Goal: Task Accomplishment & Management: Manage account settings

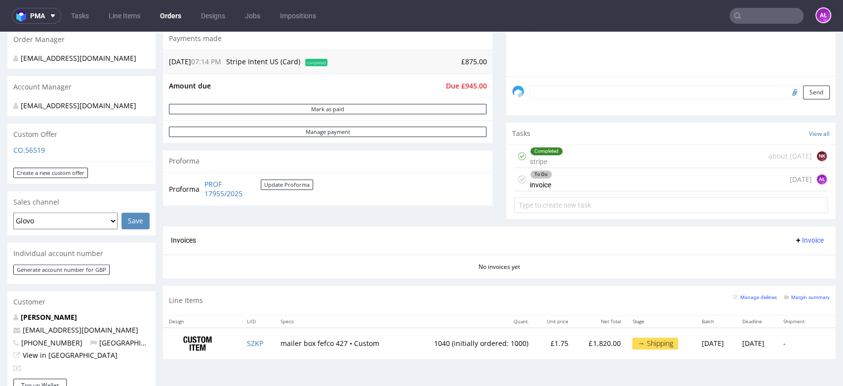
scroll to position [165, 0]
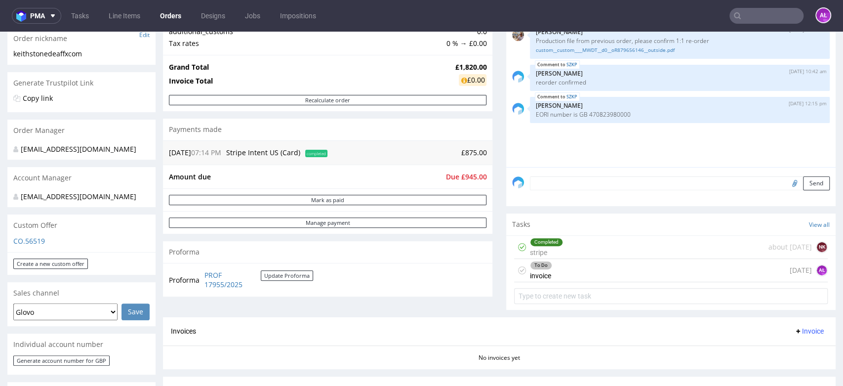
click at [563, 276] on div "To Do invoice 1 day ago AŁ" at bounding box center [671, 270] width 314 height 23
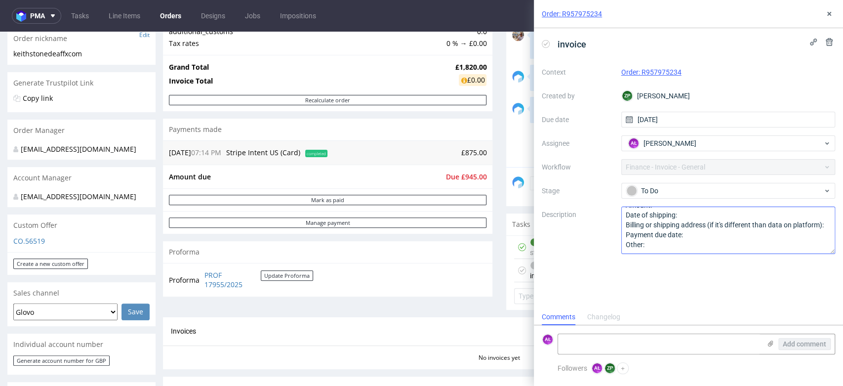
scroll to position [20, 0]
click at [826, 15] on icon at bounding box center [829, 14] width 8 height 8
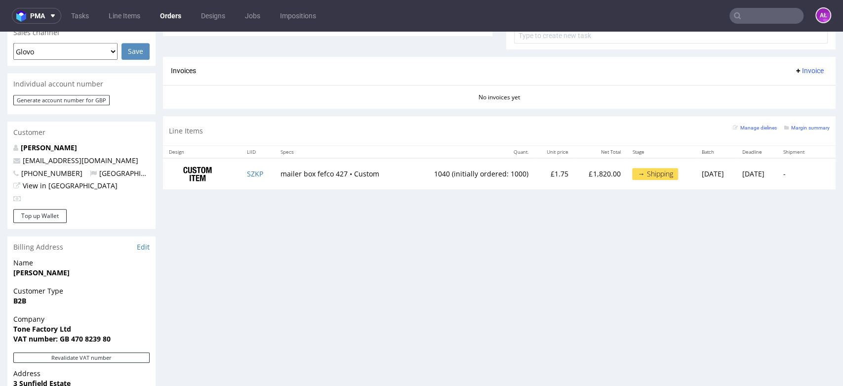
scroll to position [384, 0]
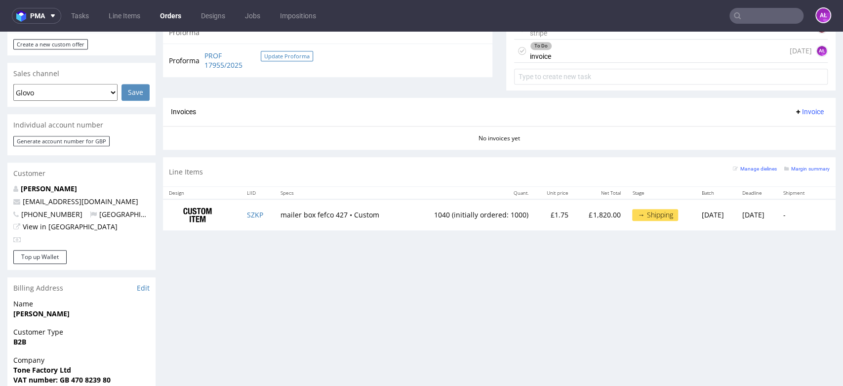
click at [273, 58] on button "Update Proforma" at bounding box center [287, 56] width 52 height 10
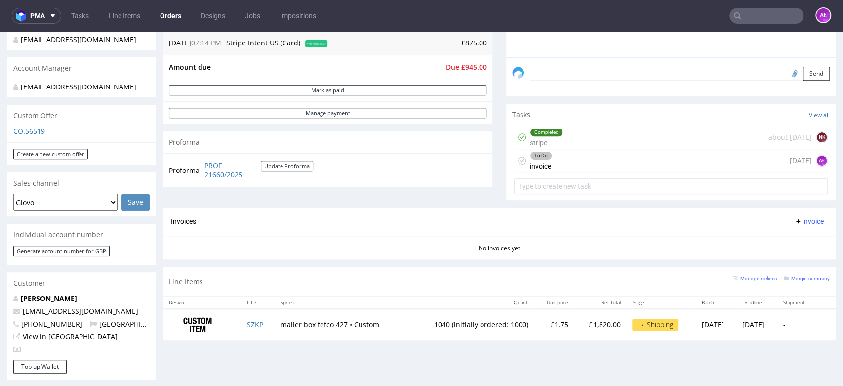
scroll to position [219, 0]
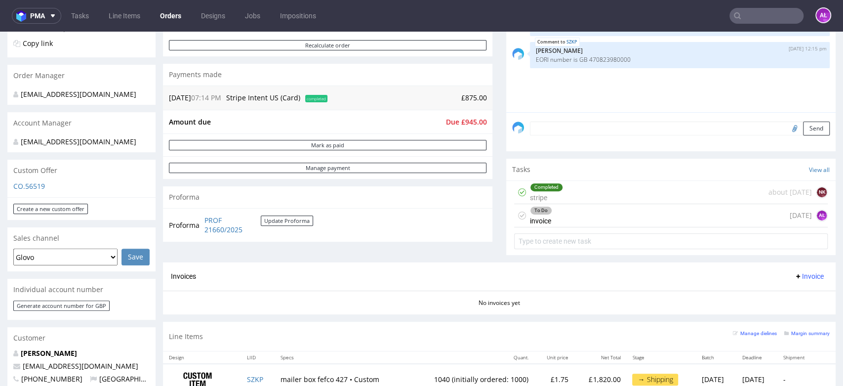
click at [582, 193] on div "Completed stripe about 1 month ago NK" at bounding box center [671, 192] width 314 height 23
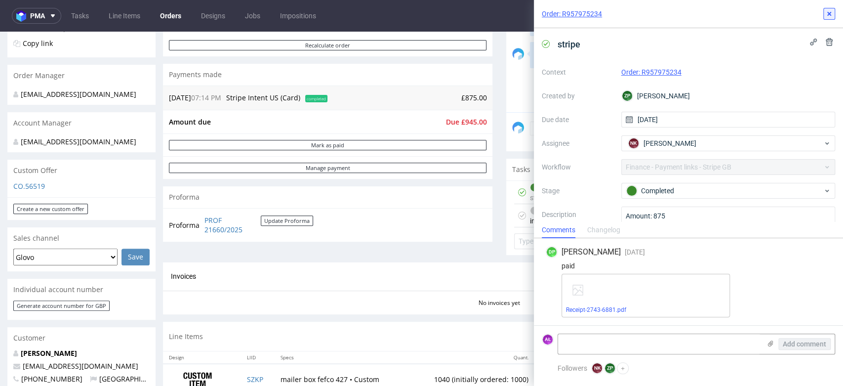
click at [831, 11] on icon at bounding box center [829, 14] width 8 height 8
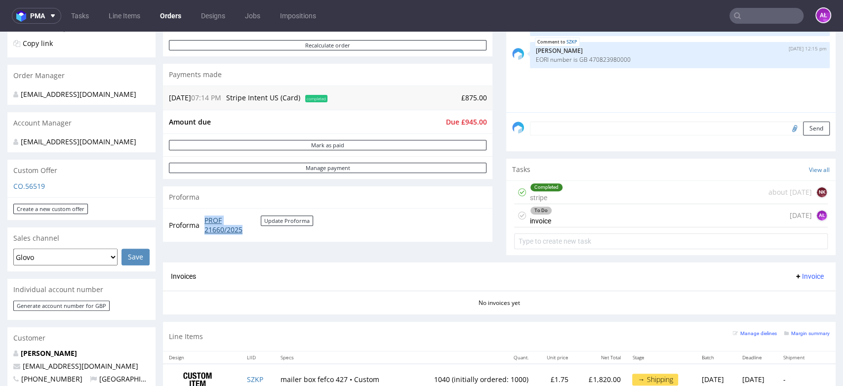
drag, startPoint x: 205, startPoint y: 216, endPoint x: 247, endPoint y: 231, distance: 44.1
click at [247, 231] on td "PROF 21660/2025 Update Proforma" at bounding box center [257, 224] width 111 height 21
copy link "PROF 21660/2025"
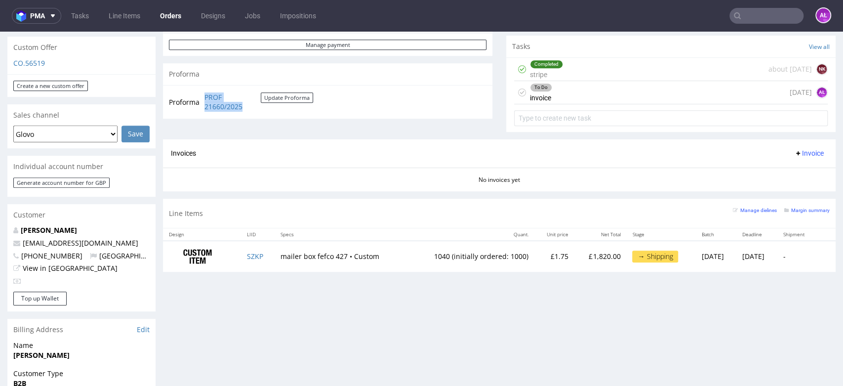
scroll to position [329, 0]
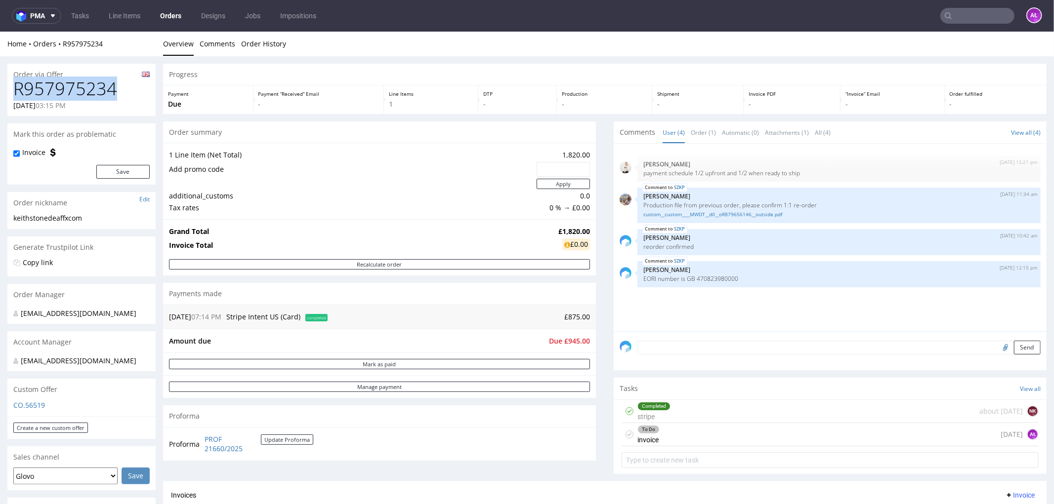
drag, startPoint x: 115, startPoint y: 92, endPoint x: 4, endPoint y: 96, distance: 110.7
copy h1 "R957975234"
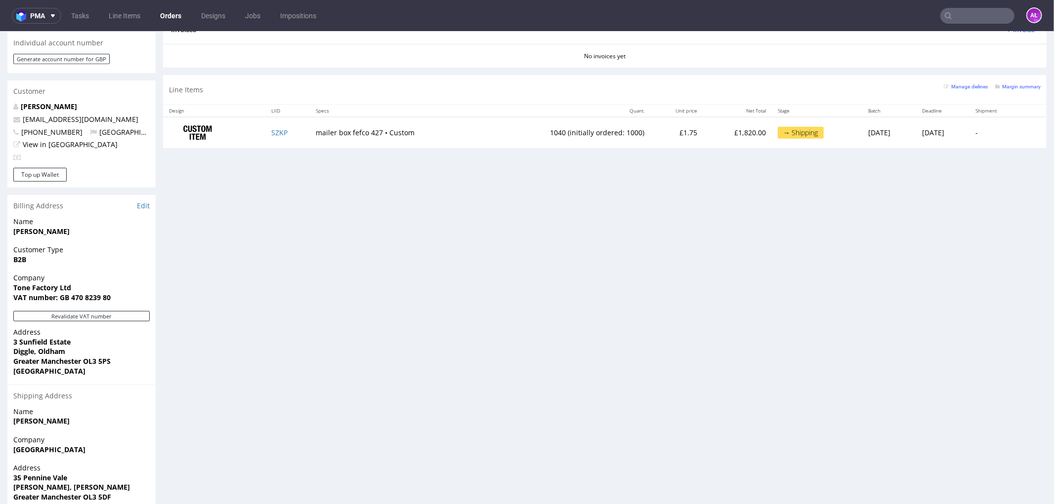
scroll to position [548, 0]
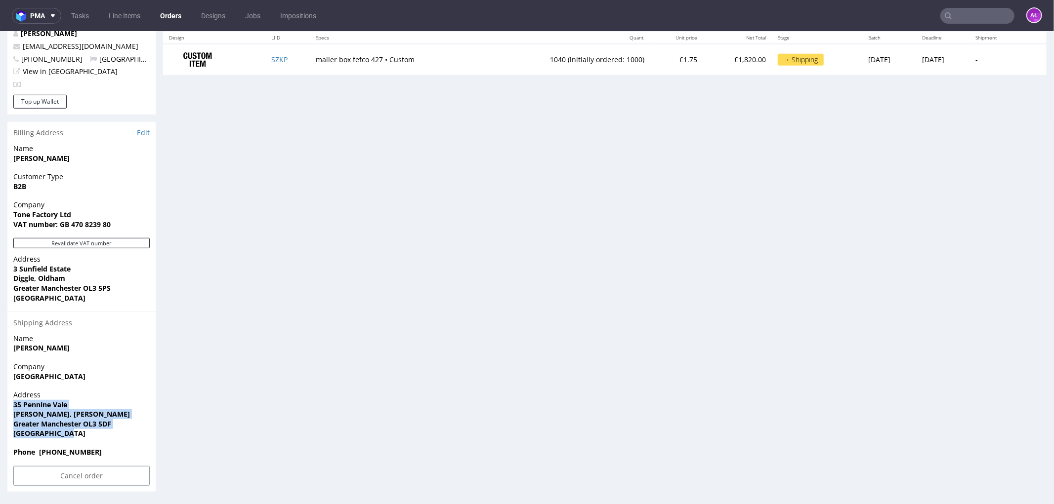
drag, startPoint x: 77, startPoint y: 437, endPoint x: 8, endPoint y: 401, distance: 77.1
click at [8, 385] on div "Address 35 Pennine Vale Delph, Oldham Greater Manchester OL3 5DF United Kingdom" at bounding box center [81, 418] width 148 height 57
copy p "35 Pennine Vale Delph, Oldham Greater Manchester OL3 5DF United Kingdom"
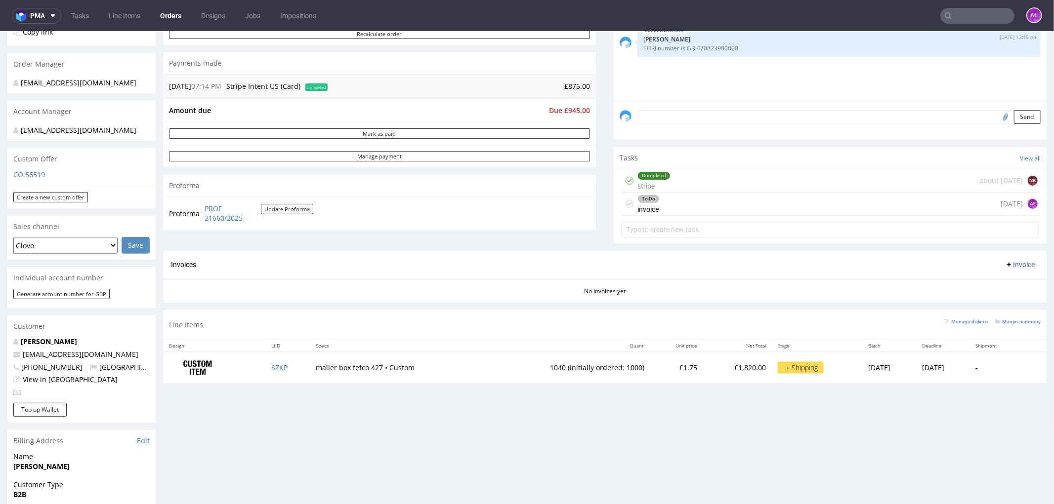
scroll to position [219, 0]
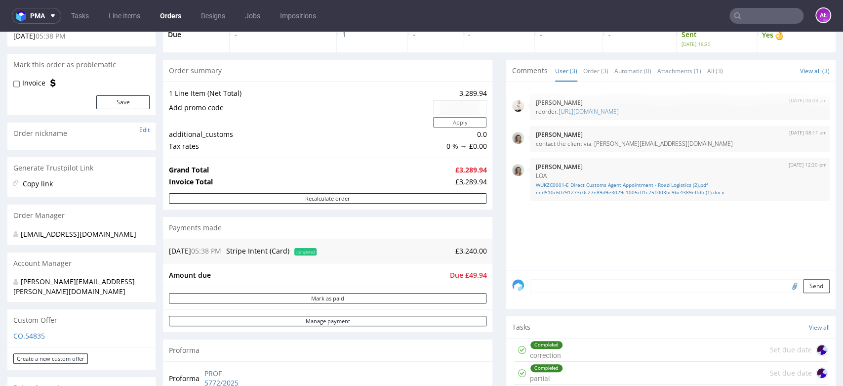
scroll to position [219, 0]
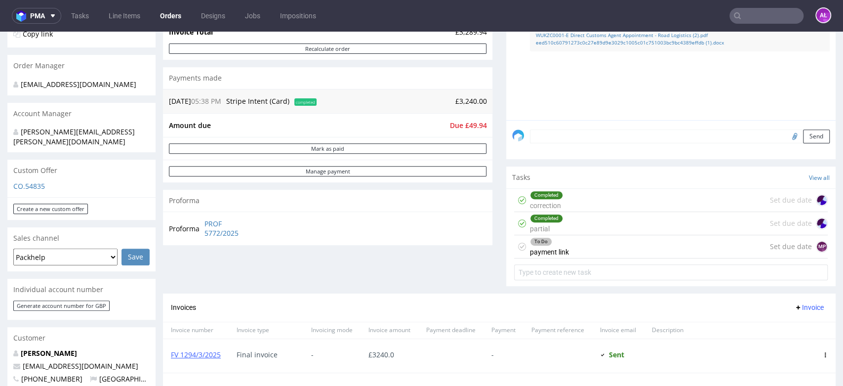
click at [578, 245] on div "To Do payment link Set due date MP" at bounding box center [671, 246] width 314 height 23
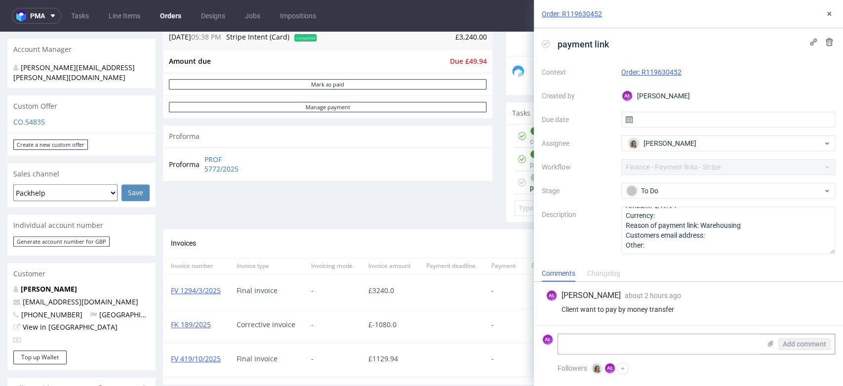
scroll to position [384, 0]
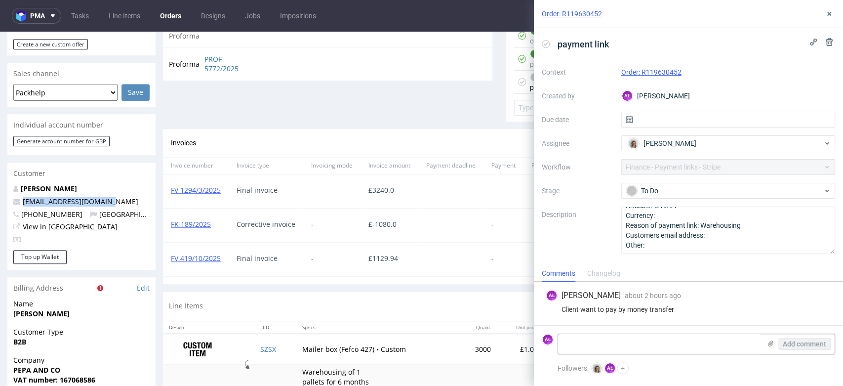
drag, startPoint x: 128, startPoint y: 193, endPoint x: 22, endPoint y: 195, distance: 106.2
click at [22, 197] on p "hola@pepaandcompany.com" at bounding box center [81, 202] width 136 height 10
copy link "hola@pepaandcompany.com"
drag, startPoint x: 699, startPoint y: 77, endPoint x: 643, endPoint y: 78, distance: 55.3
click at [643, 78] on div "Context Order: R119630452 Created by AŁ Aleksandra Łętowska Due date Assignee M…" at bounding box center [688, 159] width 293 height 190
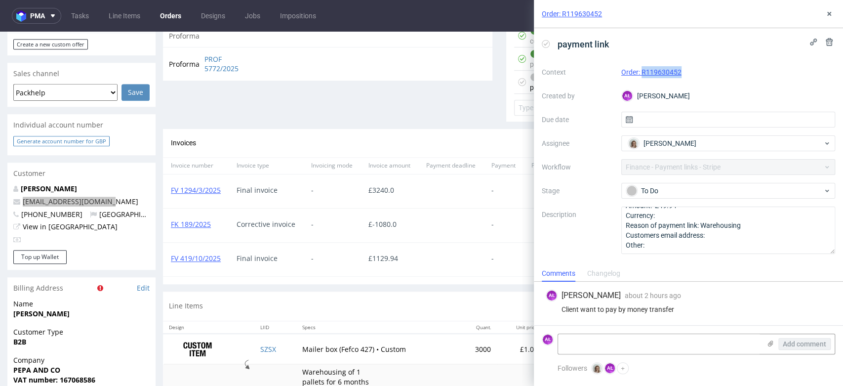
copy link "R119630452"
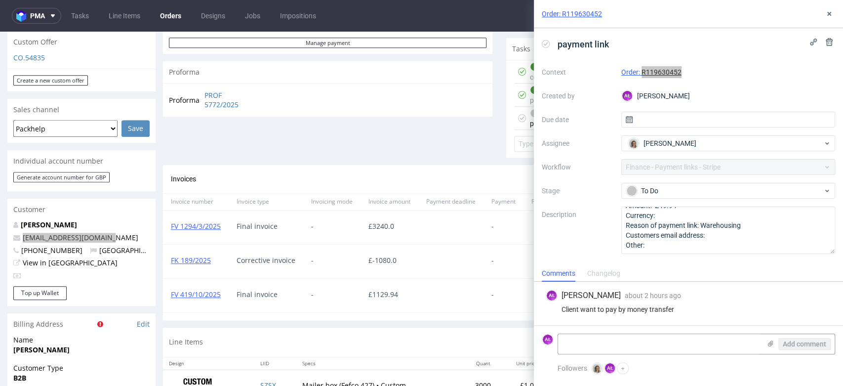
scroll to position [219, 0]
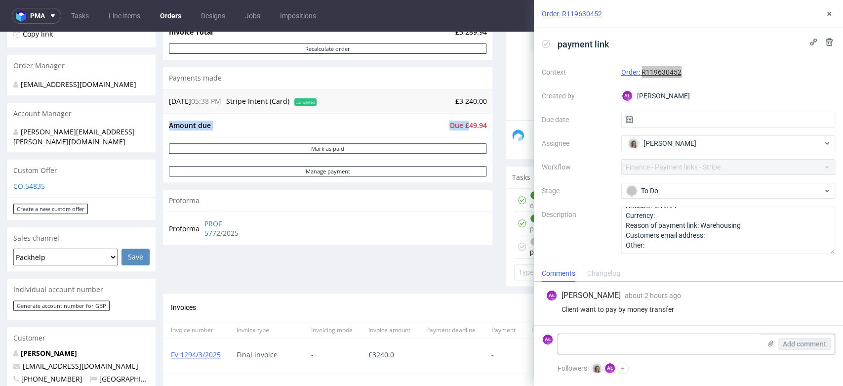
drag, startPoint x: 479, startPoint y: 130, endPoint x: 460, endPoint y: 129, distance: 18.3
click at [460, 129] on div "Amount due Due £49.94" at bounding box center [327, 125] width 329 height 24
copy tbody "Amount due Due £"
drag, startPoint x: 127, startPoint y: 133, endPoint x: 6, endPoint y: 139, distance: 121.2
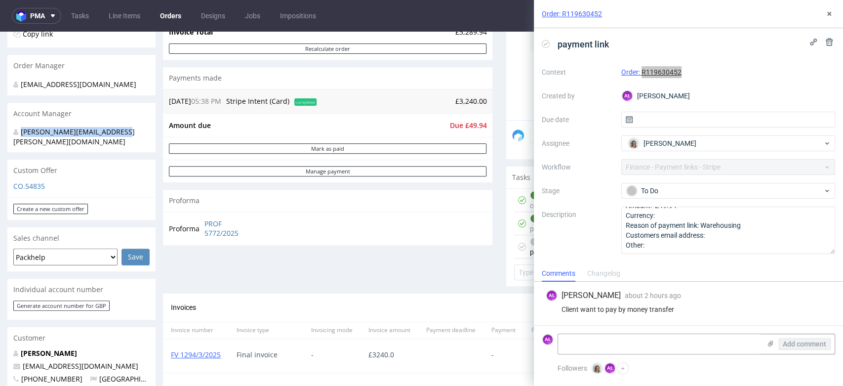
click at [11, 132] on div "[PERSON_NAME][EMAIL_ADDRESS][PERSON_NAME][DOMAIN_NAME]" at bounding box center [81, 138] width 148 height 28
copy div "[PERSON_NAME][EMAIL_ADDRESS][PERSON_NAME][DOMAIN_NAME]"
click at [646, 347] on textarea at bounding box center [659, 344] width 203 height 20
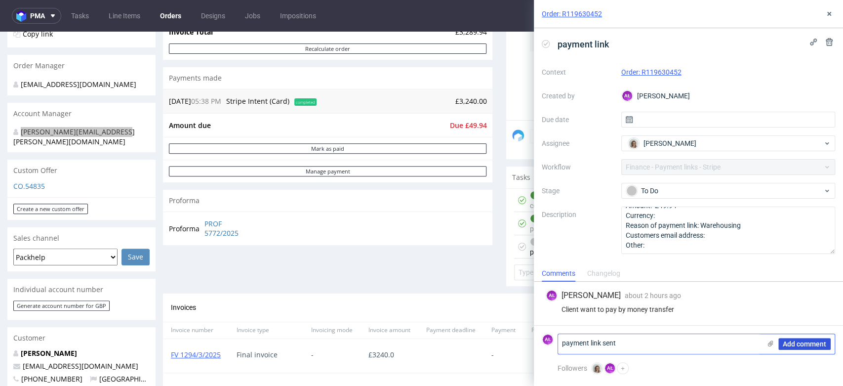
type textarea "payment link sent"
click at [824, 339] on button "Add comment" at bounding box center [805, 344] width 52 height 12
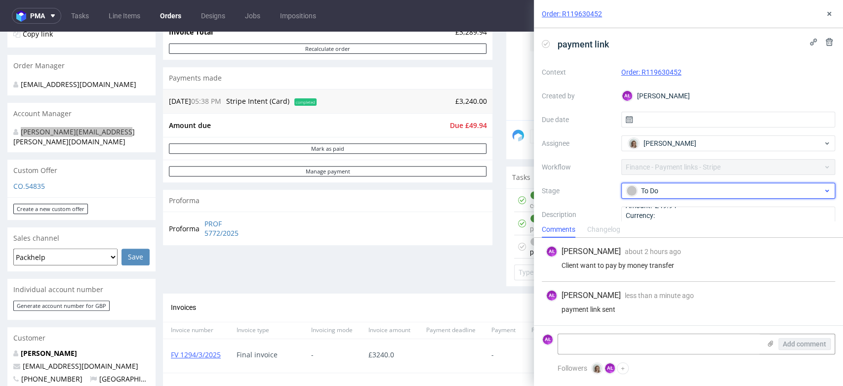
click at [692, 189] on div "To Do" at bounding box center [724, 190] width 197 height 11
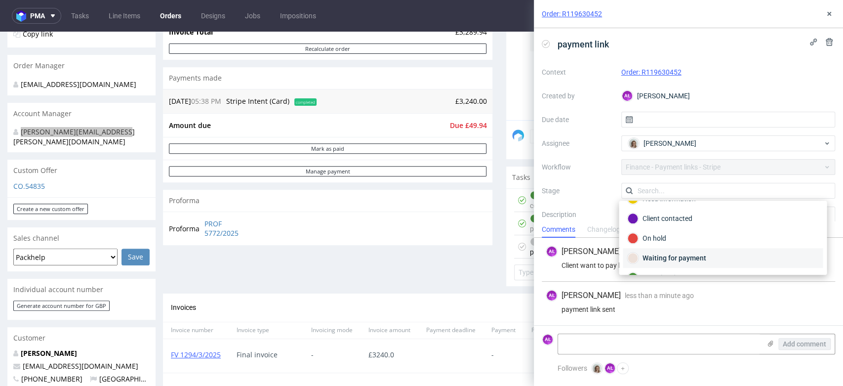
scroll to position [55, 0]
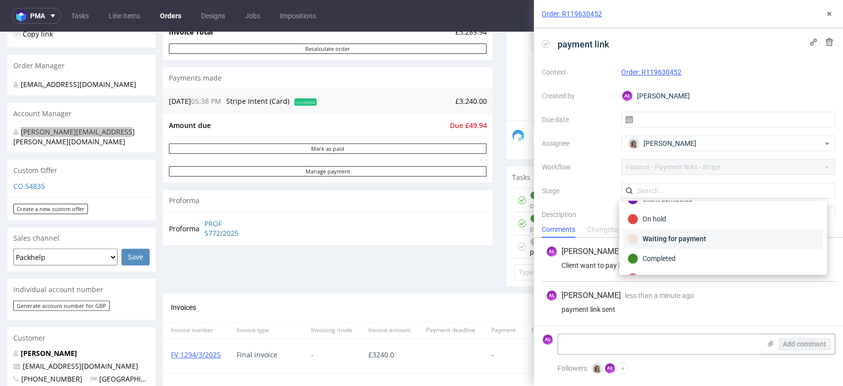
click at [698, 236] on div "Waiting for payment" at bounding box center [722, 238] width 191 height 11
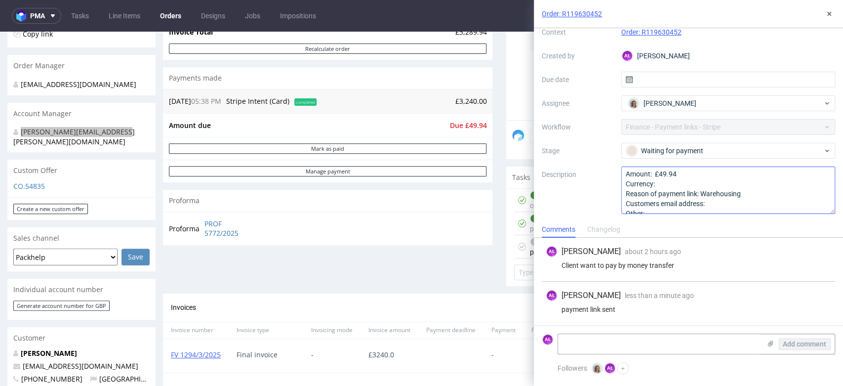
scroll to position [0, 0]
click at [829, 14] on use at bounding box center [829, 14] width 4 height 4
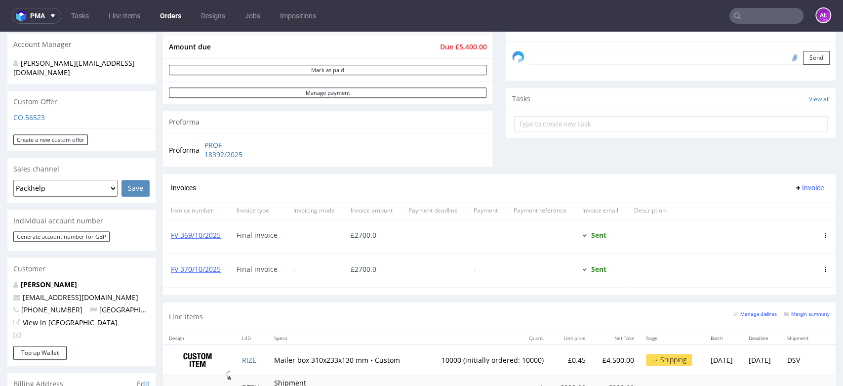
scroll to position [329, 0]
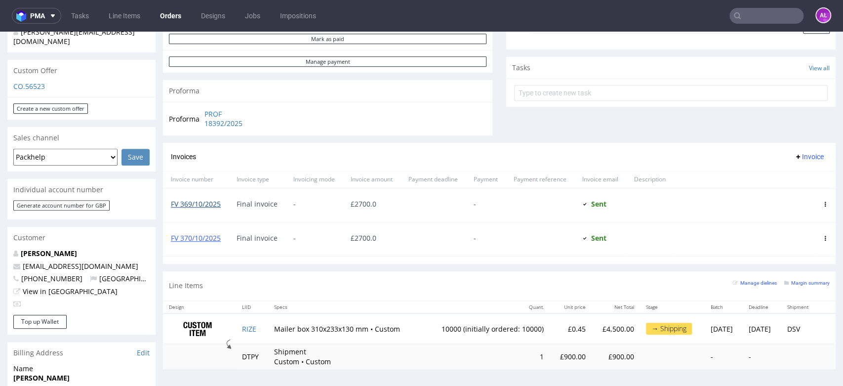
click at [211, 203] on link "FV 369/10/2025" at bounding box center [196, 203] width 50 height 9
click at [207, 202] on link "FV 369/10/2025" at bounding box center [196, 203] width 50 height 9
click at [204, 237] on link "FV 370/10/2025" at bounding box center [196, 237] width 50 height 9
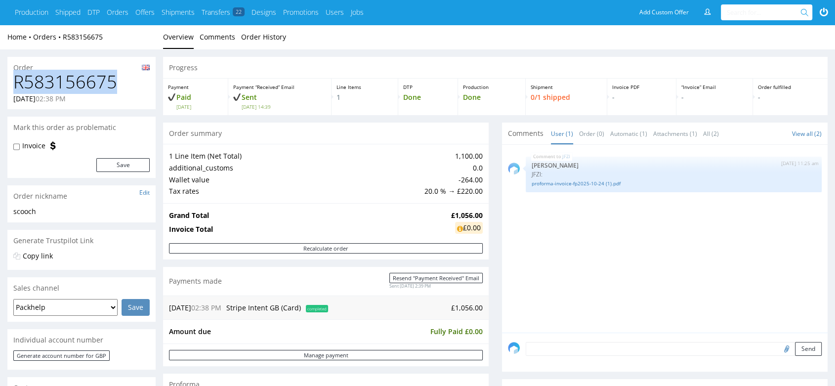
drag, startPoint x: 109, startPoint y: 81, endPoint x: 6, endPoint y: 82, distance: 102.3
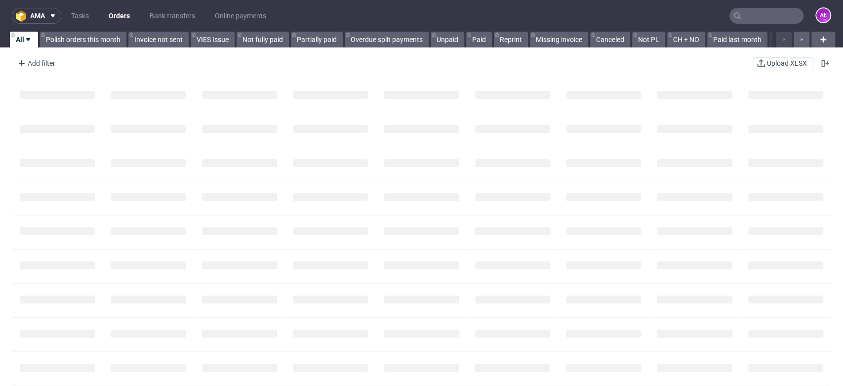
click at [766, 15] on input "text" at bounding box center [767, 16] width 74 height 16
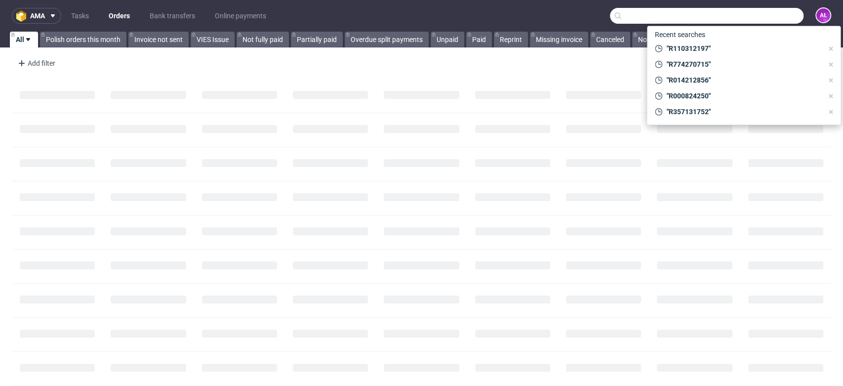
paste input "R583156675"
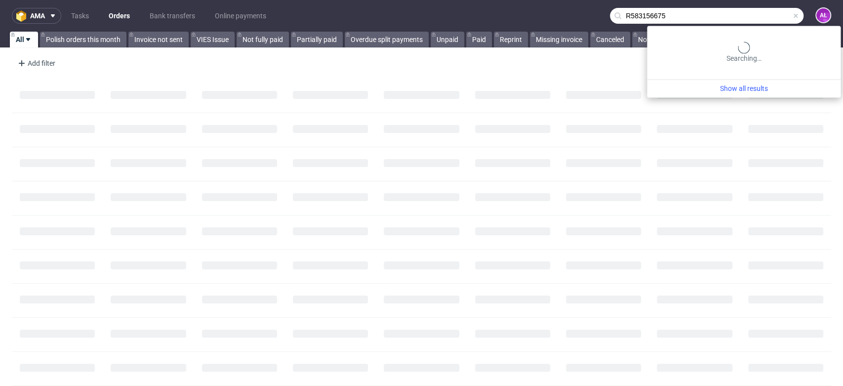
type input "R583156675"
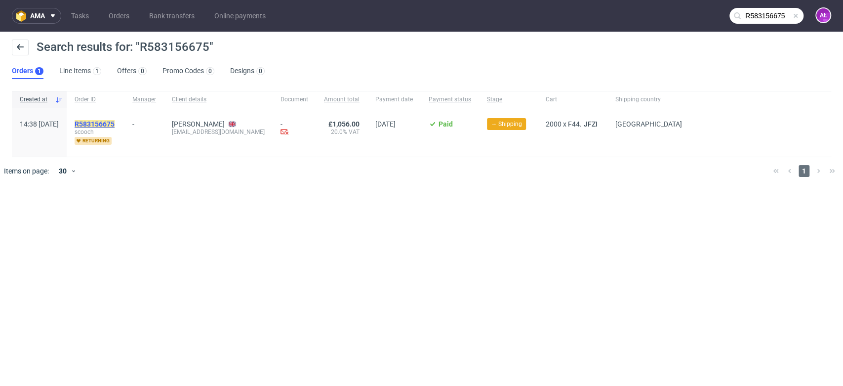
click at [115, 124] on mark "R583156675" at bounding box center [95, 124] width 40 height 8
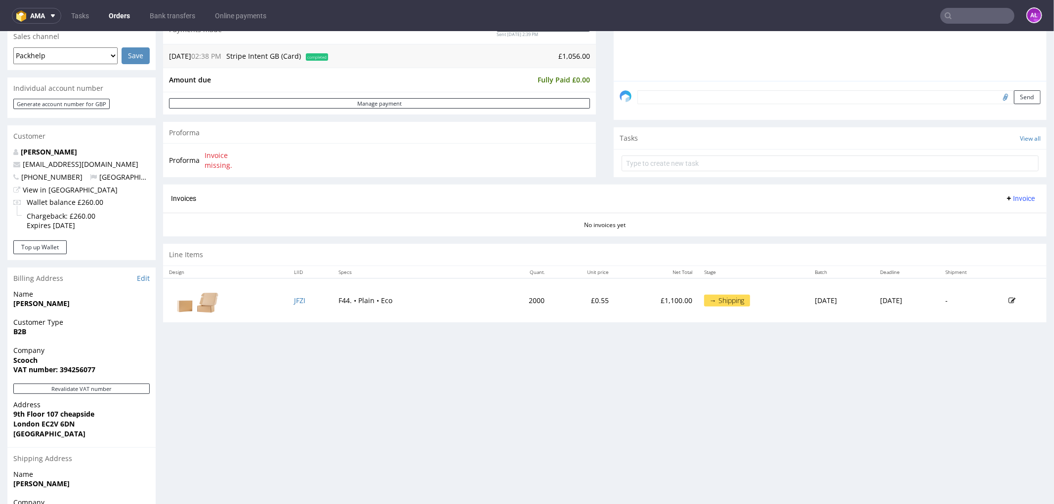
scroll to position [394, 0]
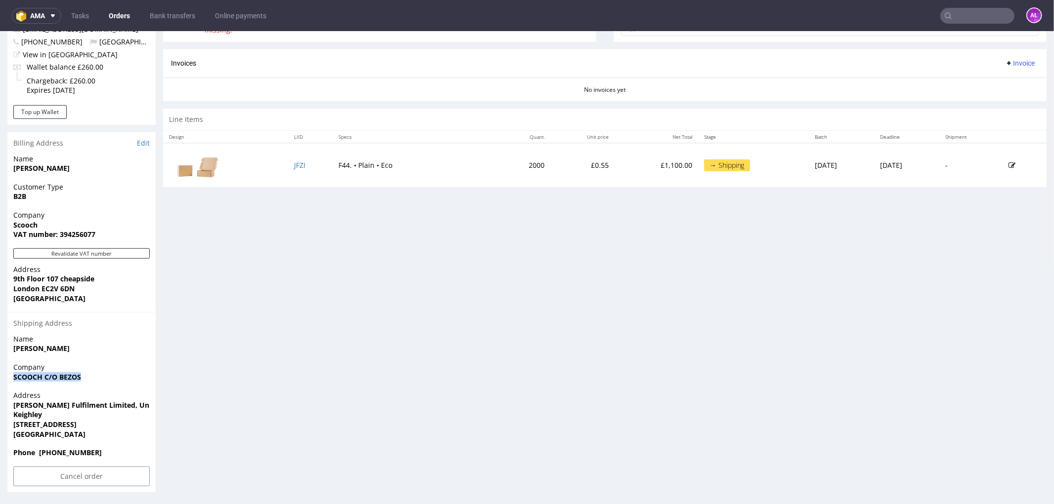
drag, startPoint x: 94, startPoint y: 381, endPoint x: 5, endPoint y: 381, distance: 88.4
click at [5, 381] on div "Order R583156675 06.10.2025 02:38 PM Mark this order as problematic Invoice Sav…" at bounding box center [527, 80] width 1054 height 837
copy strong "SCOOCH C/O BEZOS"
drag, startPoint x: 10, startPoint y: 402, endPoint x: 51, endPoint y: 416, distance: 43.6
click at [51, 385] on div "Address Ogden Fulfilment Limited, Unit 3F, Acre Park Keighley Keighley BD21 4JH…" at bounding box center [81, 418] width 148 height 57
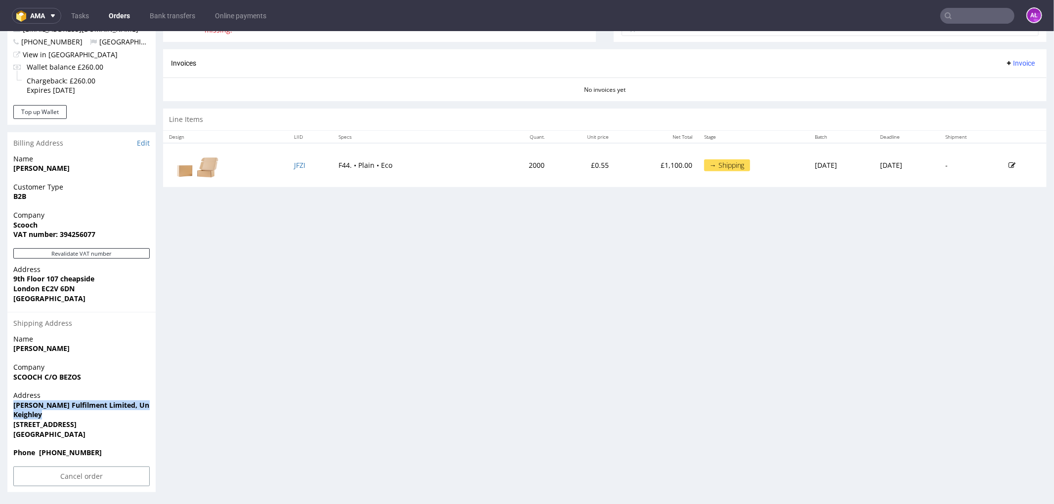
copy p "Ogden Fulfilment Limited, Unit 3F, Acre Park Keighley"
drag, startPoint x: 46, startPoint y: 422, endPoint x: 80, endPoint y: 425, distance: 34.2
click at [80, 385] on span "Keighley BD21 4JH" at bounding box center [81, 424] width 136 height 10
copy strong "BD21 4JH"
click at [361, 174] on td "F44. • Plain • Eco" at bounding box center [414, 165] width 165 height 44
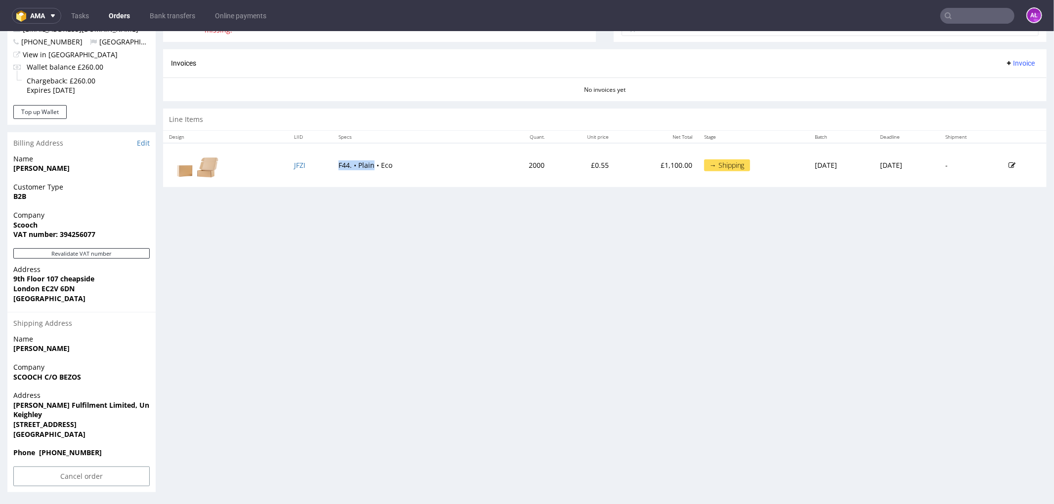
copy td "F44. • Plain"
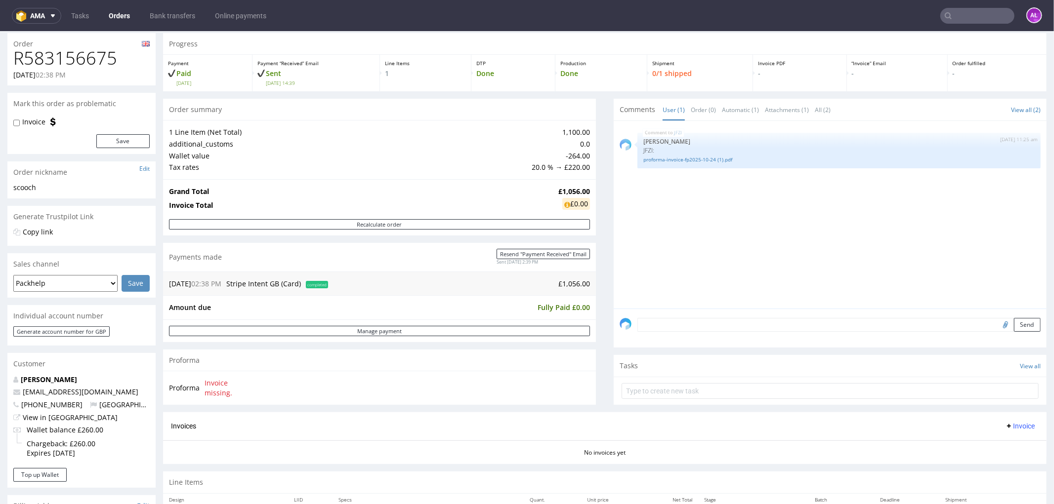
scroll to position [0, 0]
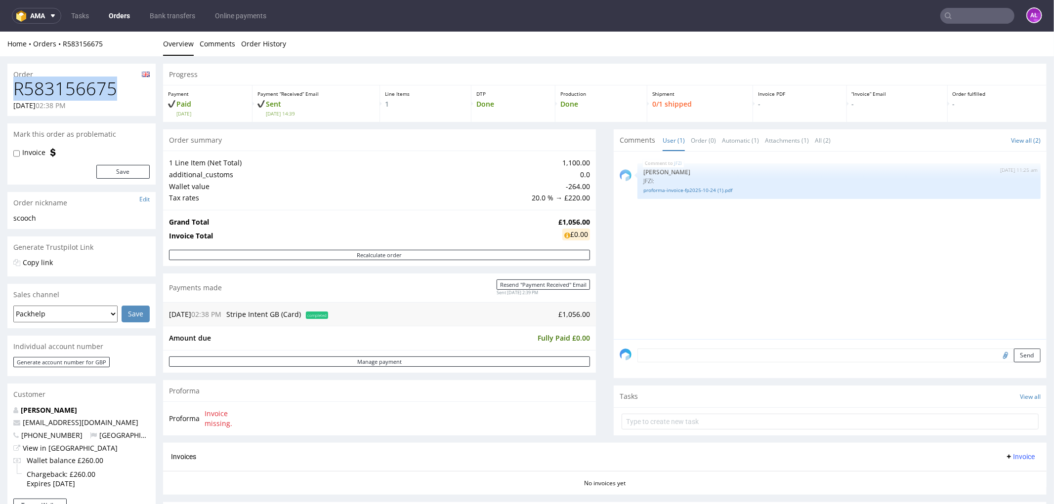
drag, startPoint x: 49, startPoint y: 93, endPoint x: 1, endPoint y: 94, distance: 47.9
click at [1, 94] on div "Order R583156675 06.10.2025 02:38 PM Mark this order as problematic Invoice Sav…" at bounding box center [527, 474] width 1054 height 837
copy h1 "R583156675"
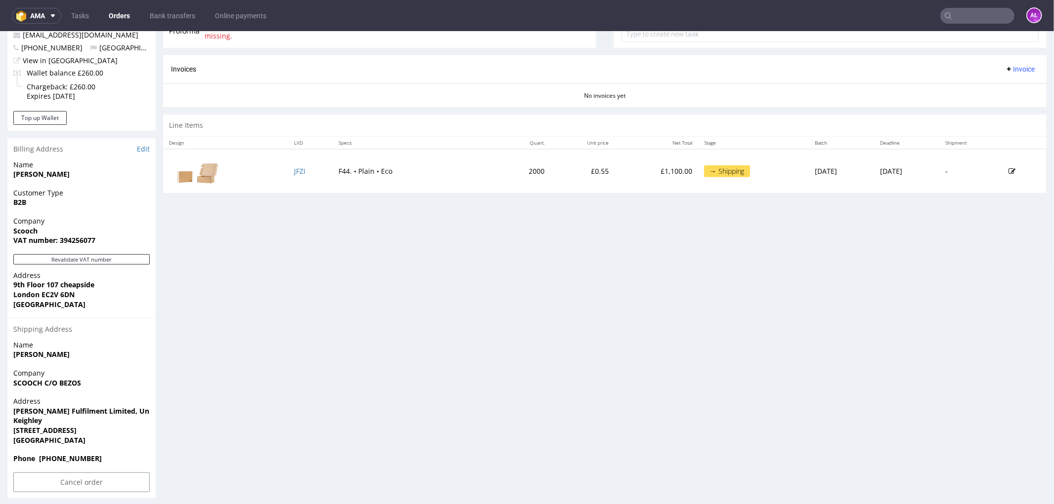
scroll to position [394, 0]
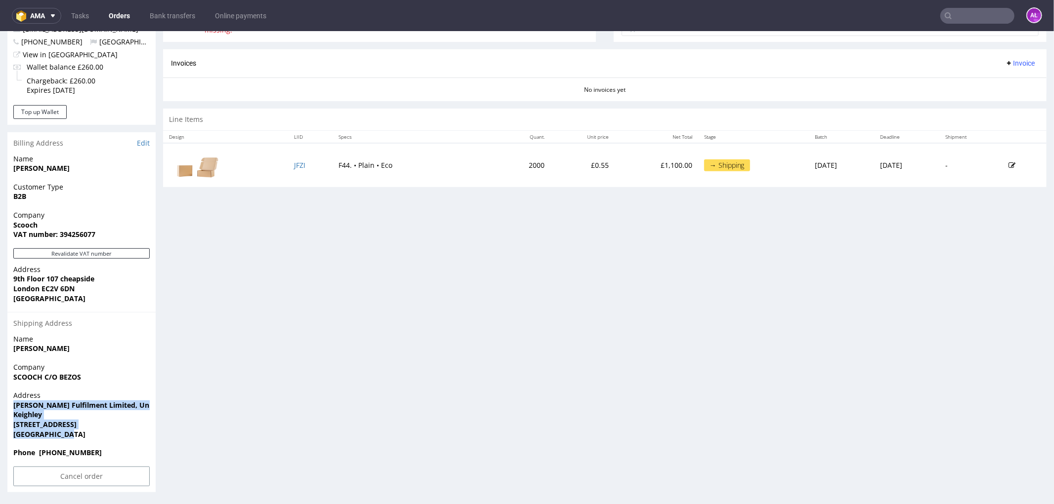
drag, startPoint x: 82, startPoint y: 432, endPoint x: 12, endPoint y: 401, distance: 76.7
click at [12, 385] on div "Address Ogden Fulfilment Limited, Unit 3F, Acre Park Keighley Keighley BD21 4JH…" at bounding box center [81, 418] width 148 height 57
copy p "Ogden Fulfilment Limited, Unit 3F, Acre Park Keighley Keighley BD21 4JH United …"
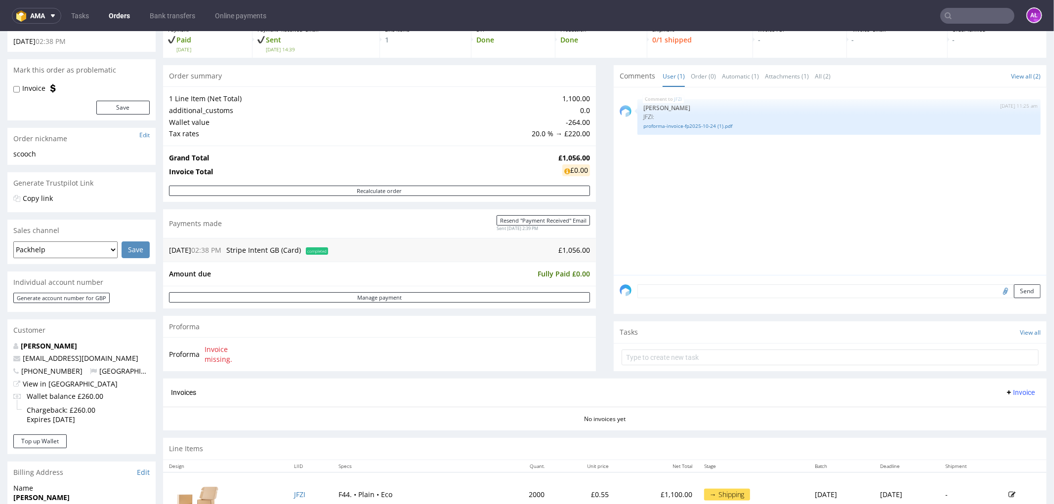
scroll to position [0, 0]
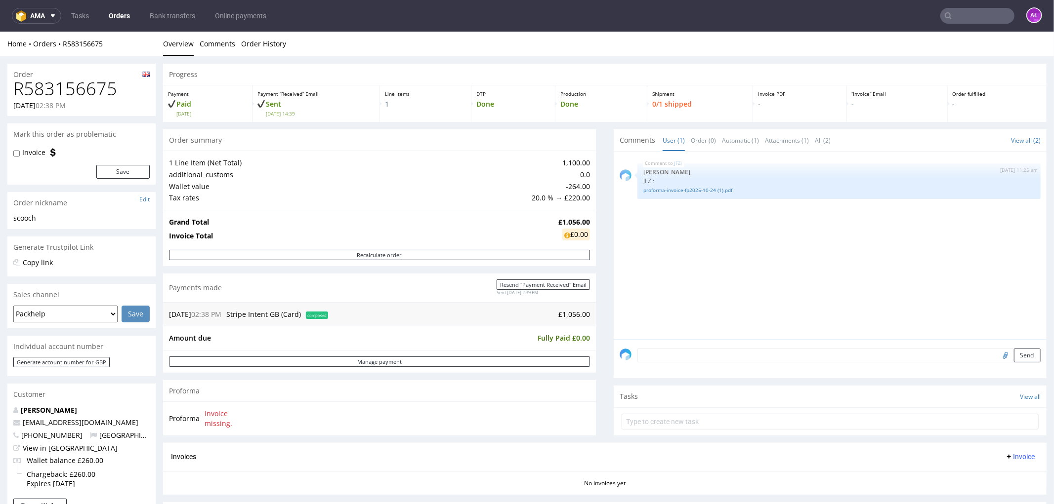
click at [702, 363] on div "Send" at bounding box center [830, 359] width 433 height 40
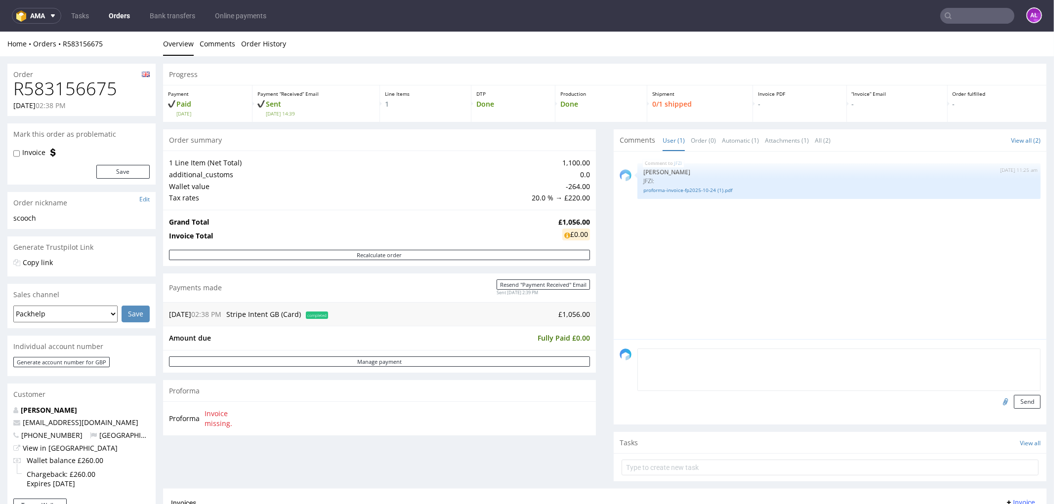
click at [702, 359] on textarea at bounding box center [838, 369] width 403 height 42
click at [667, 359] on textarea "PH SA - PHLTD" at bounding box center [838, 369] width 403 height 42
type textarea "PH SA - PH LTD"
click at [843, 385] on input "file" at bounding box center [1004, 401] width 14 height 13
type input "C:\fakepath\Faktura FV 428_10_2025.pdf"
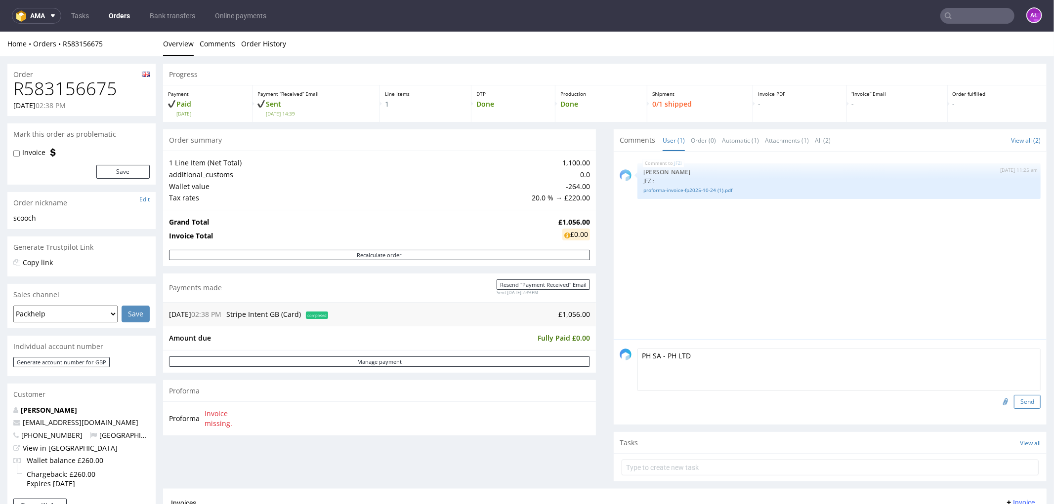
click at [843, 385] on button "Send" at bounding box center [1027, 402] width 27 height 14
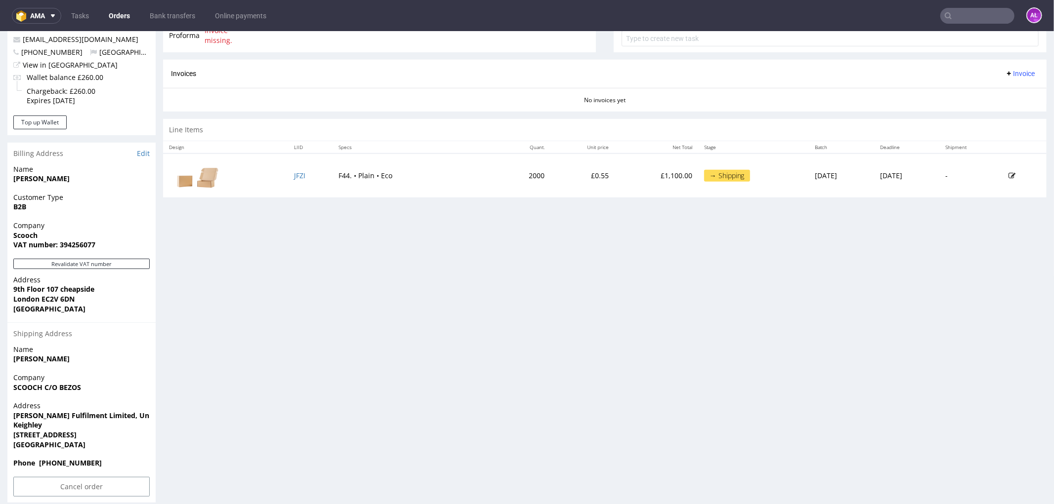
scroll to position [384, 0]
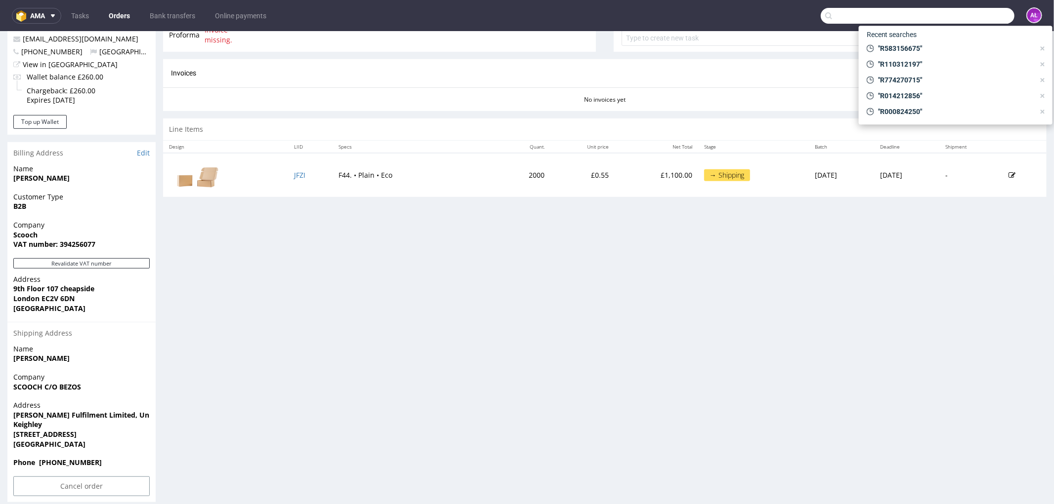
click at [843, 13] on input "text" at bounding box center [918, 16] width 194 height 16
click at [843, 14] on input "text" at bounding box center [918, 16] width 194 height 16
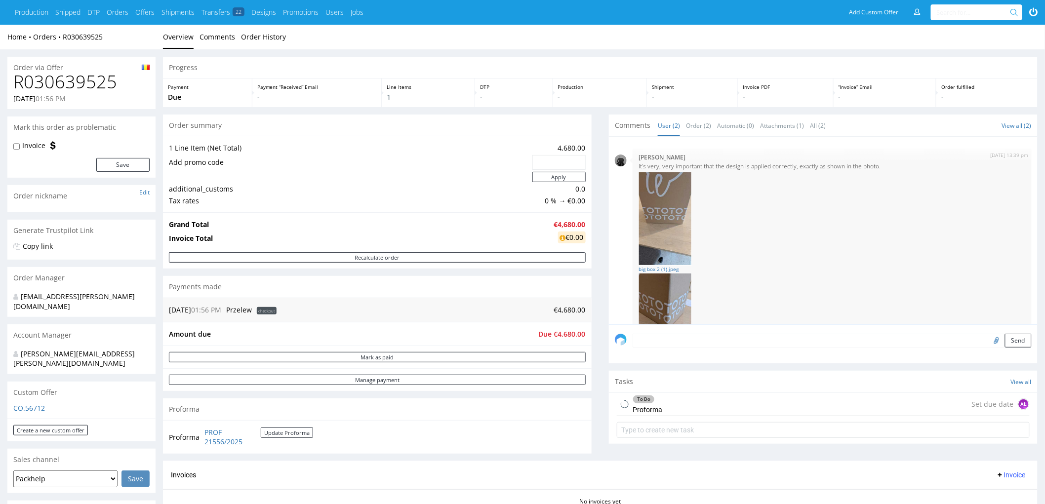
scroll to position [93, 0]
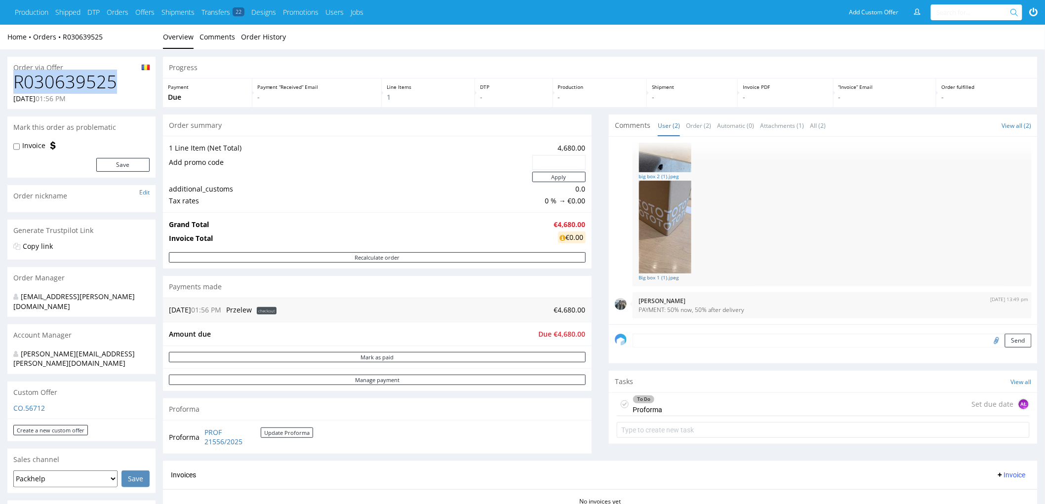
drag, startPoint x: 127, startPoint y: 87, endPoint x: 15, endPoint y: 99, distance: 112.8
click at [10, 92] on div "R030639525 [DATE] 01:56 PM" at bounding box center [81, 90] width 148 height 37
copy h1
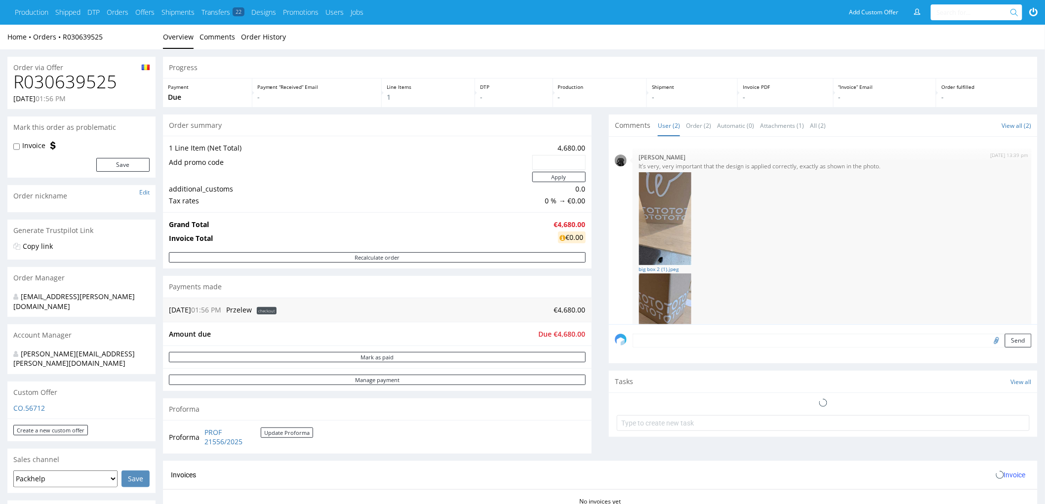
scroll to position [93, 0]
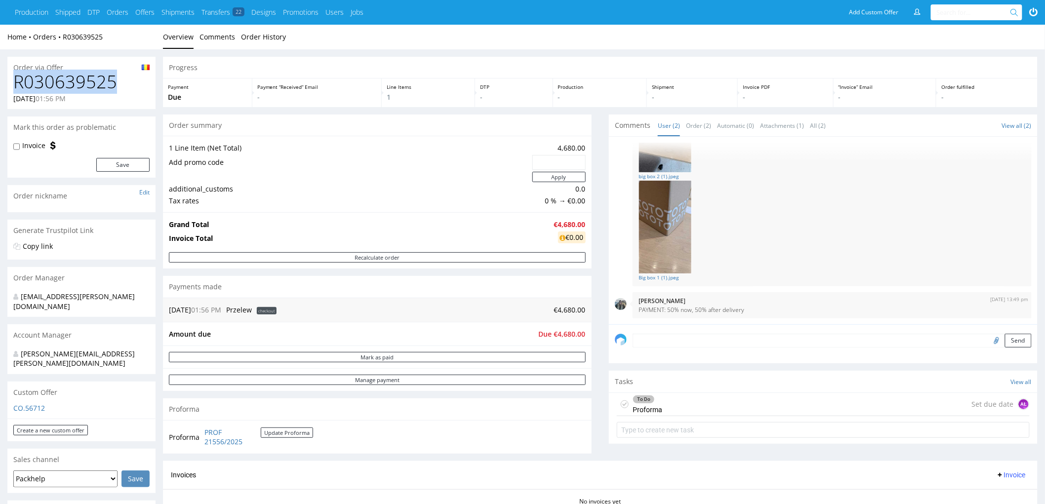
drag, startPoint x: 117, startPoint y: 86, endPoint x: 17, endPoint y: 84, distance: 99.8
click at [17, 84] on h1 "R030639525" at bounding box center [81, 82] width 136 height 20
copy h1 "R030639525"
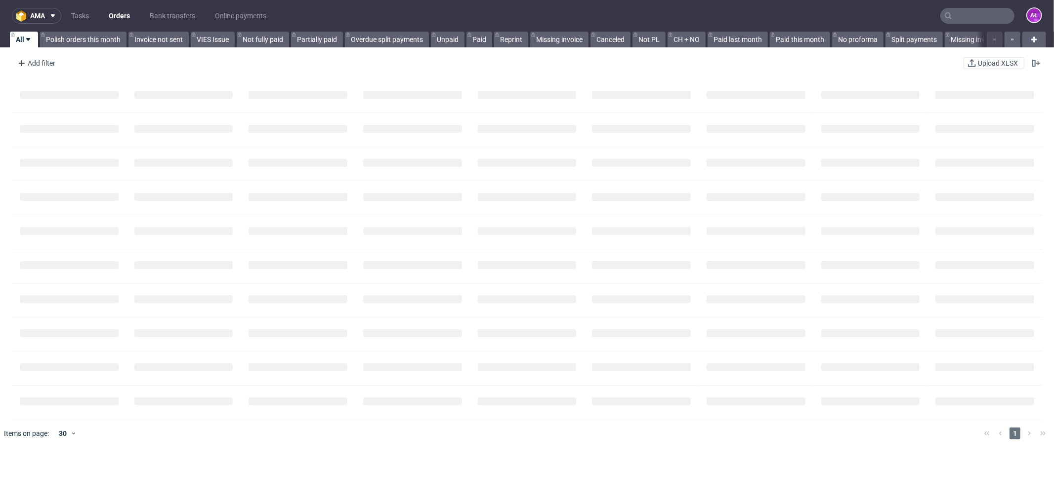
click at [986, 14] on input "text" at bounding box center [977, 16] width 74 height 16
paste input "R030639525"
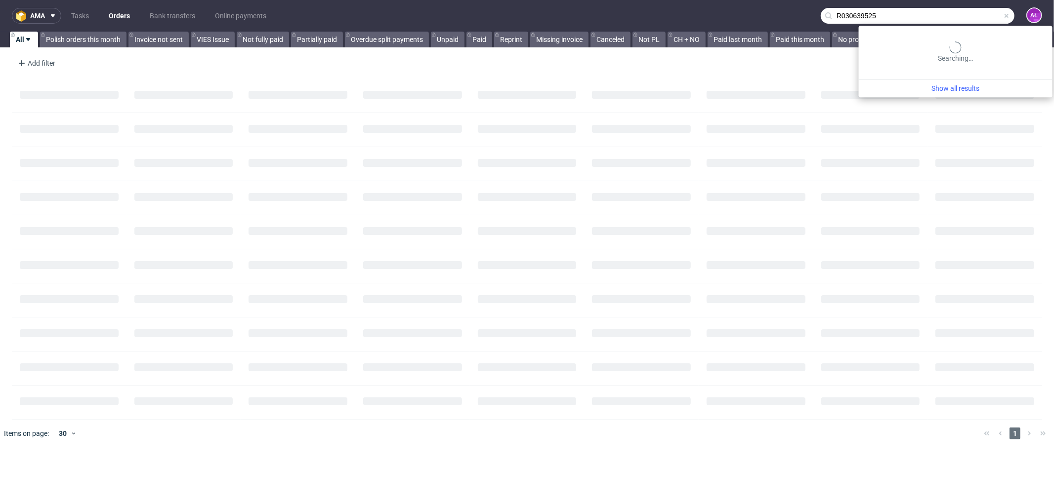
type input "R030639525"
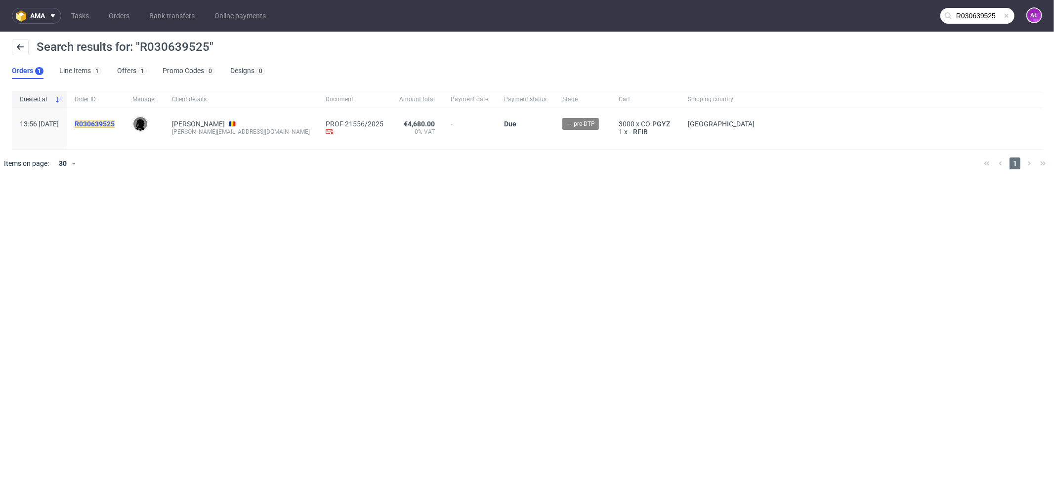
click at [115, 123] on mark "R030639525" at bounding box center [95, 124] width 40 height 8
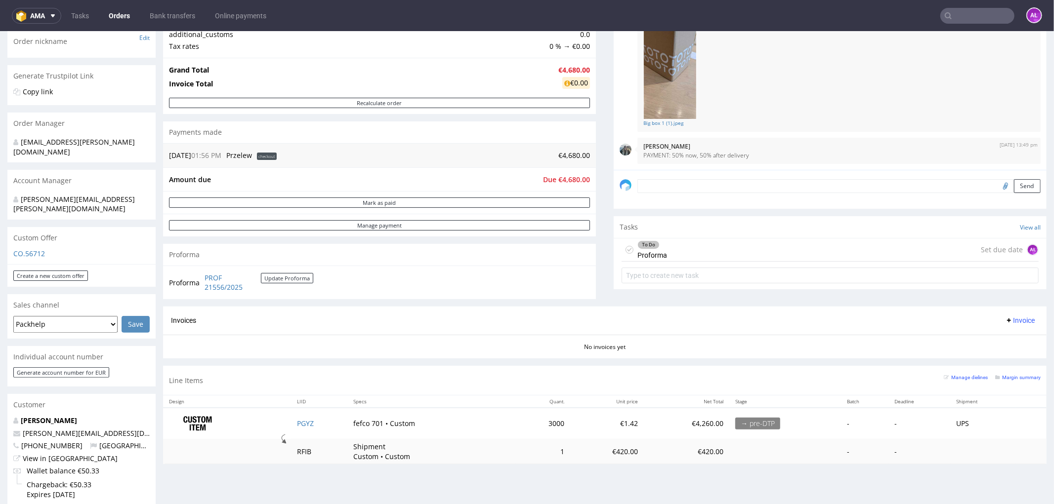
scroll to position [165, 0]
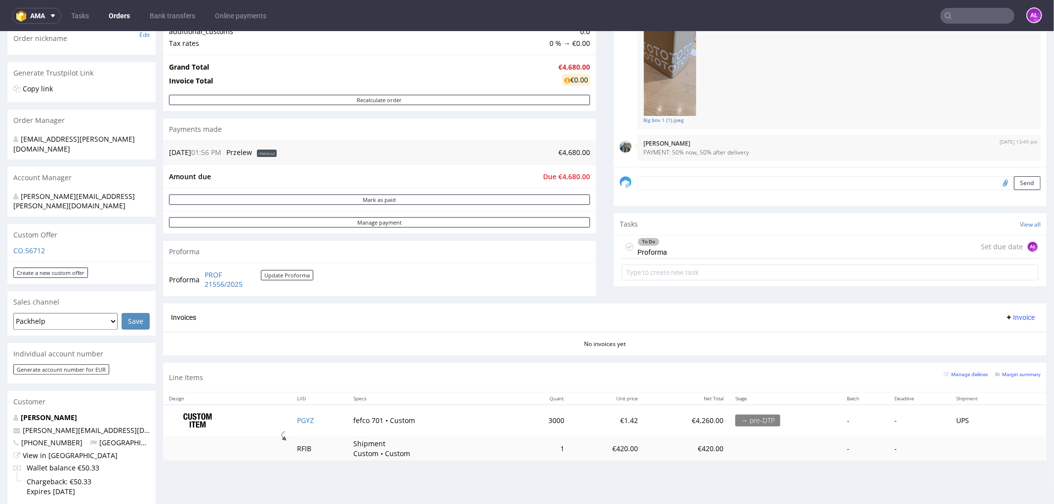
click at [699, 250] on div "To Do Proforma Set due date AŁ" at bounding box center [829, 246] width 417 height 23
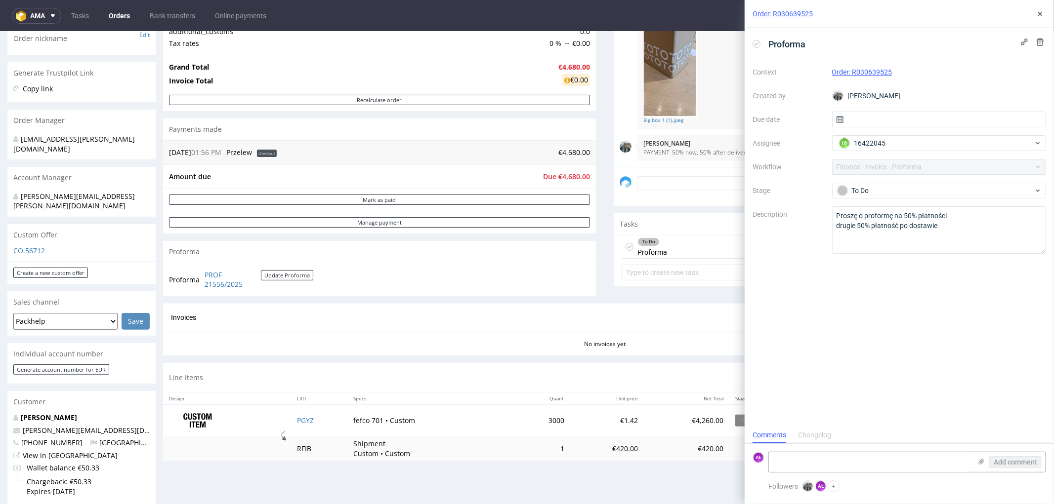
scroll to position [7, 0]
drag, startPoint x: 200, startPoint y: 273, endPoint x: 255, endPoint y: 288, distance: 56.7
click at [255, 288] on tr "Proforma PROF 21556/2025 Update Proforma" at bounding box center [241, 279] width 145 height 21
copy tr "PROF 21556/2025"
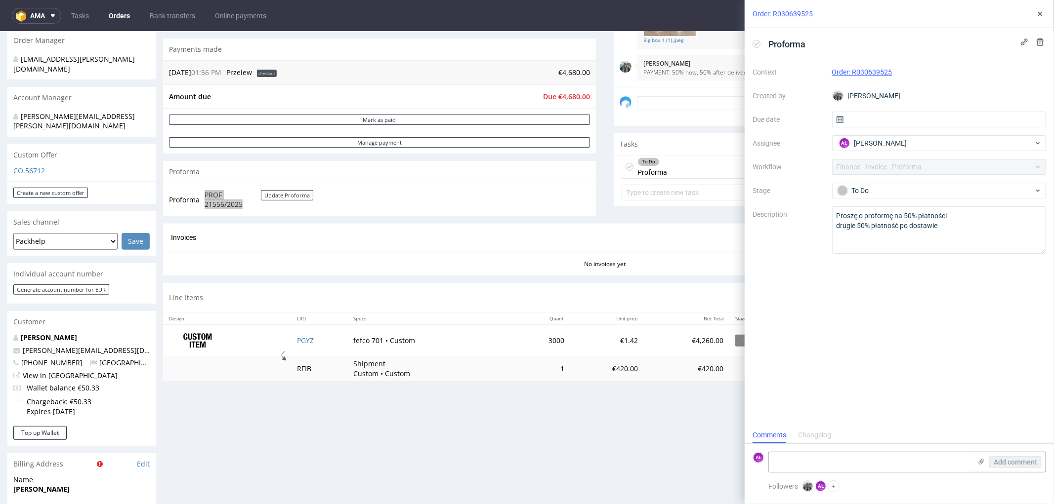
scroll to position [219, 0]
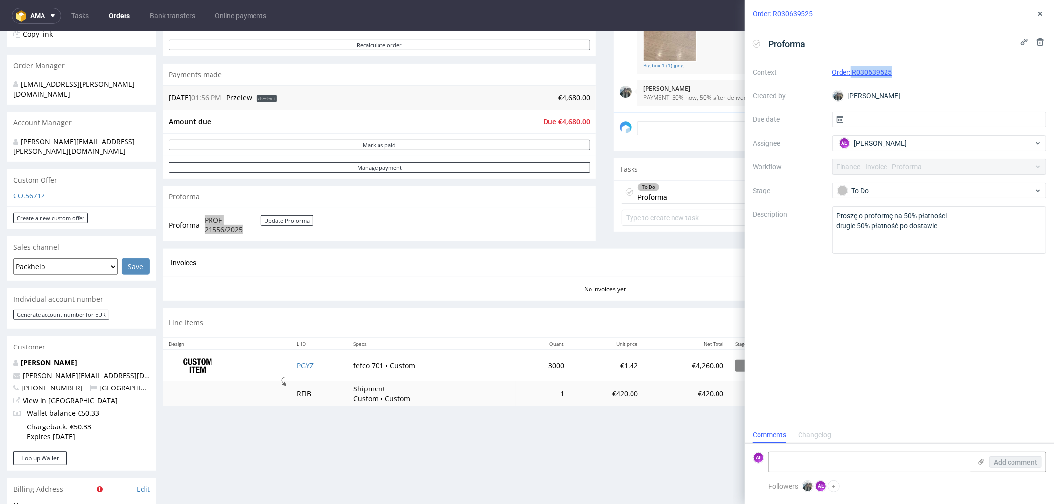
drag, startPoint x: 909, startPoint y: 76, endPoint x: 851, endPoint y: 78, distance: 58.3
click at [851, 78] on div "Context Order: R030639525 Created by Zeniuk Magdalena Due date Assignee AŁ Alek…" at bounding box center [898, 159] width 293 height 190
copy link "R030639525"
click at [957, 461] on textarea at bounding box center [870, 463] width 203 height 20
type textarea "First payment"
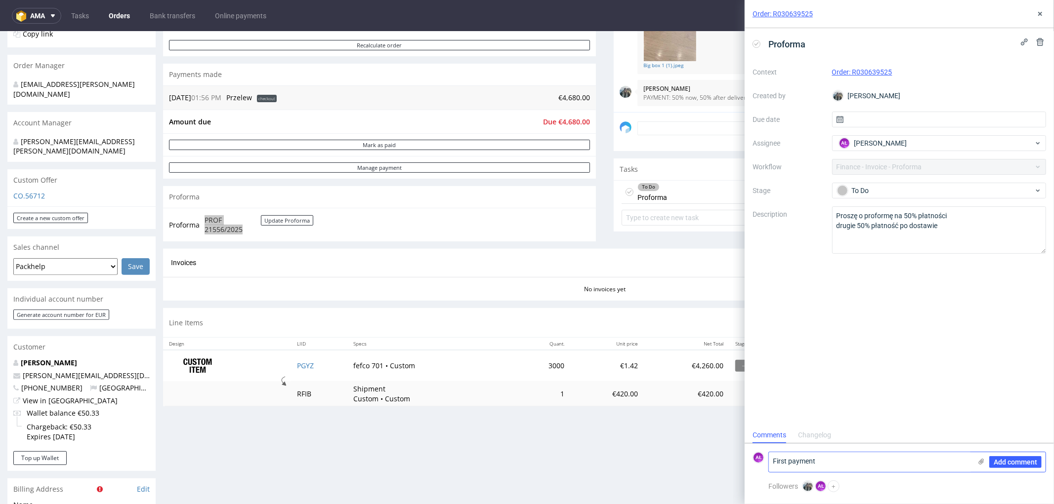
click at [981, 460] on use at bounding box center [981, 462] width 5 height 6
click at [0, 0] on input "file" at bounding box center [0, 0] width 0 height 0
click at [1004, 457] on button "Add comment" at bounding box center [1015, 462] width 52 height 12
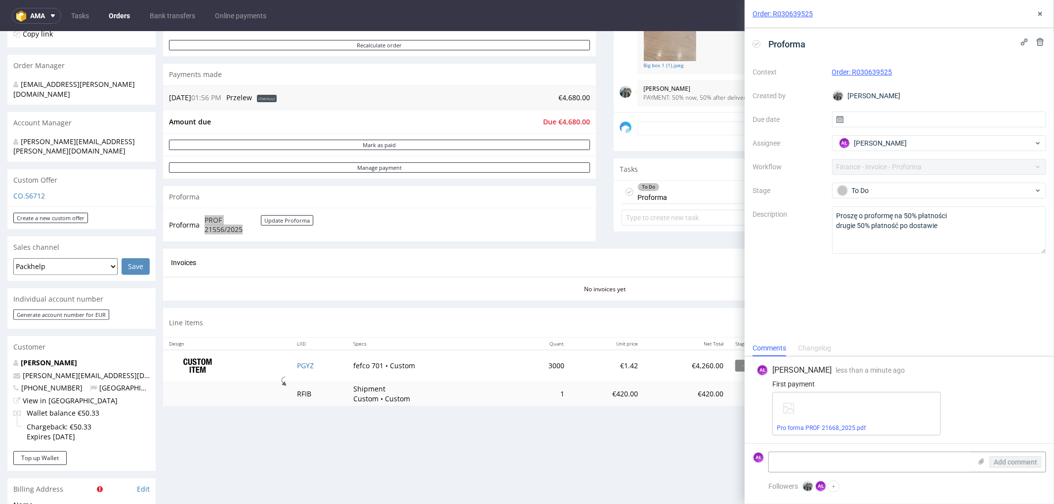
click at [758, 40] on div "Proforma" at bounding box center [780, 44] width 57 height 16
click at [1038, 12] on use at bounding box center [1040, 14] width 4 height 4
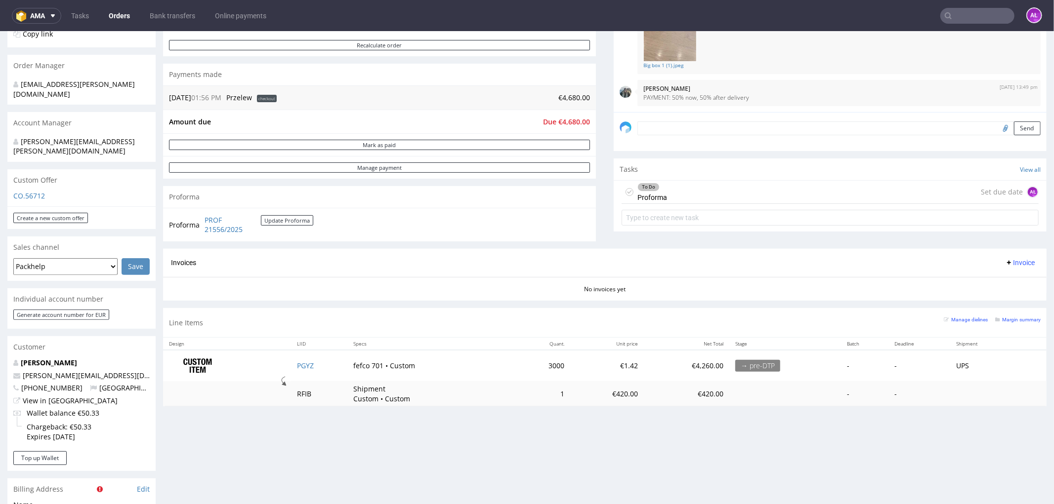
drag, startPoint x: 743, startPoint y: 189, endPoint x: 748, endPoint y: 211, distance: 22.8
click at [743, 189] on div "To Do Proforma Set due date AŁ" at bounding box center [829, 191] width 417 height 23
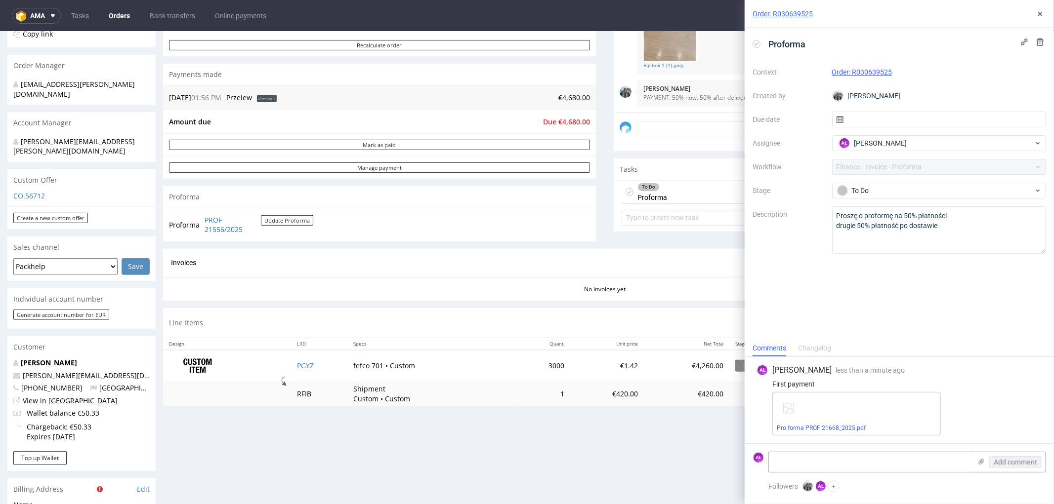
click at [756, 41] on icon at bounding box center [756, 44] width 8 height 8
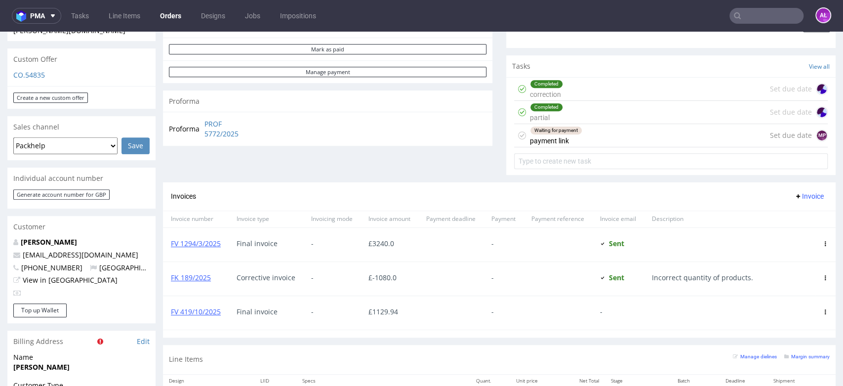
scroll to position [329, 0]
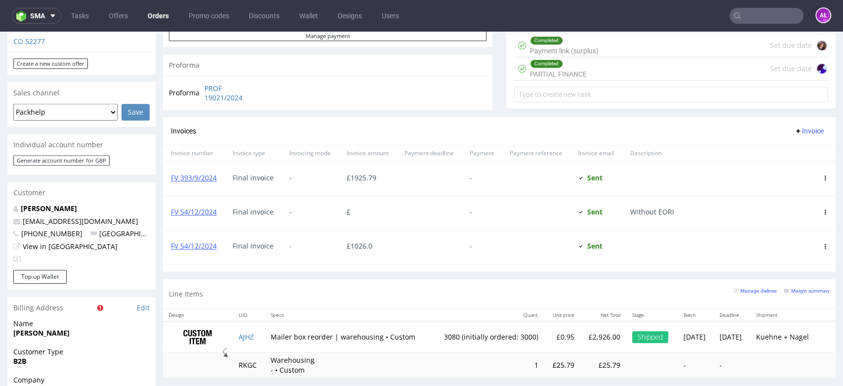
scroll to position [384, 0]
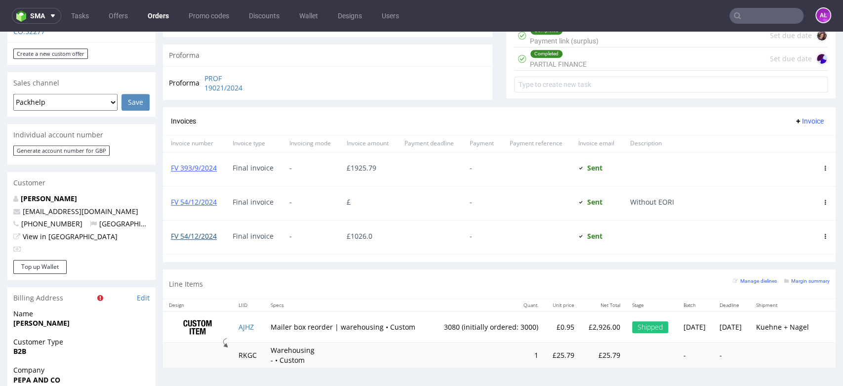
click at [213, 236] on link "FV 54/12/2024" at bounding box center [194, 235] width 46 height 9
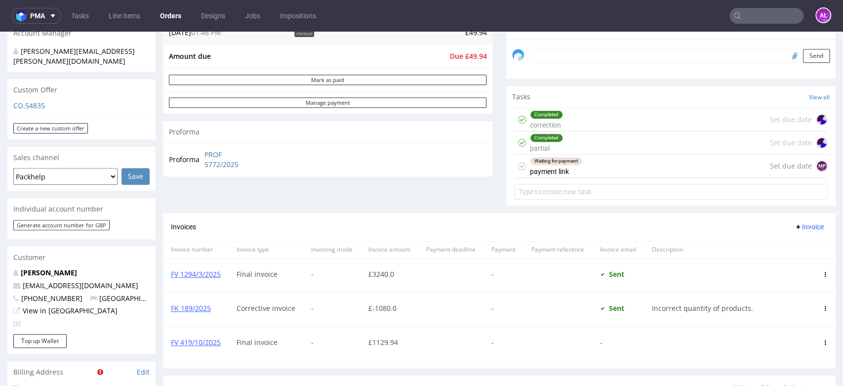
scroll to position [329, 0]
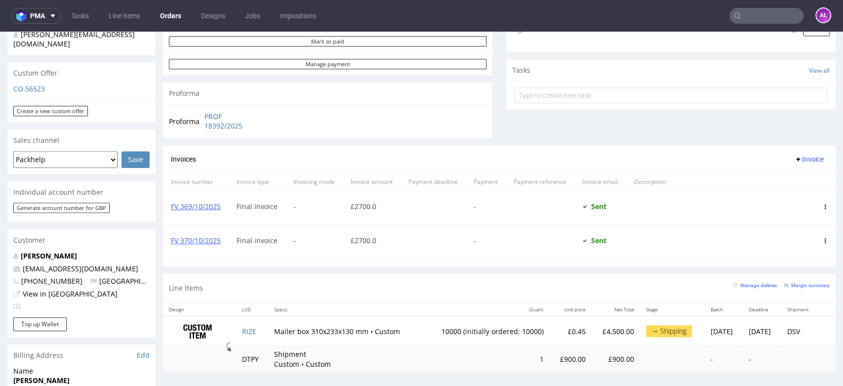
scroll to position [384, 0]
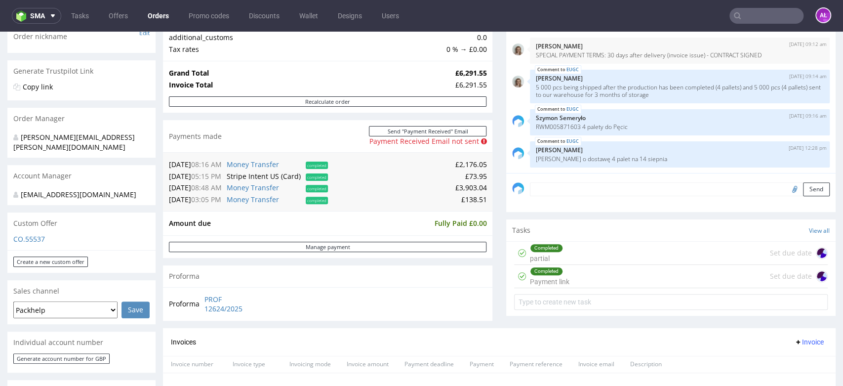
scroll to position [165, 0]
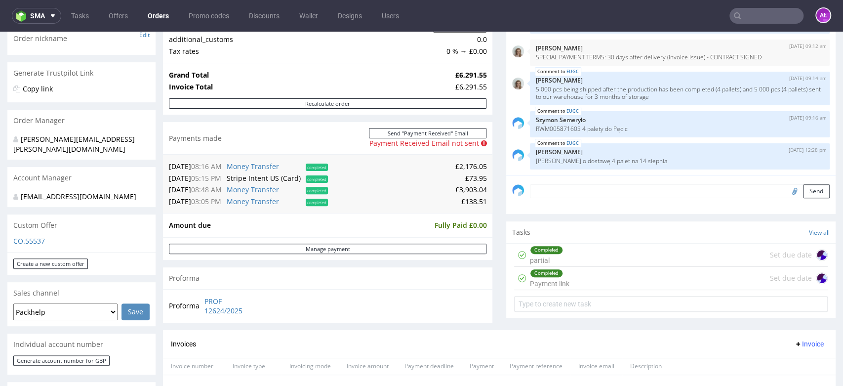
click at [539, 277] on div "Completed Payment link" at bounding box center [550, 278] width 40 height 23
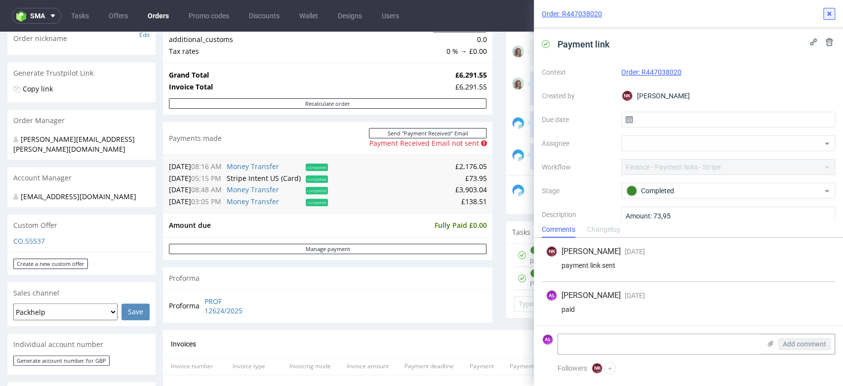
click at [826, 15] on icon at bounding box center [829, 14] width 8 height 8
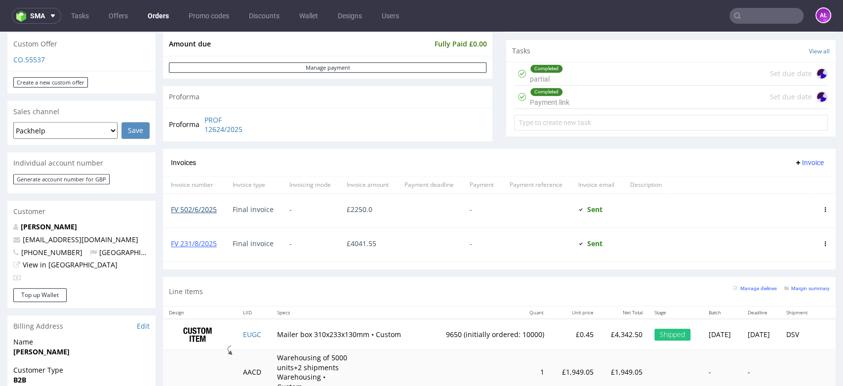
scroll to position [329, 0]
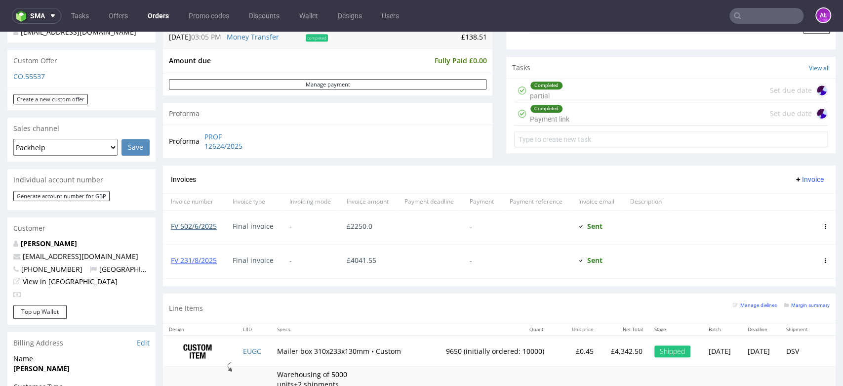
click at [206, 228] on link "FV 502/6/2025" at bounding box center [194, 225] width 46 height 9
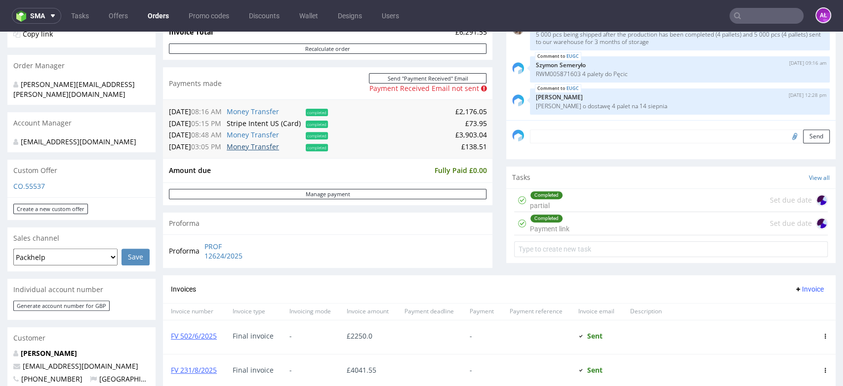
click at [261, 150] on link "Money Transfer" at bounding box center [253, 146] width 52 height 9
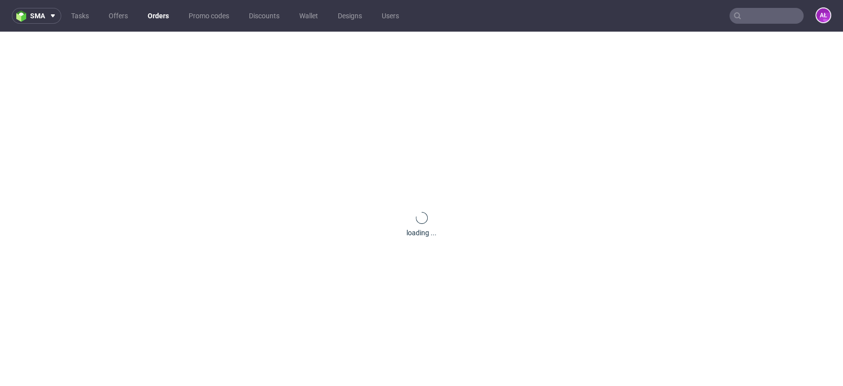
scroll to position [0, 0]
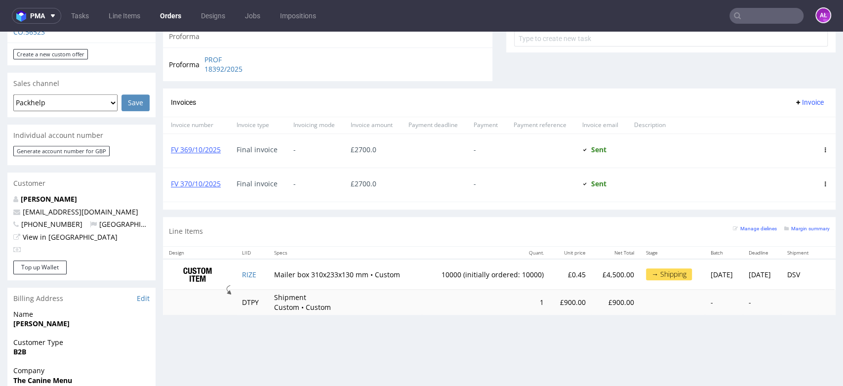
scroll to position [384, 0]
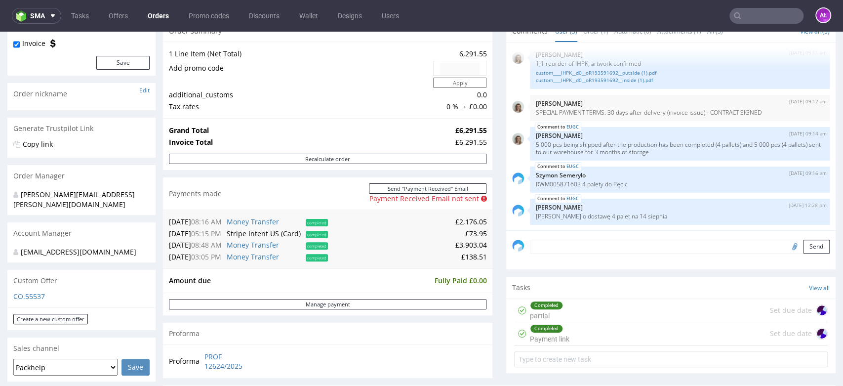
scroll to position [110, 0]
click at [259, 256] on link "Money Transfer" at bounding box center [253, 255] width 52 height 9
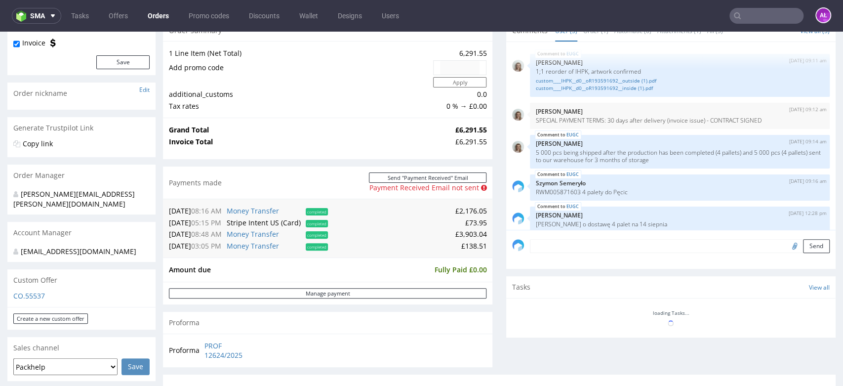
scroll to position [8, 0]
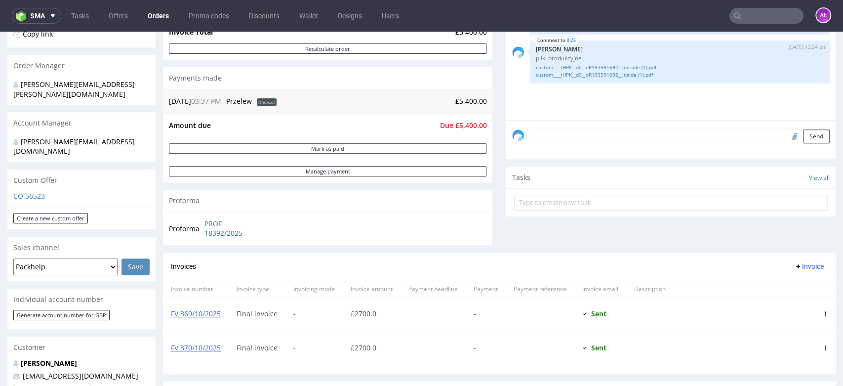
scroll to position [274, 0]
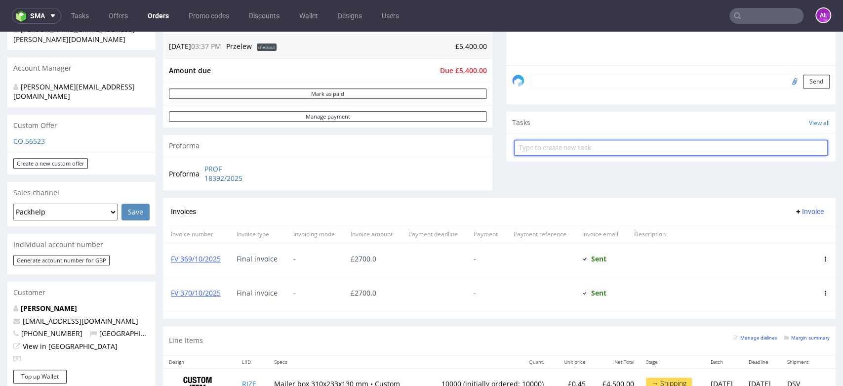
click at [553, 148] on input "text" at bounding box center [671, 148] width 314 height 16
type input "payment linki"
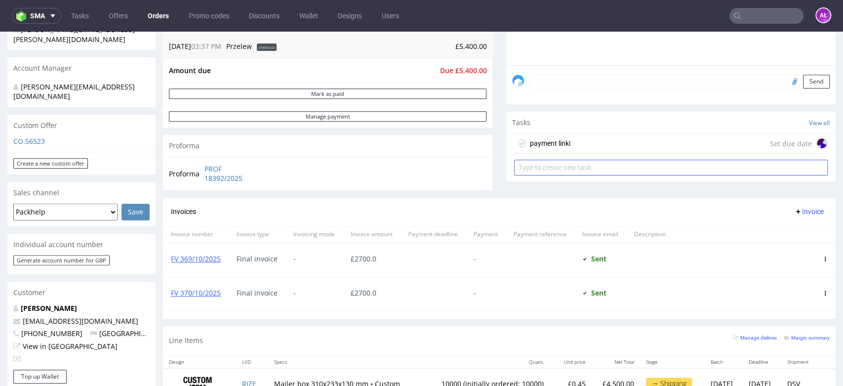
click at [555, 143] on div "payment linki" at bounding box center [550, 143] width 41 height 12
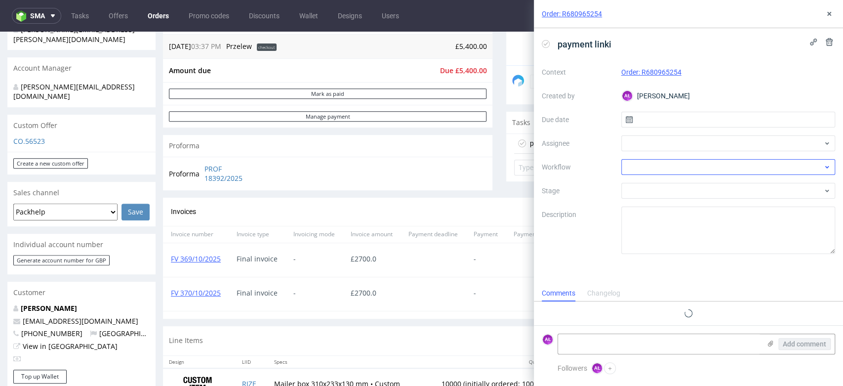
scroll to position [8, 0]
click at [638, 165] on div at bounding box center [728, 167] width 214 height 16
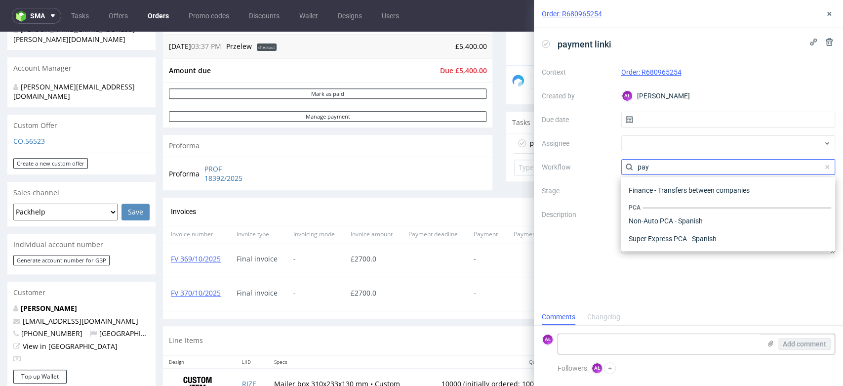
scroll to position [36, 0]
type input "pay"
click at [681, 205] on div "Finance - Payment links - Stripe" at bounding box center [728, 203] width 206 height 18
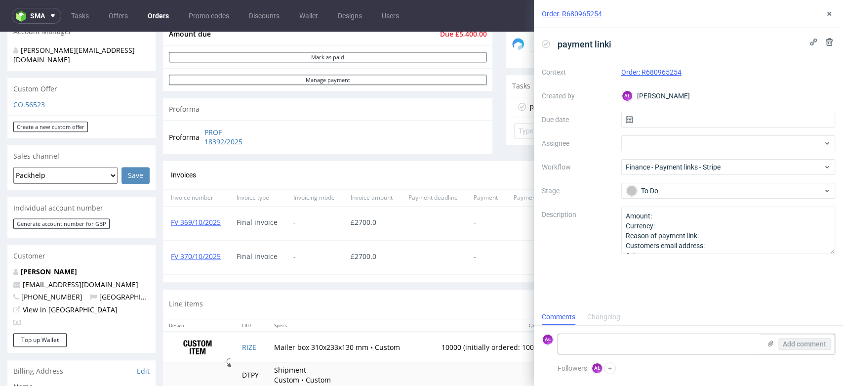
scroll to position [329, 0]
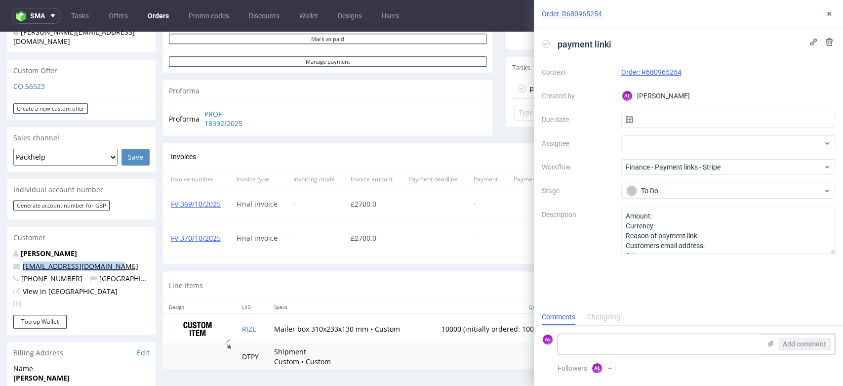
drag, startPoint x: 137, startPoint y: 245, endPoint x: 23, endPoint y: 242, distance: 113.7
click at [23, 261] on p "hello@thecaninemenu.co.uk" at bounding box center [81, 266] width 136 height 10
copy link "hello@thecaninemenu.co.uk"
drag, startPoint x: 703, startPoint y: 73, endPoint x: 643, endPoint y: 75, distance: 60.3
click at [643, 75] on div "Order: R680965254" at bounding box center [728, 72] width 214 height 12
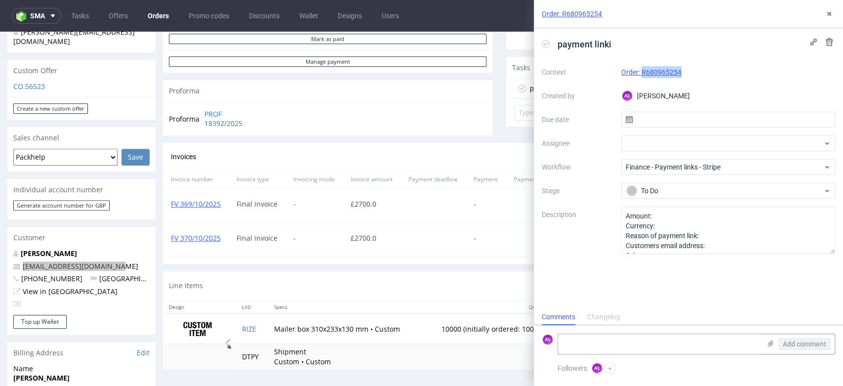
copy link "R680965254"
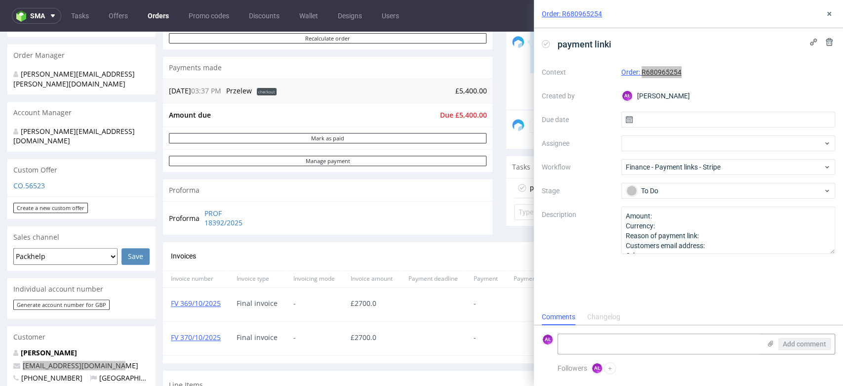
scroll to position [110, 0]
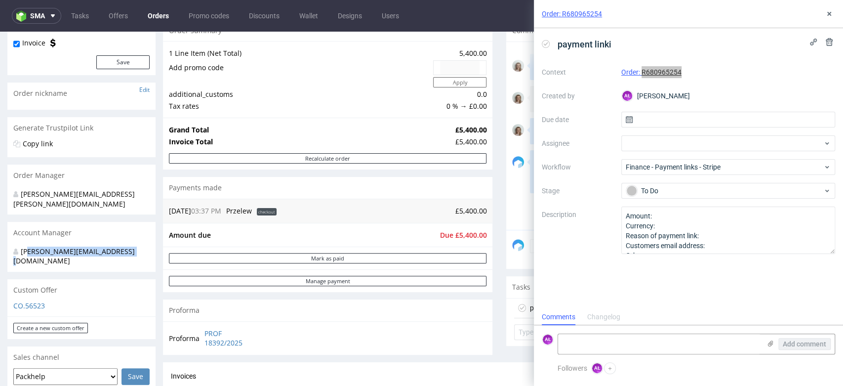
drag, startPoint x: 141, startPoint y: 244, endPoint x: 31, endPoint y: 233, distance: 111.2
click at [31, 233] on section "Account Manager magdalena.zeniuk@packhelp.com" at bounding box center [81, 247] width 148 height 50
drag, startPoint x: 129, startPoint y: 197, endPoint x: 22, endPoint y: 198, distance: 106.7
click at [22, 198] on div "monika.pozniak@packhelp.com" at bounding box center [77, 198] width 129 height 19
copy div "monika.pozniak@packhelp.com"
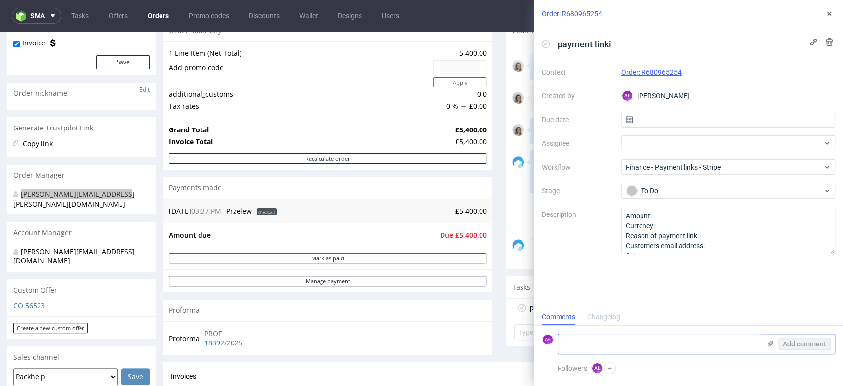
click at [691, 344] on textarea at bounding box center [659, 344] width 203 height 20
type textarea "sent 2x2700 gbp"
click at [834, 343] on div "Add comment" at bounding box center [798, 344] width 74 height 20
click at [810, 342] on span "Add comment" at bounding box center [804, 343] width 43 height 7
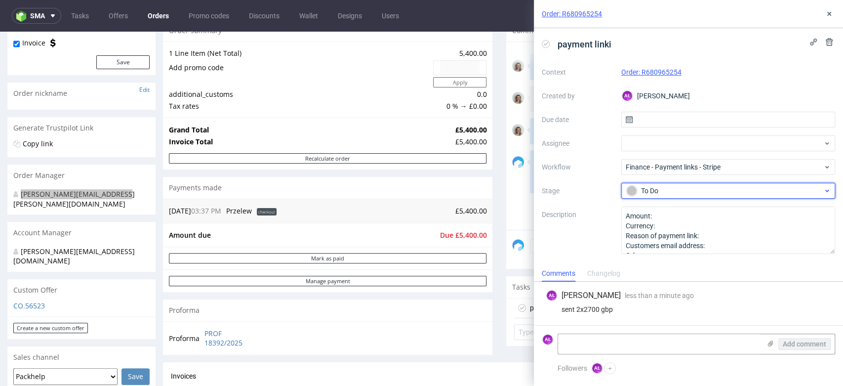
click at [728, 193] on div "To Do" at bounding box center [724, 190] width 197 height 11
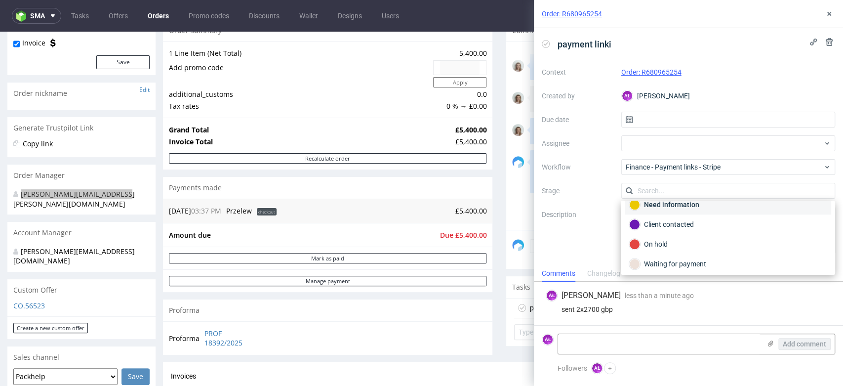
scroll to position [55, 0]
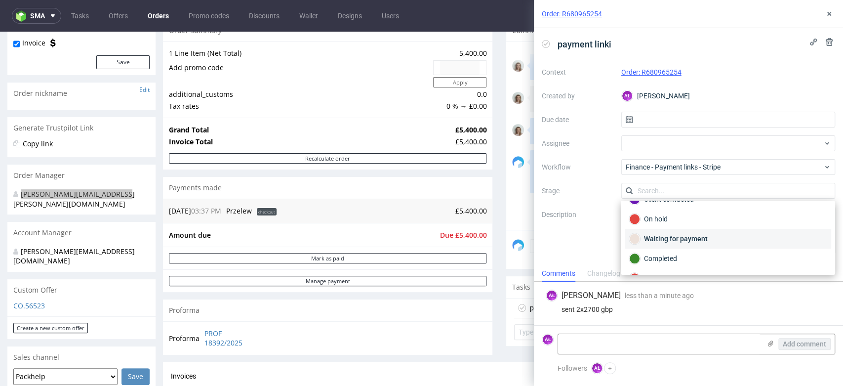
click at [710, 240] on div "Waiting for payment" at bounding box center [728, 238] width 198 height 11
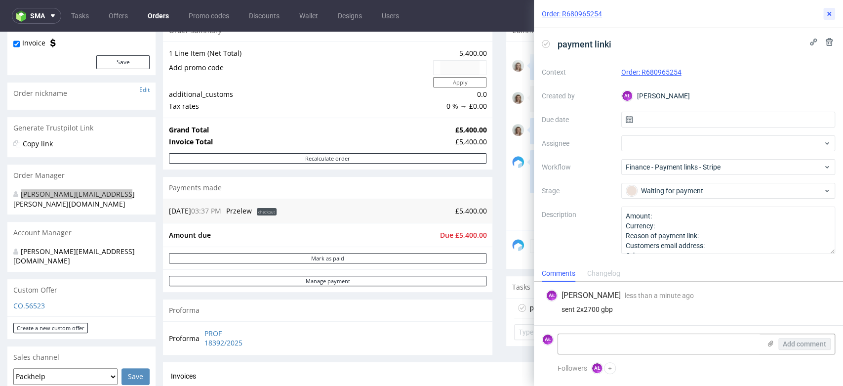
click at [824, 16] on button at bounding box center [829, 14] width 12 height 12
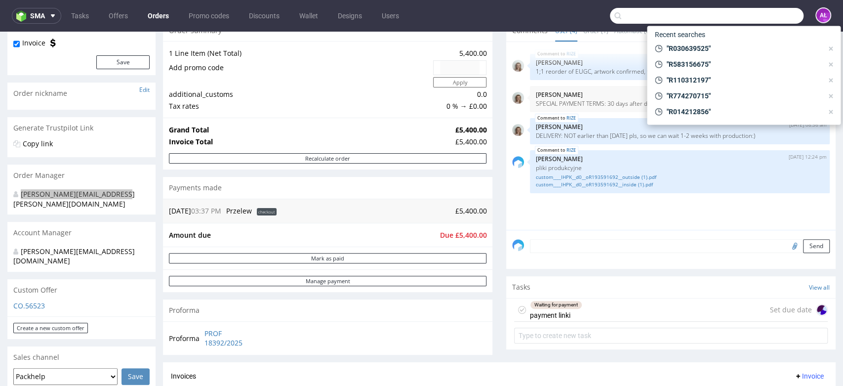
click at [740, 18] on input "text" at bounding box center [707, 16] width 194 height 16
paste input "FV 42/10/2025"
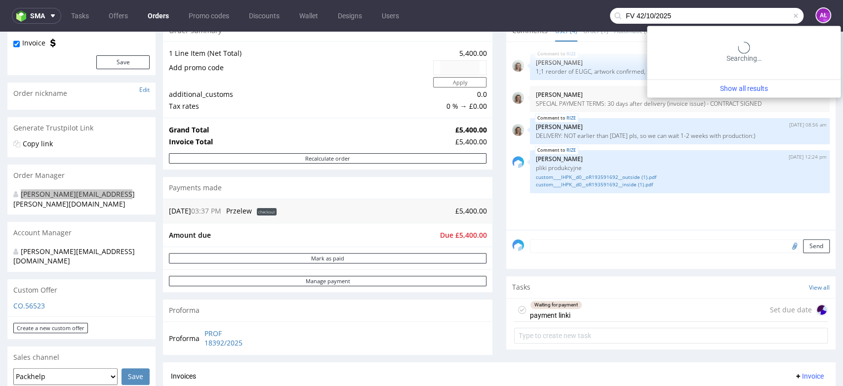
type input "FV 42/10/2025"
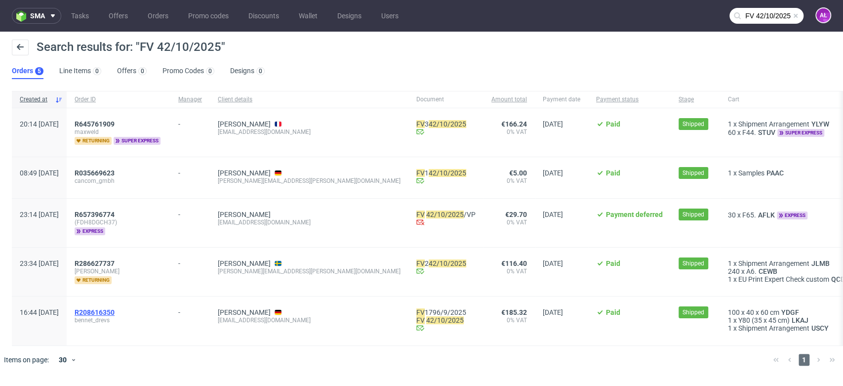
click at [115, 309] on span "R208616350" at bounding box center [95, 312] width 40 height 8
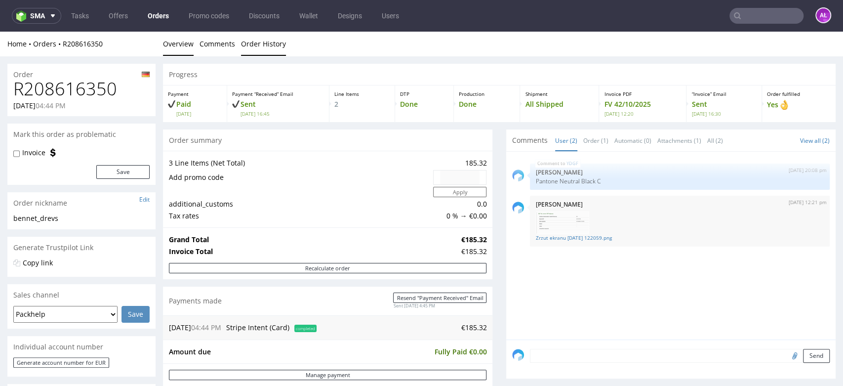
click at [277, 44] on link "Order History" at bounding box center [263, 44] width 45 height 24
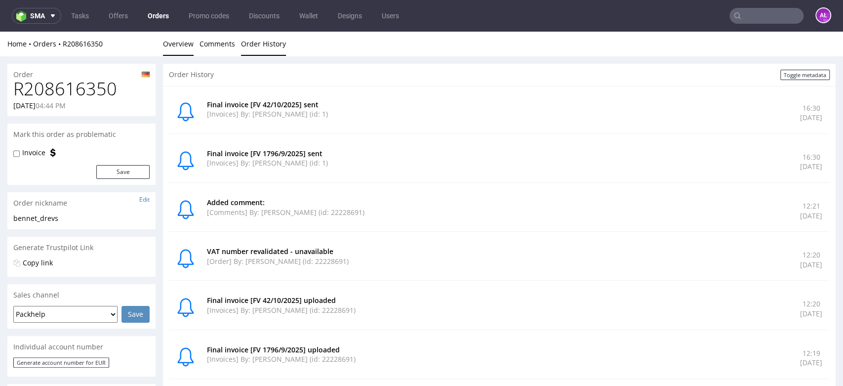
click at [183, 46] on link "Overview" at bounding box center [178, 44] width 31 height 24
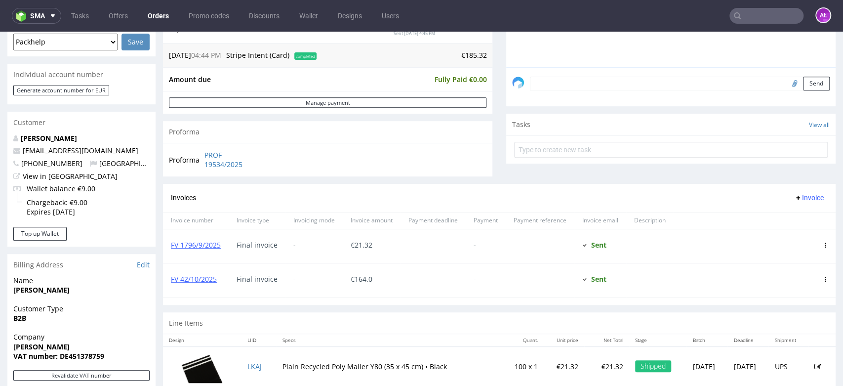
scroll to position [274, 0]
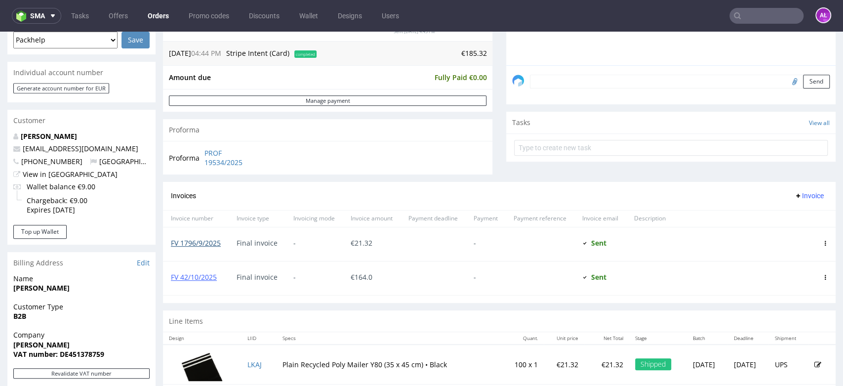
click at [210, 243] on link "FV 1796/9/2025" at bounding box center [196, 242] width 50 height 9
click at [209, 276] on link "FV 42/10/2025" at bounding box center [194, 276] width 46 height 9
drag, startPoint x: 220, startPoint y: 282, endPoint x: 171, endPoint y: 281, distance: 49.4
click at [171, 281] on div "FV 42/10/2025" at bounding box center [196, 278] width 66 height 34
copy link "FV 42/10/2025"
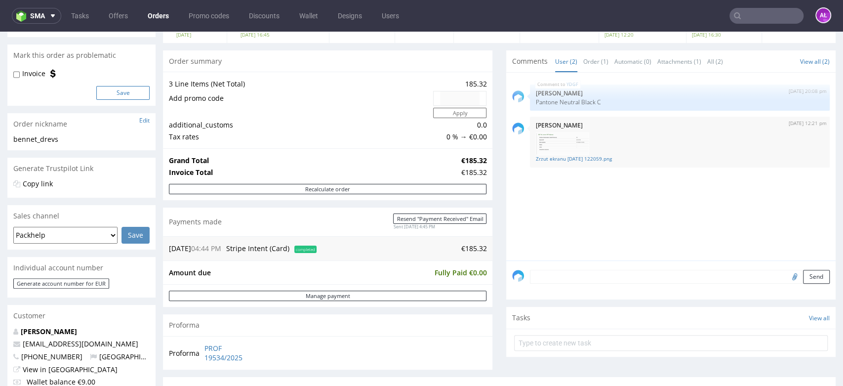
scroll to position [0, 0]
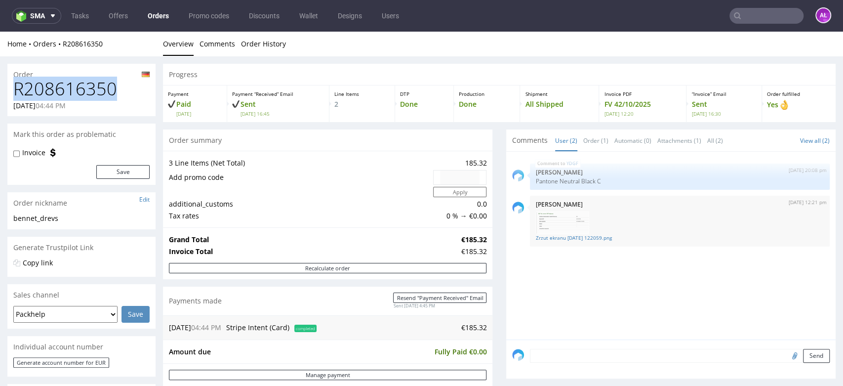
drag, startPoint x: 120, startPoint y: 88, endPoint x: 12, endPoint y: 93, distance: 108.3
click at [12, 93] on div "R208616350 12.09.2025 04:44 PM" at bounding box center [81, 97] width 148 height 37
copy h1 "R208616350"
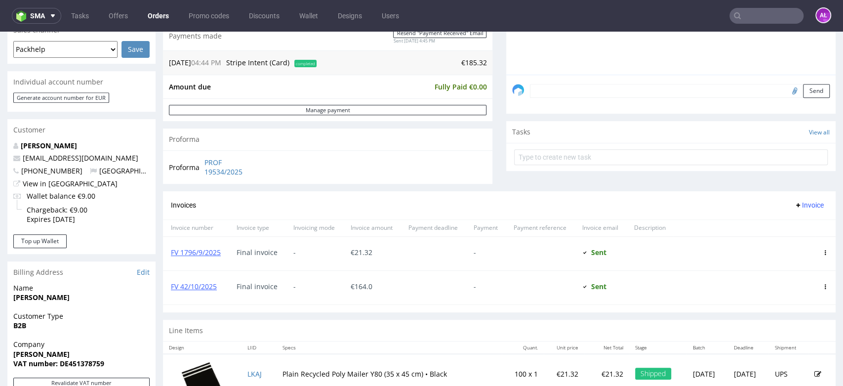
scroll to position [329, 0]
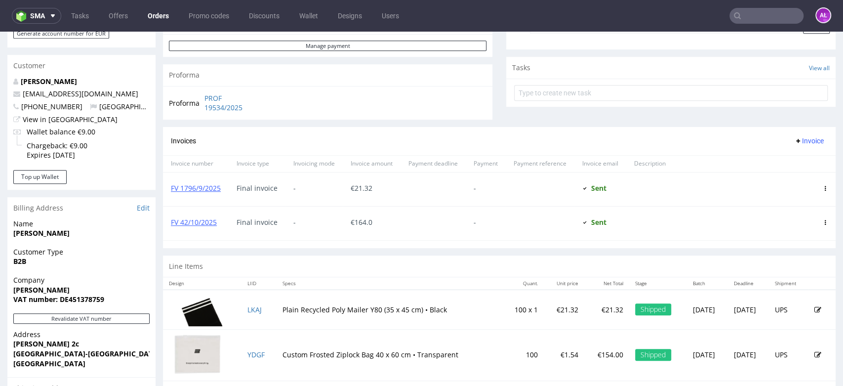
click at [794, 139] on span "Invoice" at bounding box center [809, 141] width 30 height 8
click at [789, 164] on span "Upload" at bounding box center [792, 162] width 48 height 10
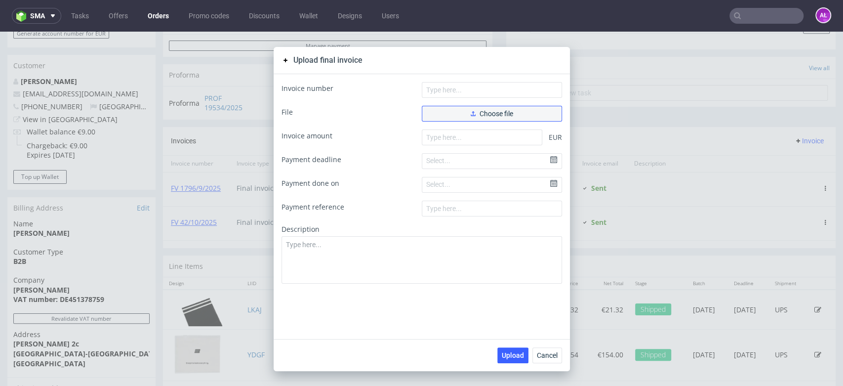
click at [494, 112] on span "Choose file" at bounding box center [492, 113] width 42 height 7
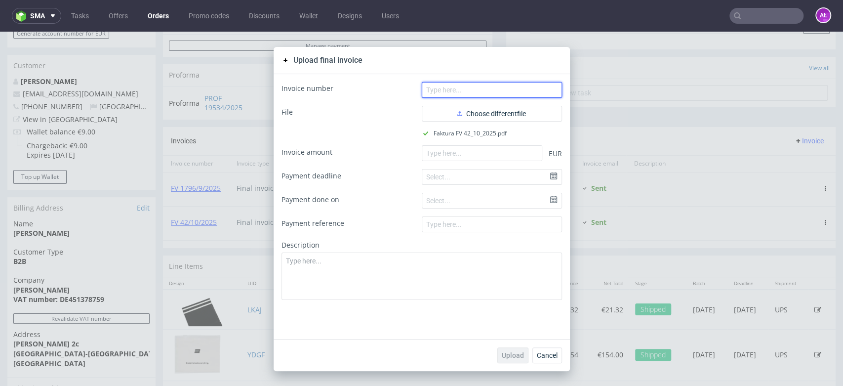
drag, startPoint x: 440, startPoint y: 89, endPoint x: 431, endPoint y: 78, distance: 14.8
click at [439, 89] on input "text" at bounding box center [492, 90] width 140 height 16
paste input "FV 42/10/2025"
type input "FV 42/10/2025"
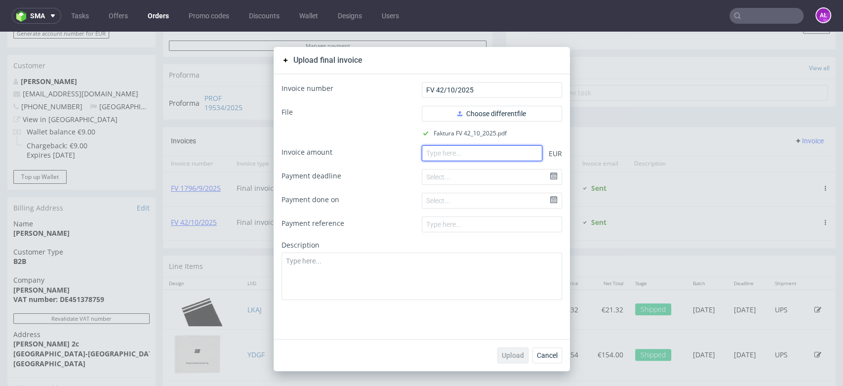
click at [446, 155] on input "number" at bounding box center [482, 153] width 121 height 16
paste input "164.00"
type input "164.00"
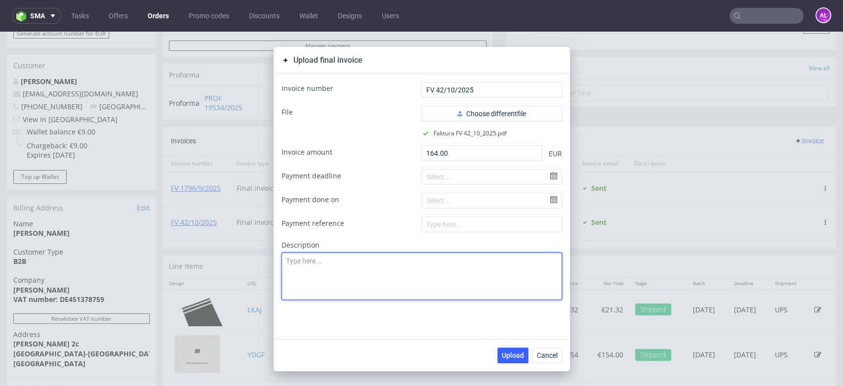
click at [387, 288] on textarea at bounding box center [422, 275] width 281 height 47
type textarea "Invoice with correct description"
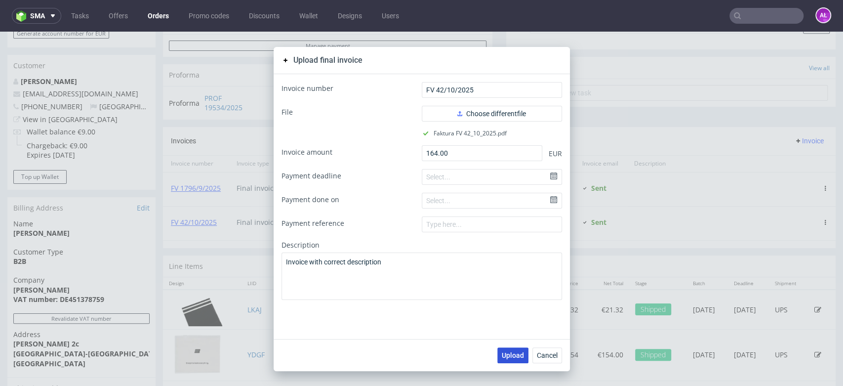
click at [509, 358] on span "Upload" at bounding box center [513, 355] width 22 height 7
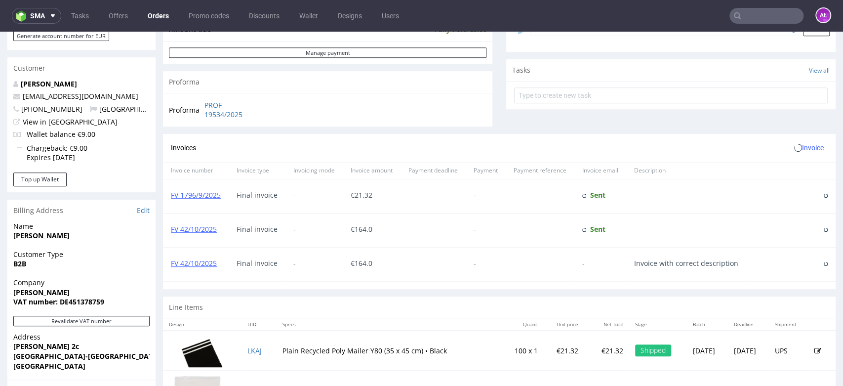
scroll to position [329, 0]
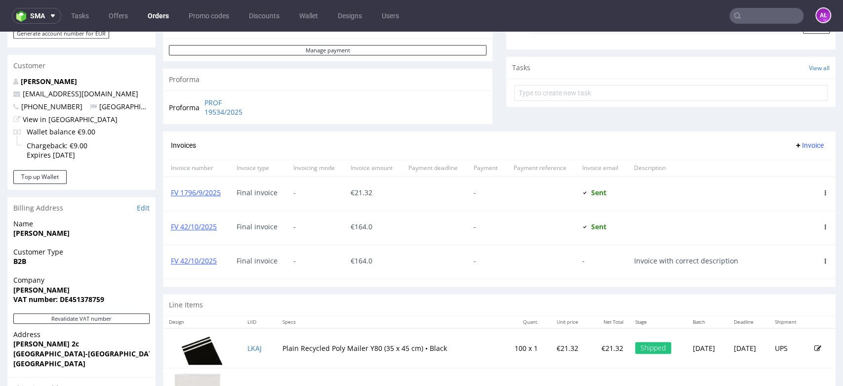
click at [815, 226] on div at bounding box center [825, 228] width 21 height 34
drag, startPoint x: 763, startPoint y: 264, endPoint x: 624, endPoint y: 259, distance: 138.4
click at [624, 259] on div "FV 42/10/2025 Final invoice - € 164.0 - - Invoice with correct description" at bounding box center [499, 262] width 673 height 34
click at [823, 225] on icon at bounding box center [825, 226] width 5 height 5
click at [793, 245] on span "Edit" at bounding box center [785, 244] width 60 height 10
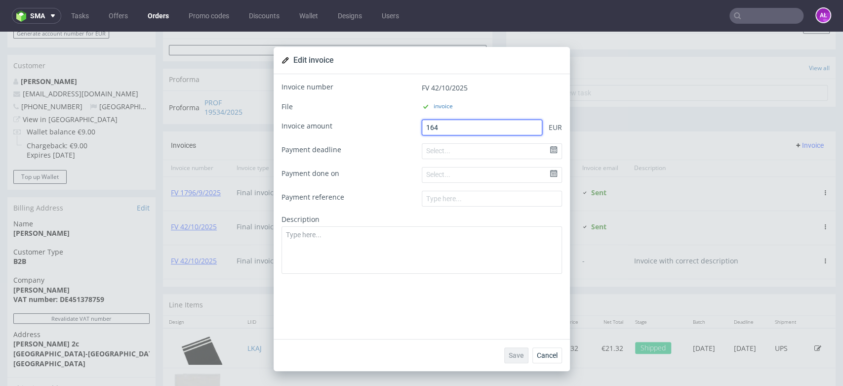
drag, startPoint x: 446, startPoint y: 127, endPoint x: 380, endPoint y: 127, distance: 65.2
click at [380, 127] on div "Invoice amount 164 EUR" at bounding box center [422, 128] width 281 height 16
type input "0"
drag, startPoint x: 508, startPoint y: 353, endPoint x: 499, endPoint y: 337, distance: 18.8
click at [509, 352] on span "Save" at bounding box center [516, 355] width 15 height 7
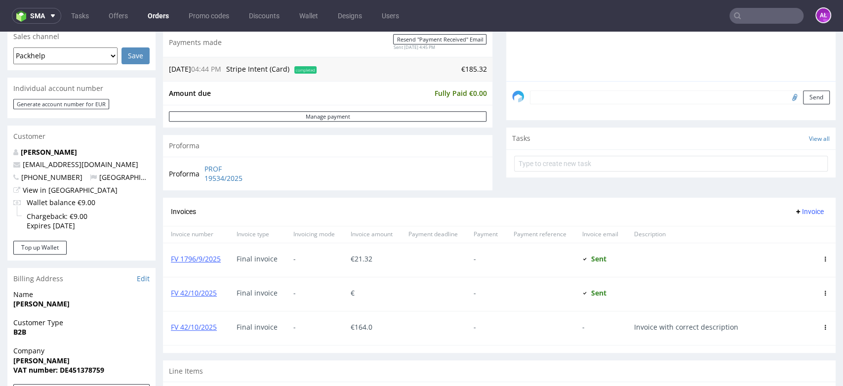
scroll to position [329, 0]
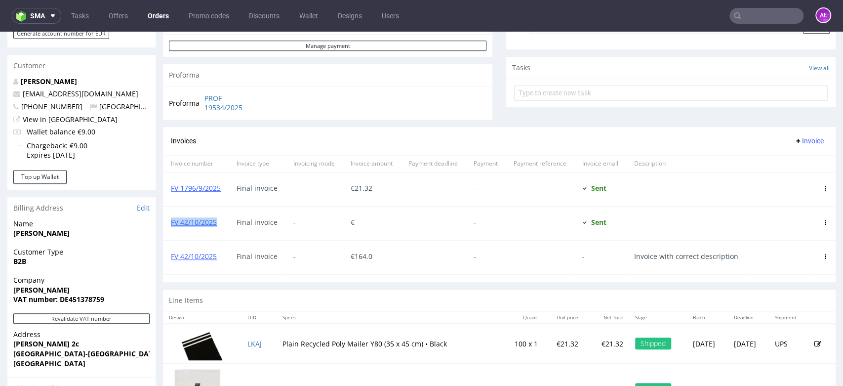
drag, startPoint x: 221, startPoint y: 232, endPoint x: 167, endPoint y: 229, distance: 53.9
click at [167, 229] on div "FV 42/10/2025" at bounding box center [196, 223] width 66 height 34
click at [198, 219] on link "FV 42/10/2025" at bounding box center [194, 221] width 46 height 9
click at [209, 255] on link "FV 42/10/2025" at bounding box center [194, 255] width 46 height 9
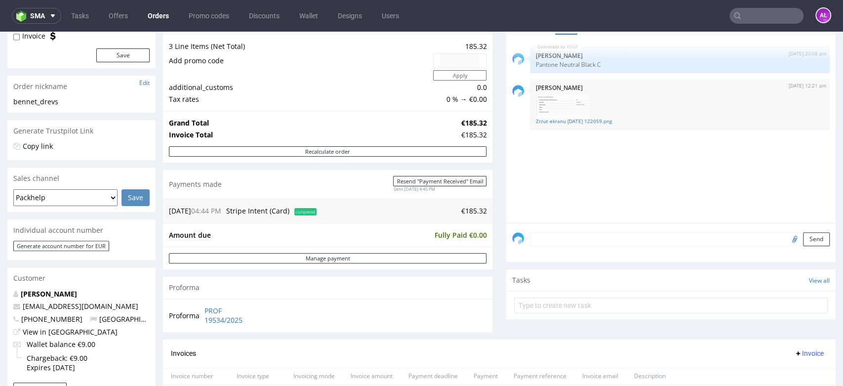
scroll to position [110, 0]
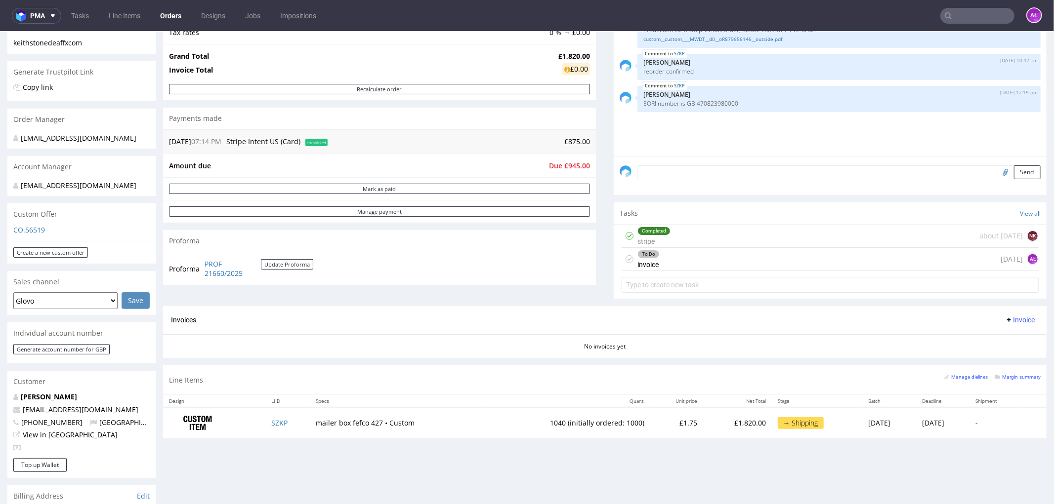
scroll to position [219, 0]
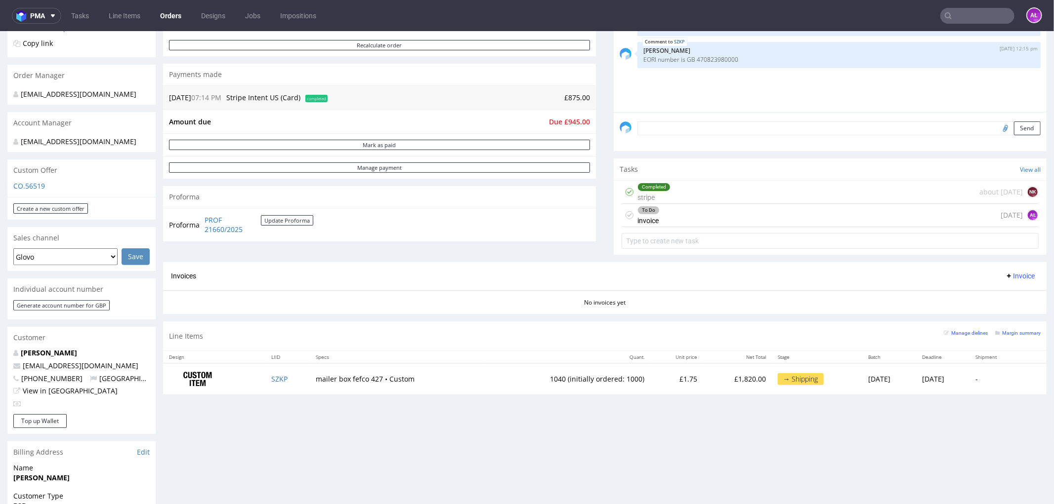
click at [843, 272] on span "Invoice" at bounding box center [1020, 276] width 30 height 8
click at [843, 313] on span "Upload" at bounding box center [1003, 315] width 48 height 10
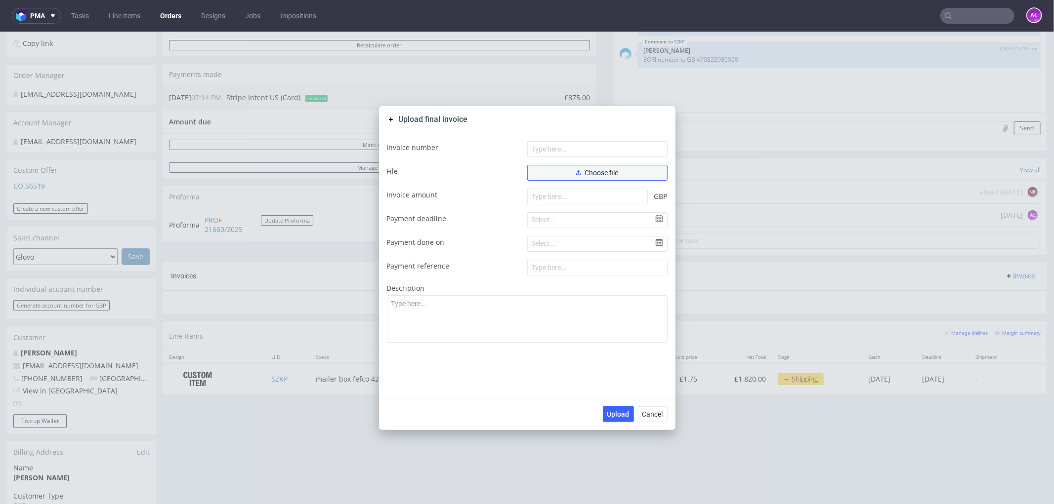
click at [536, 171] on button "Choose file" at bounding box center [597, 173] width 140 height 16
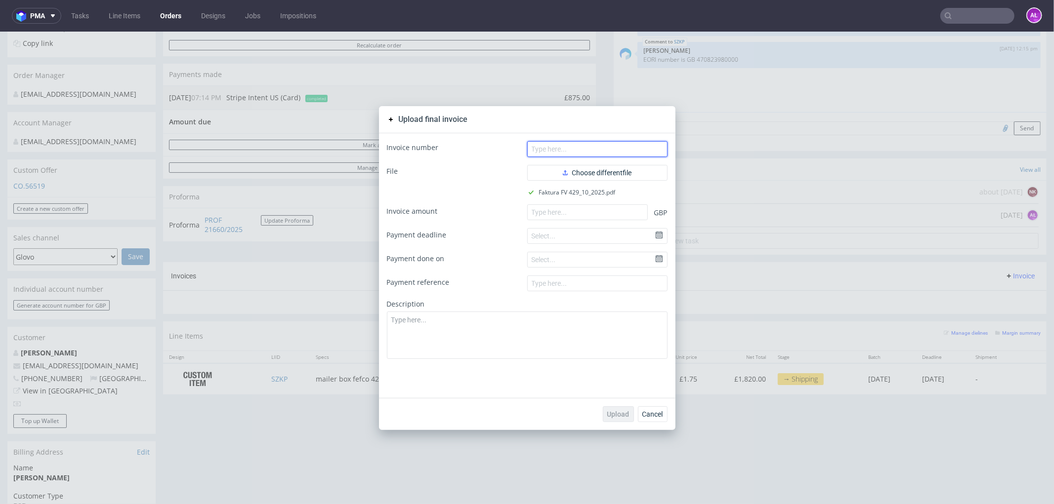
click at [597, 155] on input "text" at bounding box center [597, 149] width 140 height 16
paste input "FV 429/10/2025"
type input "FV 429/10/2025"
click at [599, 212] on input "number" at bounding box center [587, 212] width 121 height 16
paste input "1750.00"
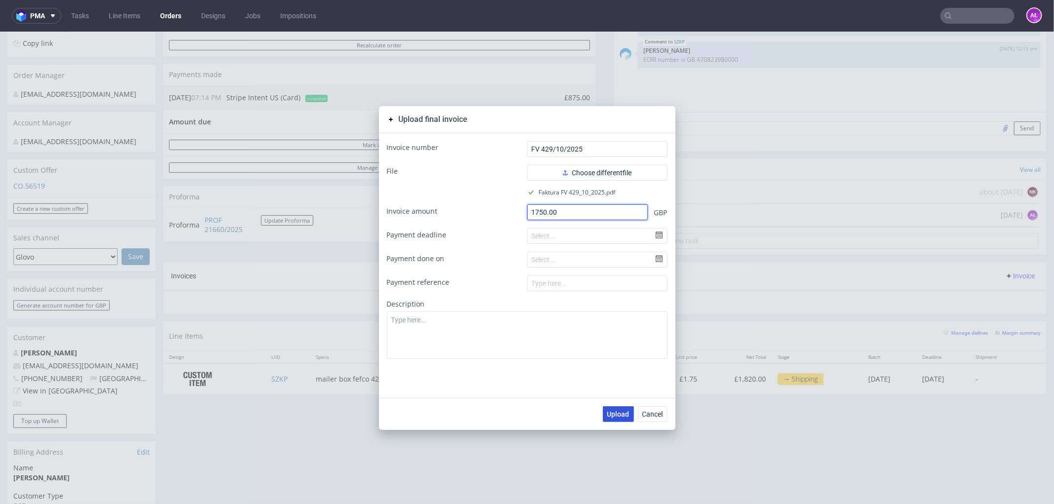
type input "1750.00"
drag, startPoint x: 621, startPoint y: 411, endPoint x: 562, endPoint y: 365, distance: 75.4
click at [622, 385] on span "Upload" at bounding box center [618, 414] width 22 height 7
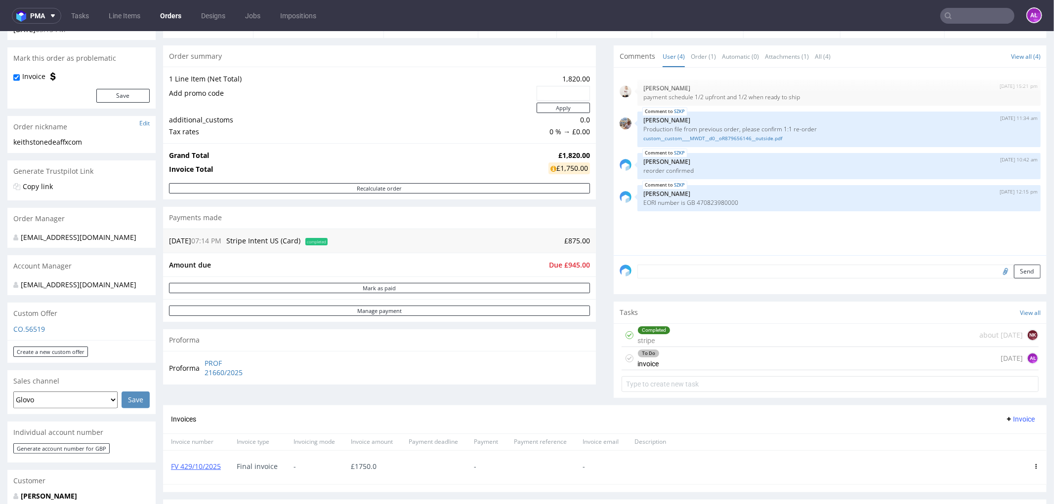
scroll to position [219, 0]
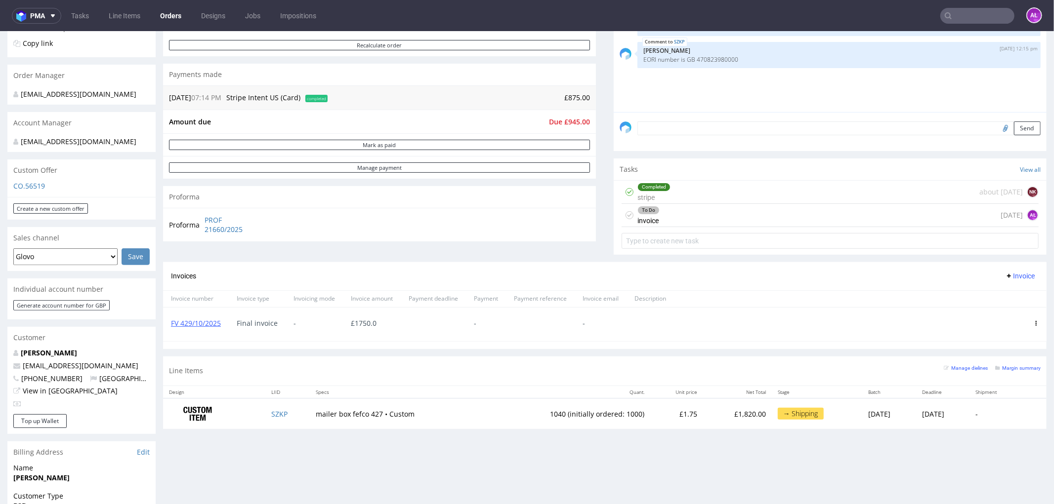
click at [989, 14] on input "text" at bounding box center [977, 16] width 74 height 16
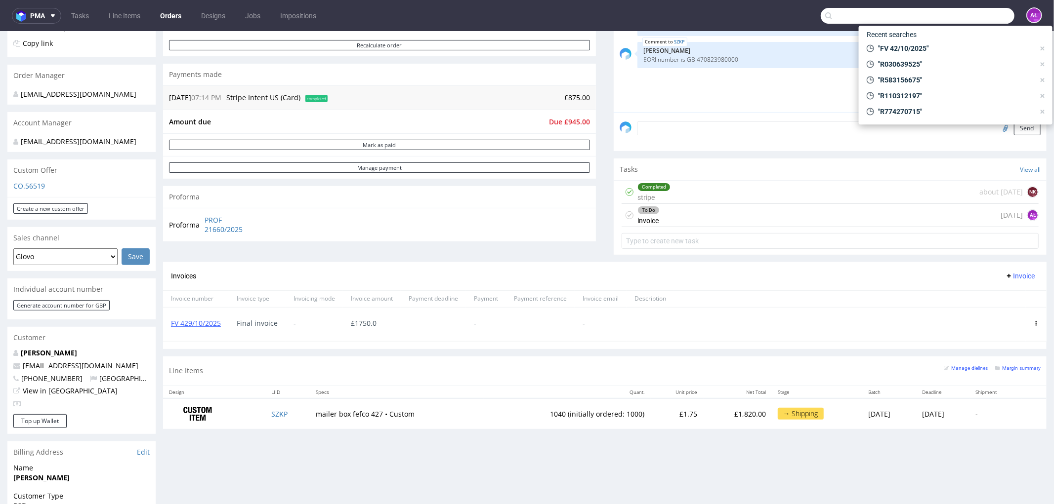
paste input "R208616350"
type input "R208616350"
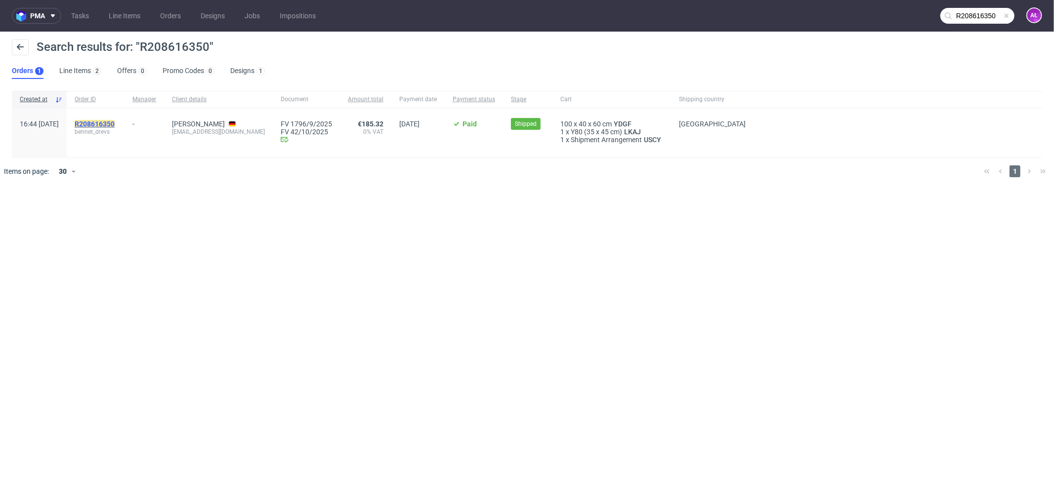
click at [115, 124] on mark "R208616350" at bounding box center [95, 124] width 40 height 8
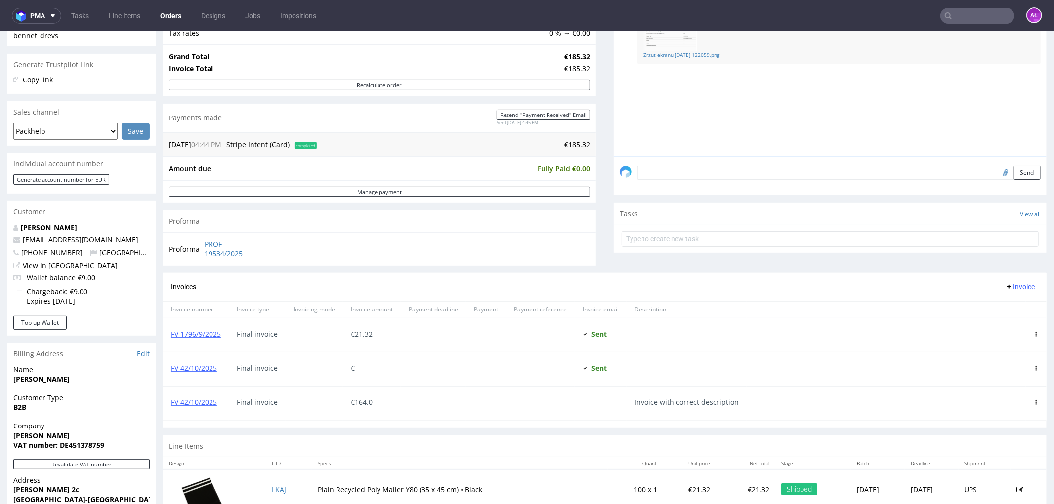
scroll to position [219, 0]
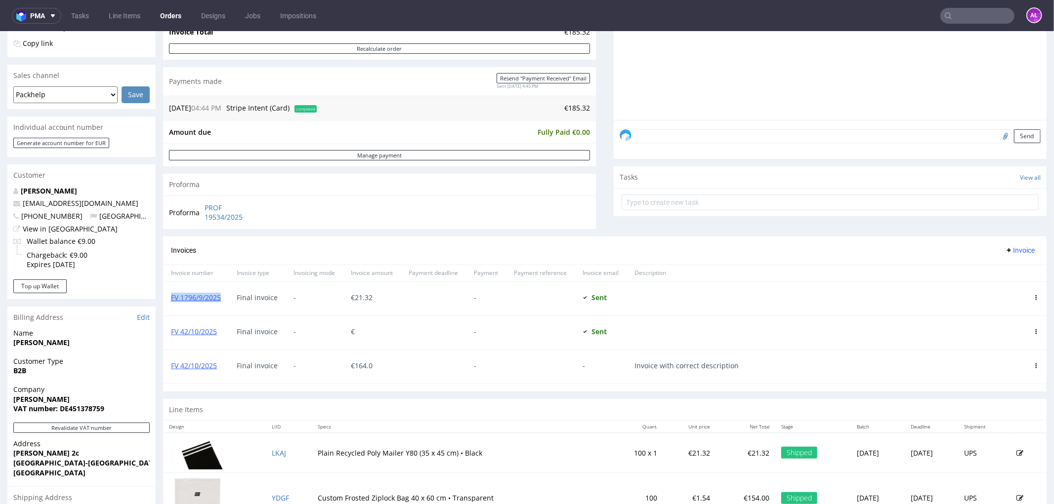
drag, startPoint x: 227, startPoint y: 304, endPoint x: 169, endPoint y: 305, distance: 58.3
click at [169, 305] on div "FV 1796/9/2025" at bounding box center [196, 299] width 66 height 34
copy link "FV 1796/9/2025"
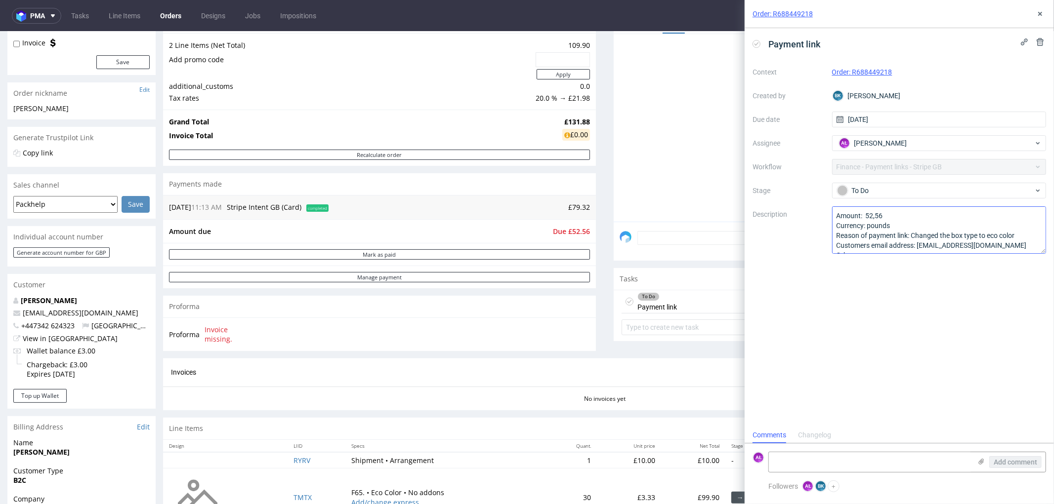
scroll to position [11, 0]
drag, startPoint x: 1000, startPoint y: 236, endPoint x: 919, endPoint y: 239, distance: 81.1
click at [919, 239] on textarea "Amount: 52,56 Currency: pounds Reason of payment link: Changed the box type to …" at bounding box center [939, 229] width 214 height 47
drag, startPoint x: 900, startPoint y: 70, endPoint x: 854, endPoint y: 78, distance: 47.1
click at [854, 78] on div "Context Order: R688449218 Created by BK Bogna Krystian Due date 08/10/2025 Assi…" at bounding box center [898, 159] width 293 height 190
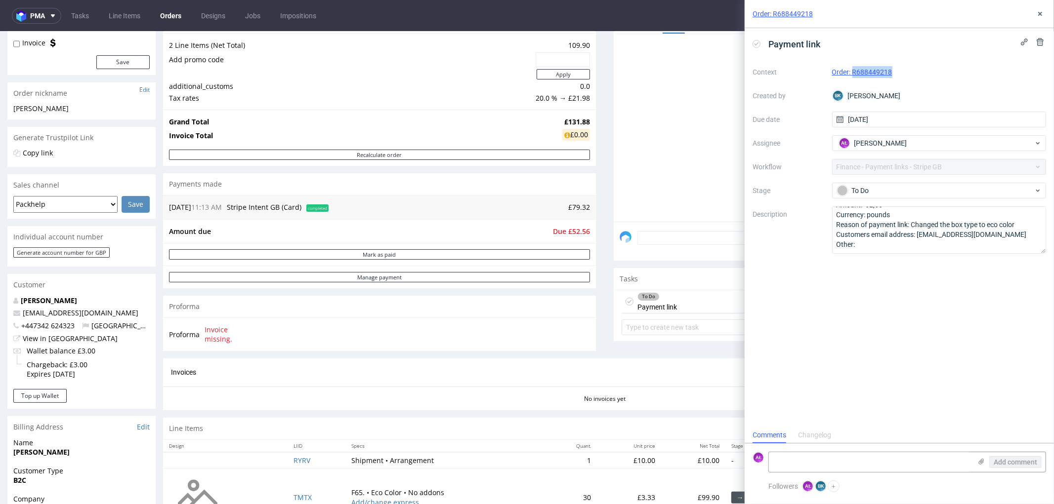
copy link "R688449218"
drag, startPoint x: 1001, startPoint y: 236, endPoint x: 918, endPoint y: 238, distance: 83.0
click at [918, 238] on textarea "Amount: 52,56 Currency: pounds Reason of payment link: Changed the box type to …" at bounding box center [939, 229] width 214 height 47
drag, startPoint x: 896, startPoint y: 72, endPoint x: 854, endPoint y: 75, distance: 42.6
click at [854, 75] on div "Order: R688449218" at bounding box center [939, 72] width 214 height 12
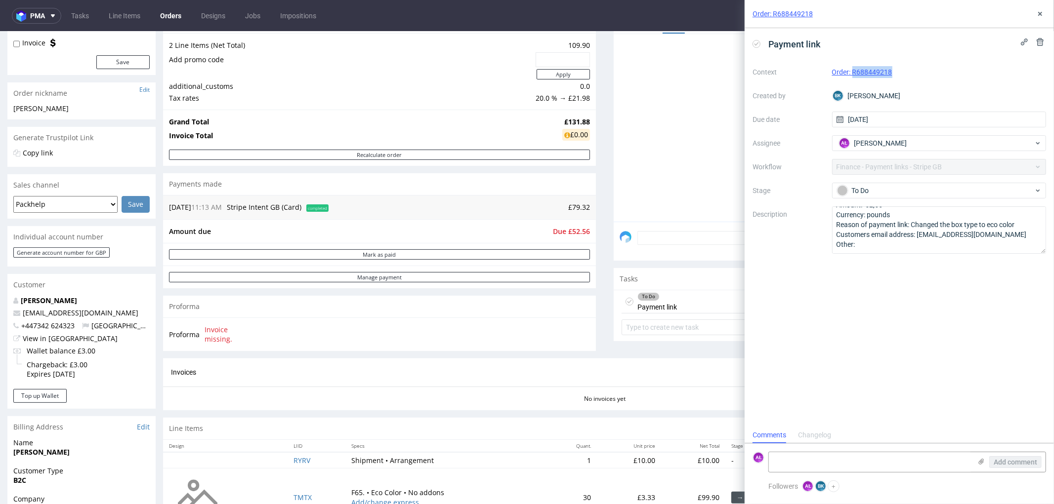
copy link "R688449218"
click at [845, 467] on textarea at bounding box center [870, 463] width 203 height 20
type textarea "sent"
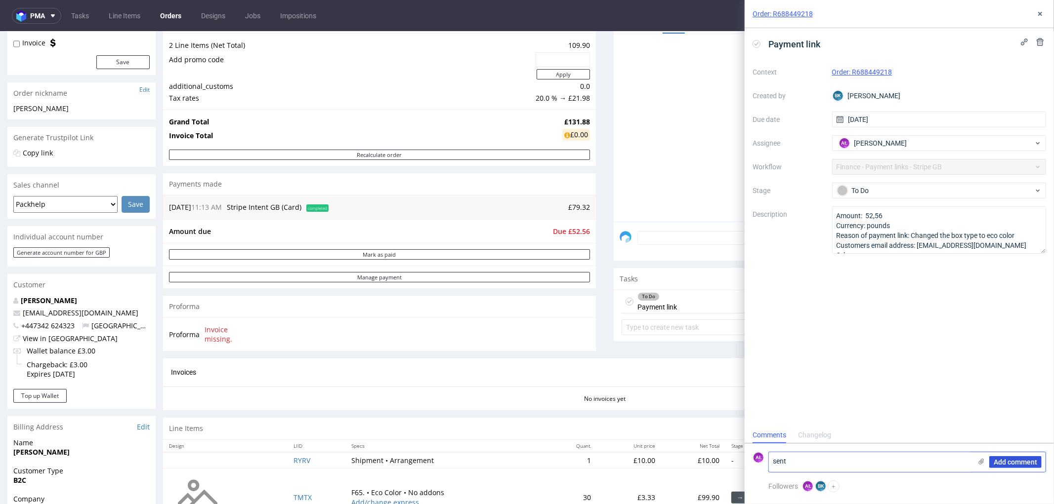
click at [1020, 459] on span "Add comment" at bounding box center [1014, 462] width 43 height 7
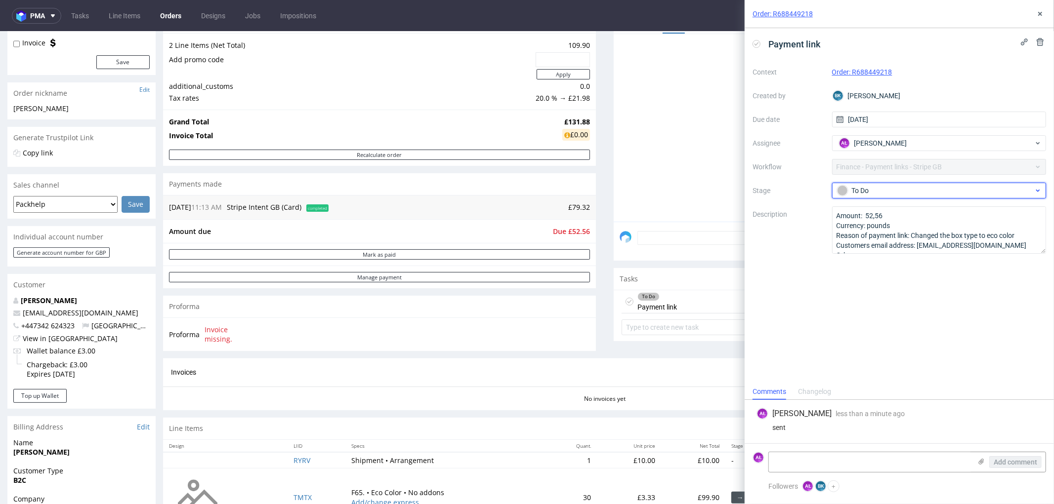
click at [869, 185] on div "To Do" at bounding box center [935, 190] width 197 height 11
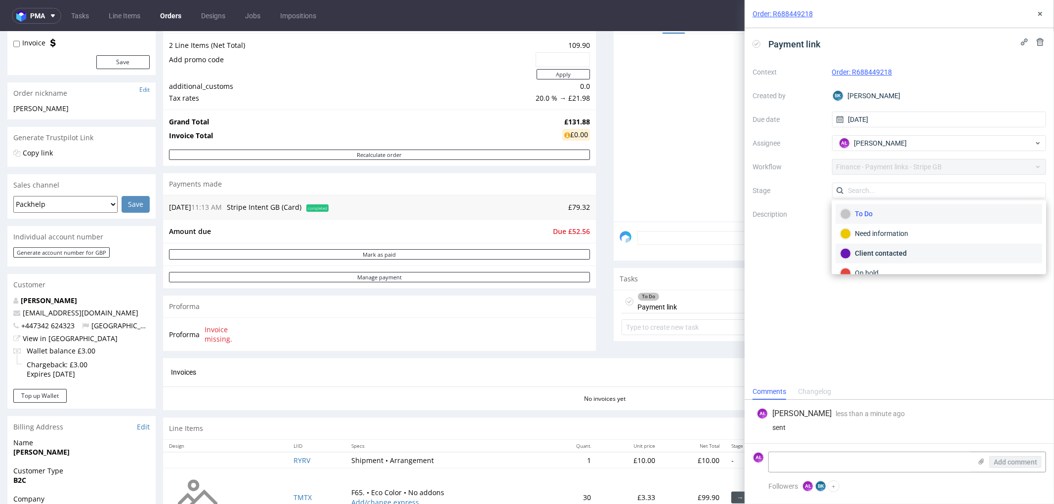
scroll to position [55, 0]
click at [903, 244] on div "Waiting for payment" at bounding box center [939, 238] width 198 height 11
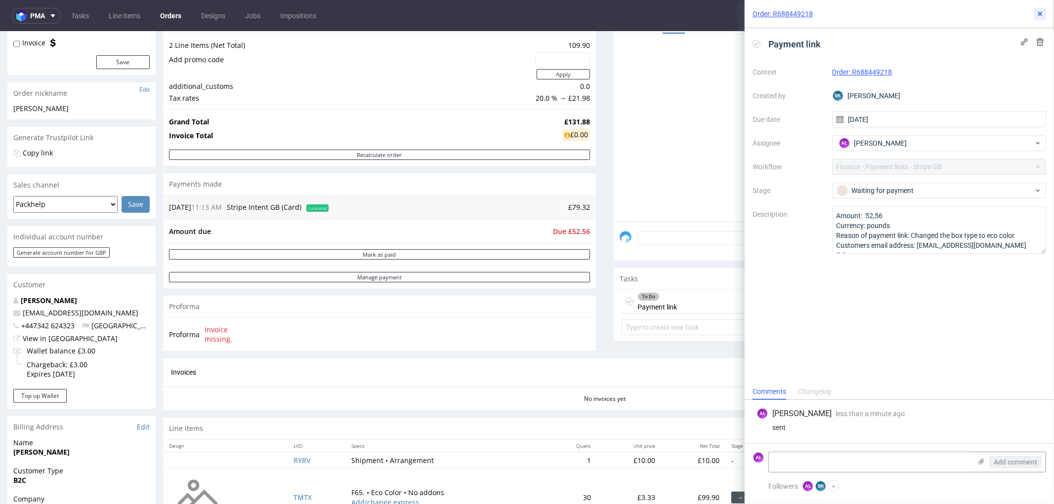
click at [1038, 12] on icon at bounding box center [1040, 14] width 8 height 8
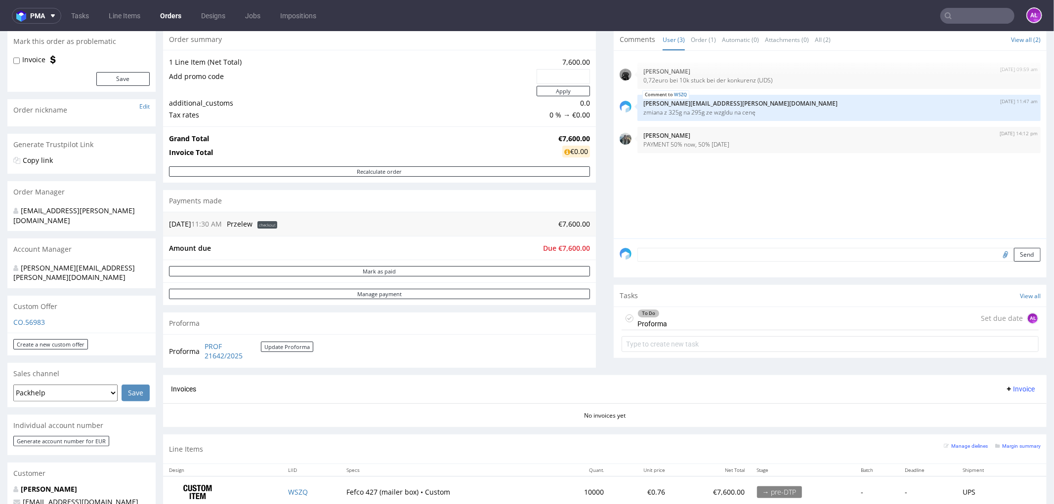
scroll to position [110, 0]
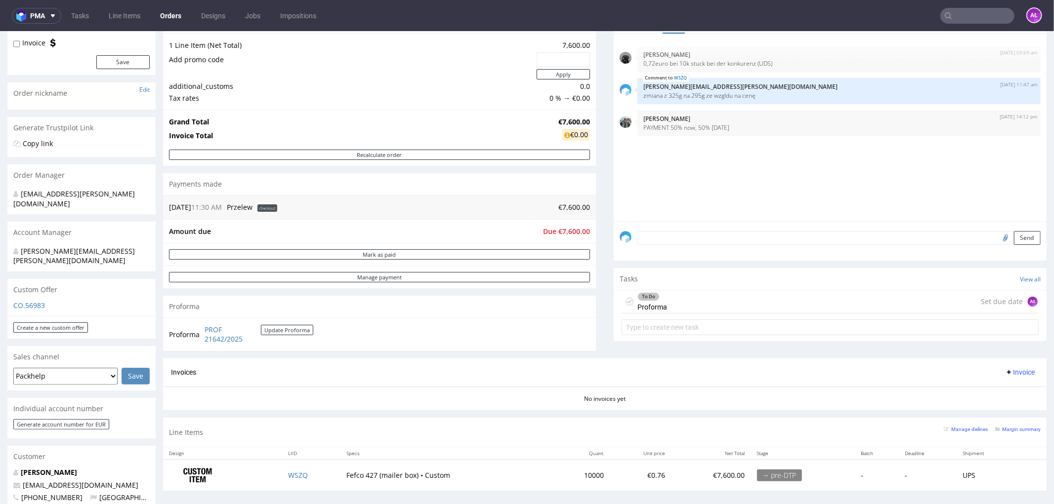
click at [685, 306] on div "To Do Proforma Set due date AŁ" at bounding box center [829, 301] width 417 height 23
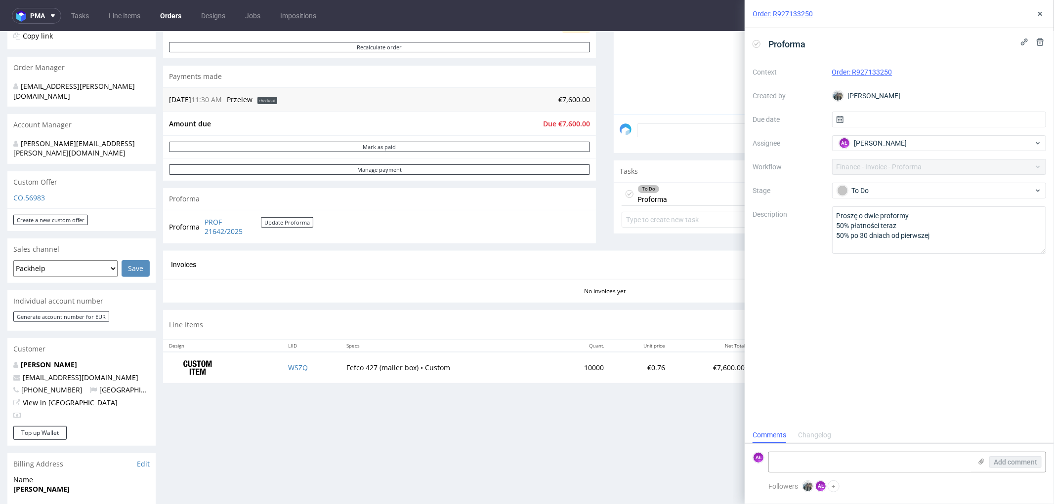
scroll to position [219, 0]
drag, startPoint x: 201, startPoint y: 219, endPoint x: 255, endPoint y: 235, distance: 56.6
click at [255, 235] on tr "Proforma PROF 21642/2025 Update Proforma" at bounding box center [241, 224] width 145 height 21
copy tr "PROF 21642/2025"
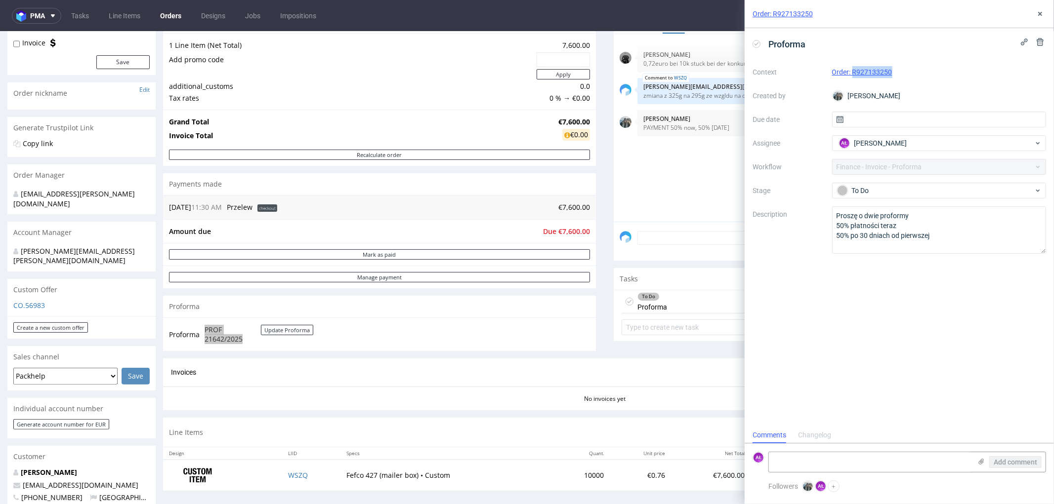
drag, startPoint x: 907, startPoint y: 73, endPoint x: 853, endPoint y: 74, distance: 54.8
click at [853, 74] on div "Order: R927133250" at bounding box center [939, 72] width 214 height 12
copy link "R927133250"
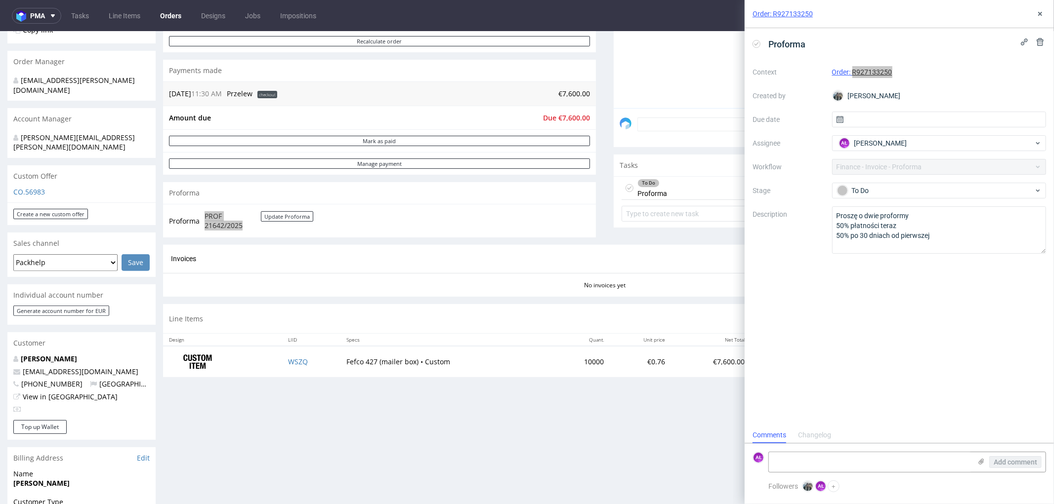
scroll to position [219, 0]
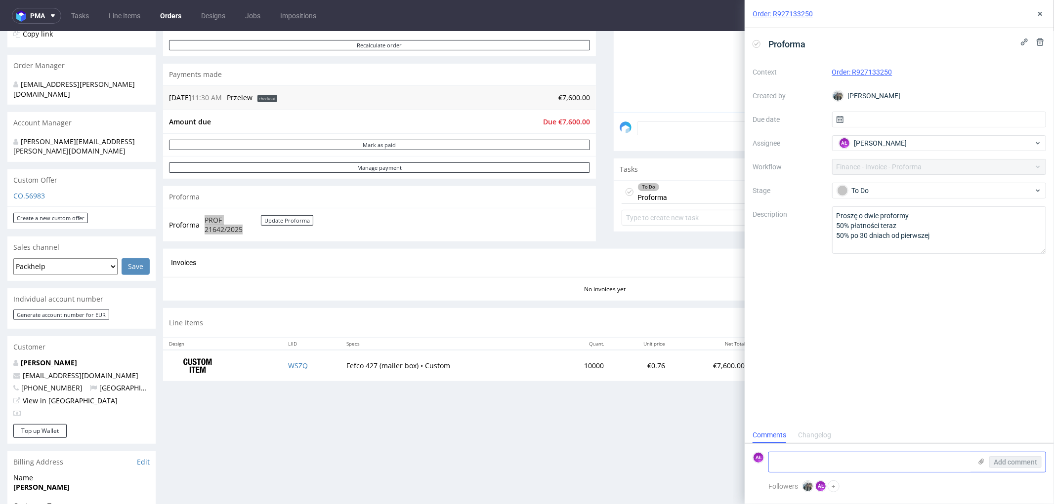
click at [897, 463] on textarea at bounding box center [870, 463] width 203 height 20
type textarea "First payment"
click at [982, 458] on icon at bounding box center [981, 462] width 8 height 8
click at [0, 0] on input "file" at bounding box center [0, 0] width 0 height 0
click at [1021, 461] on span "Add comment" at bounding box center [1014, 462] width 43 height 7
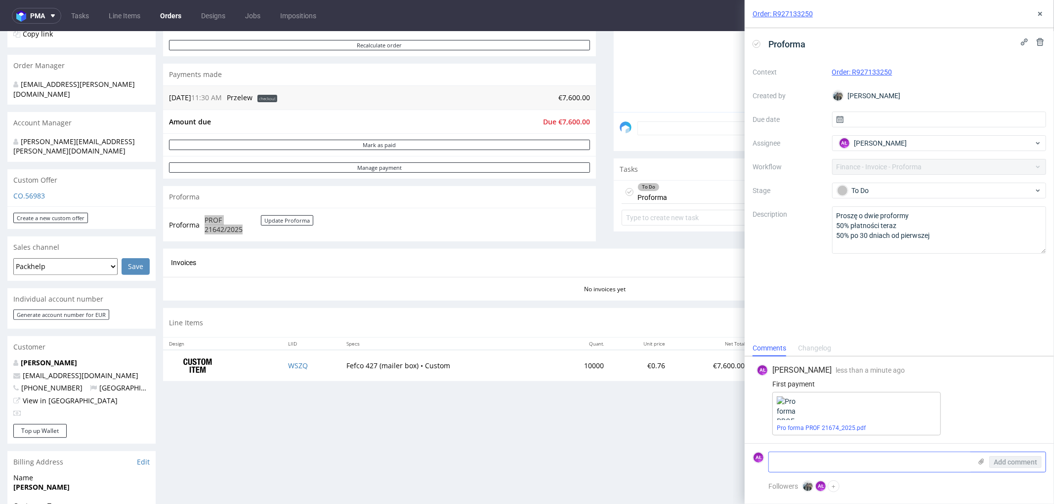
scroll to position [0, 0]
drag, startPoint x: 852, startPoint y: 430, endPoint x: 806, endPoint y: 431, distance: 45.9
click at [806, 431] on span "Pro forma PROF 21674_2025.pdf" at bounding box center [857, 428] width 160 height 8
copy link "PROF 21674_2025.pdf"
click at [980, 462] on use at bounding box center [981, 462] width 5 height 6
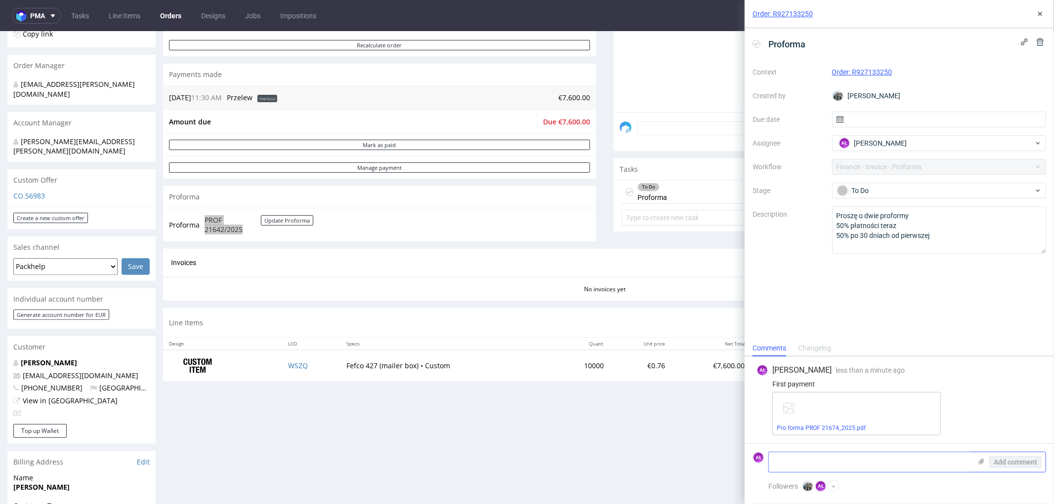
click at [0, 0] on input "file" at bounding box center [0, 0] width 0 height 0
click at [843, 465] on textarea at bounding box center [870, 463] width 203 height 20
type textarea "Second payment"
click at [978, 461] on icon at bounding box center [981, 462] width 8 height 8
click at [0, 0] on input "file" at bounding box center [0, 0] width 0 height 0
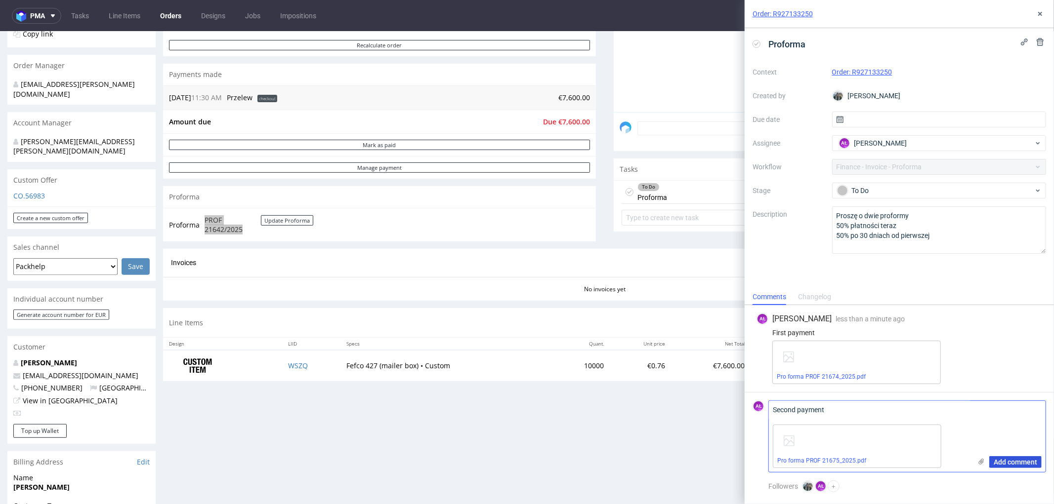
click at [1016, 462] on span "Add comment" at bounding box center [1014, 462] width 43 height 7
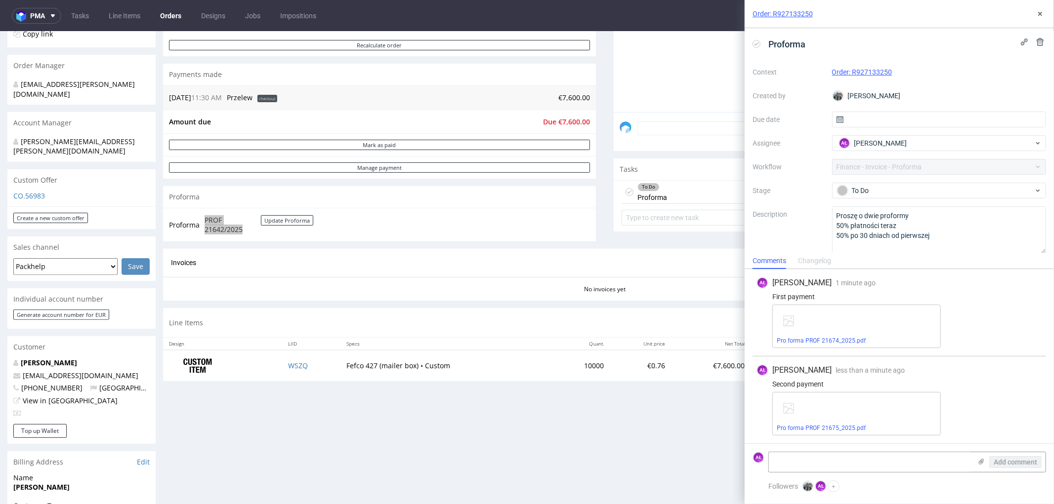
click at [756, 45] on use at bounding box center [756, 43] width 4 height 3
click at [1045, 11] on button at bounding box center [1040, 14] width 12 height 12
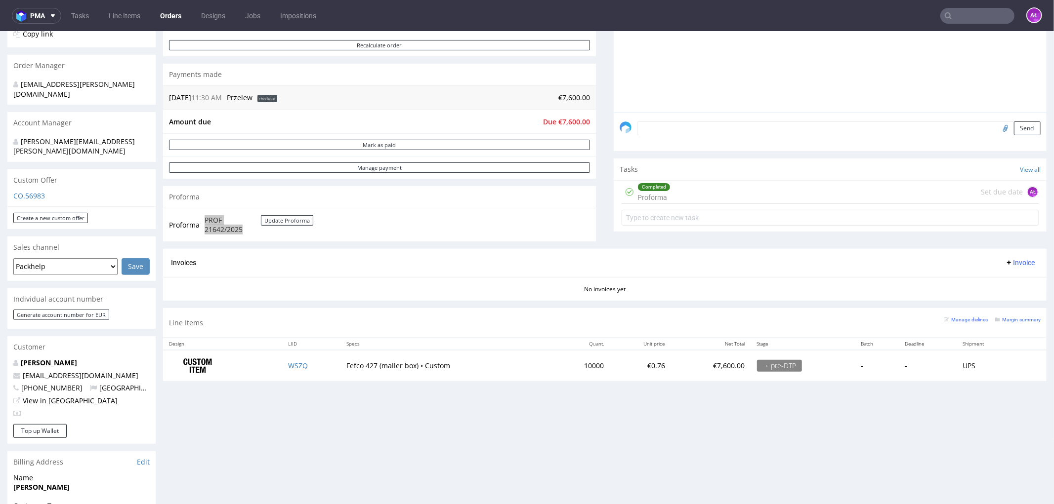
click at [985, 14] on input "text" at bounding box center [977, 16] width 74 height 16
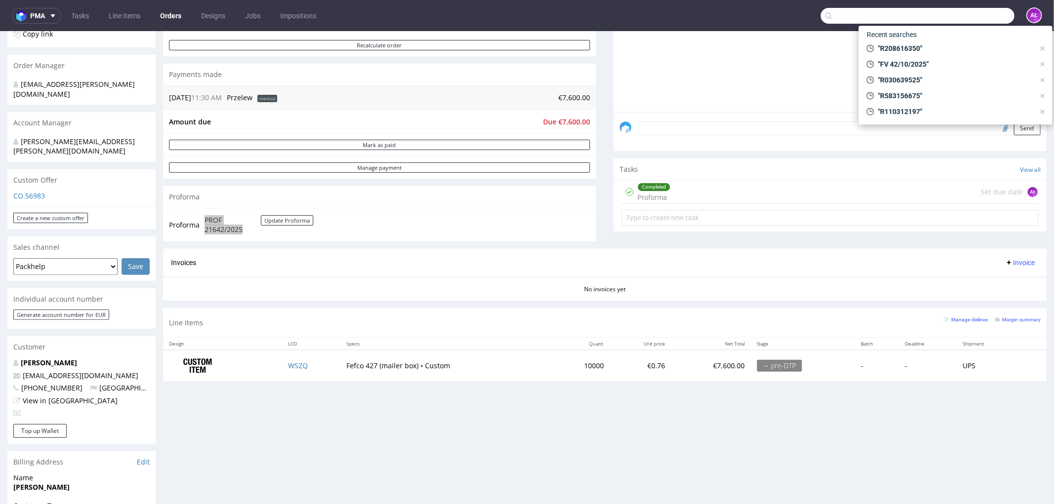
paste input "FV 1405/9/2025"
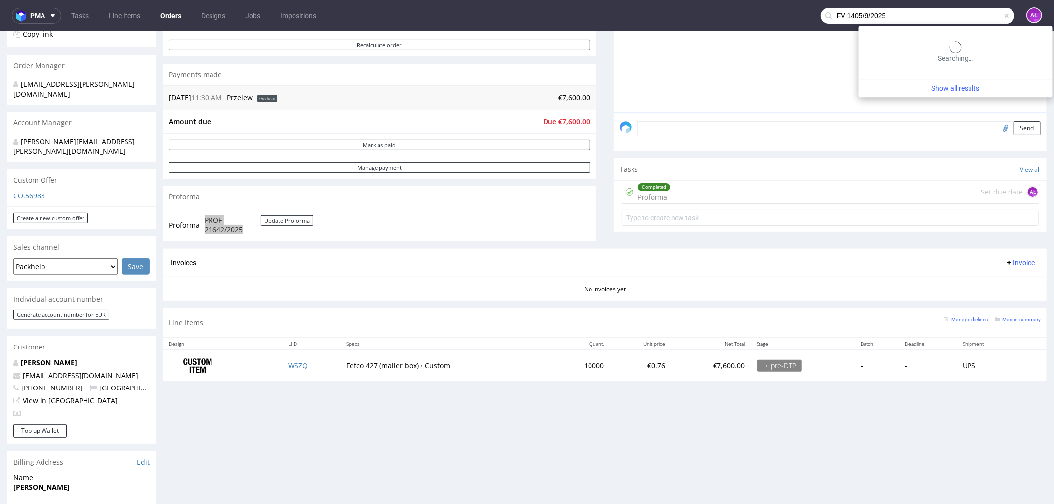
type input "FV 1405/9/2025"
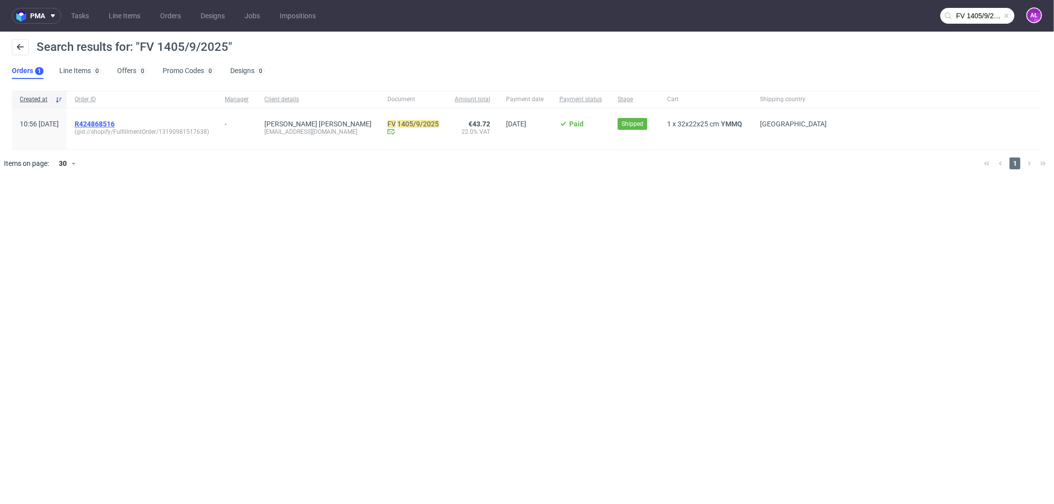
click at [115, 121] on span "R424868516" at bounding box center [95, 124] width 40 height 8
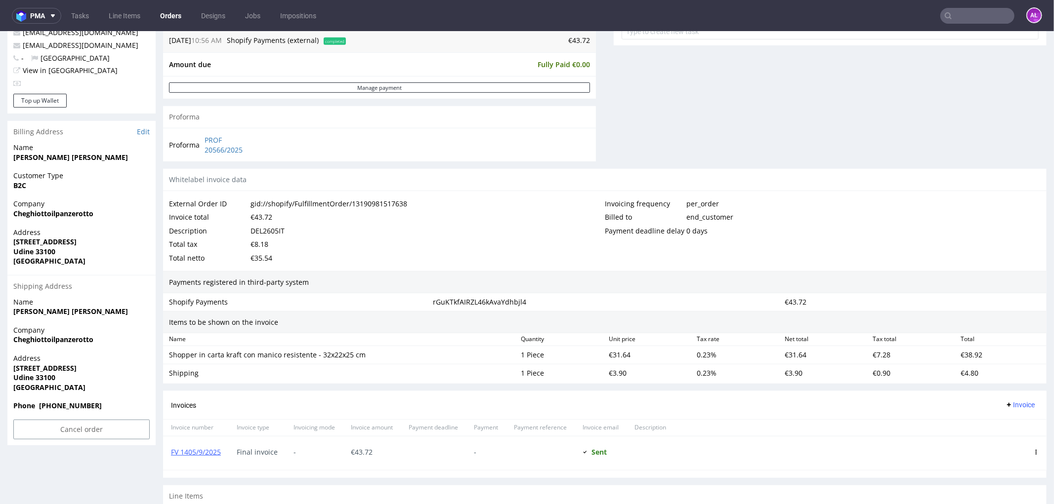
scroll to position [482, 0]
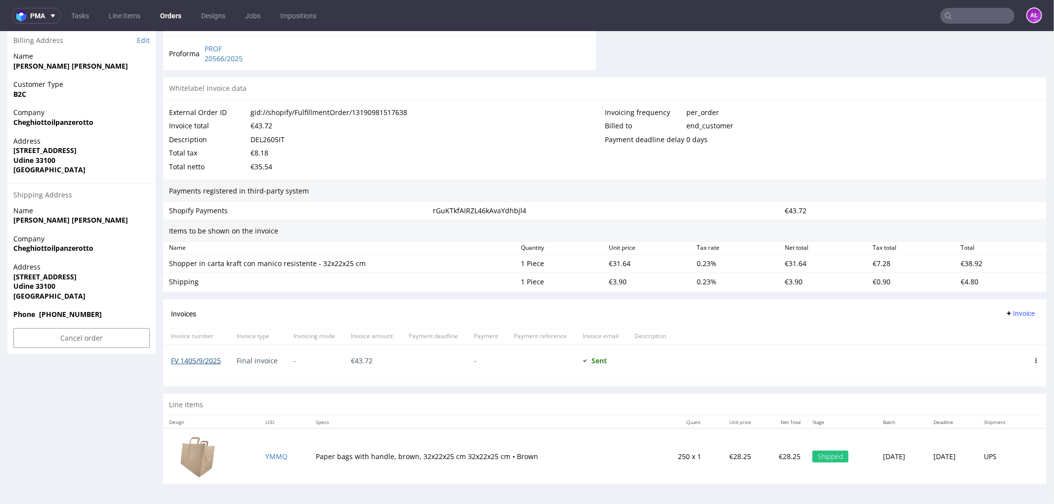
click at [213, 359] on link "FV 1405/9/2025" at bounding box center [196, 360] width 50 height 9
click at [958, 14] on input "text" at bounding box center [977, 16] width 74 height 16
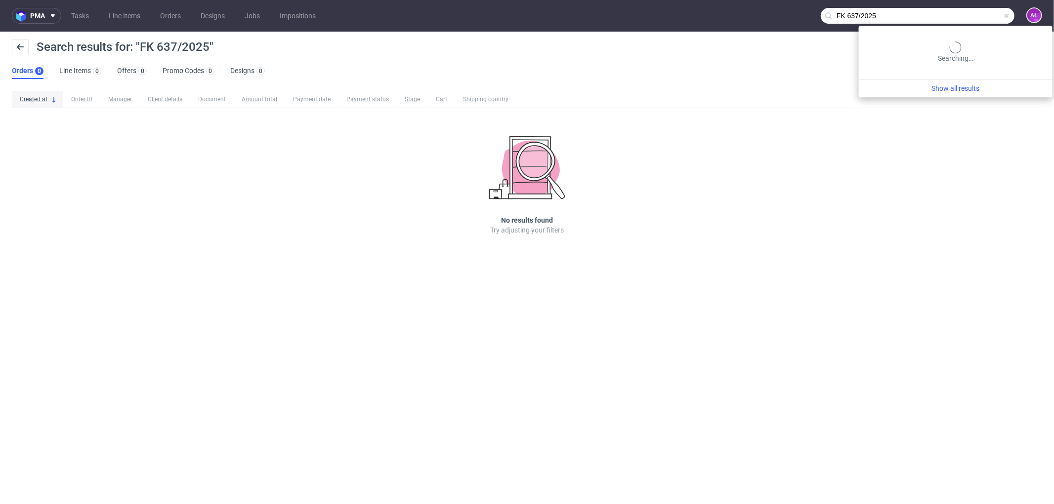
click at [974, 18] on input "FK 637/2025" at bounding box center [918, 16] width 194 height 16
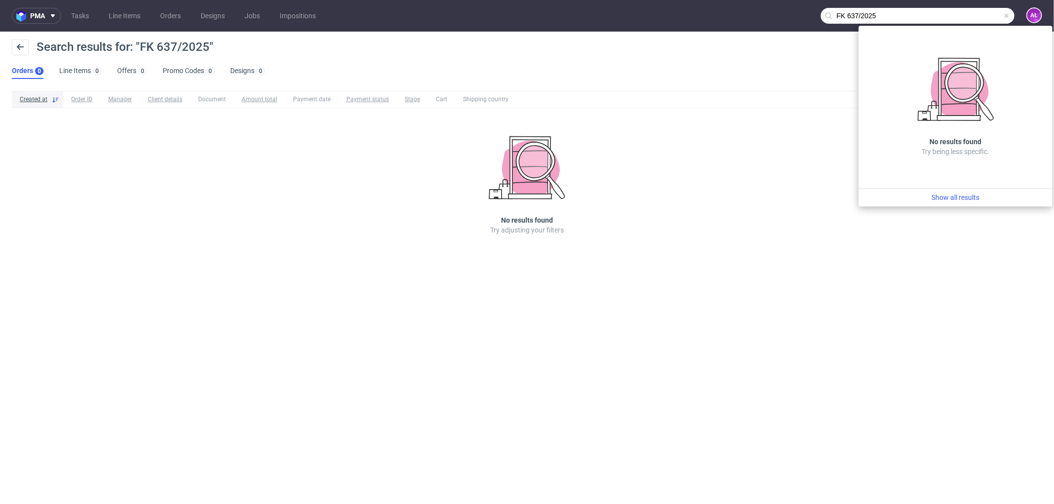
click at [890, 15] on input "FK 637/2025" at bounding box center [918, 16] width 194 height 16
drag, startPoint x: 882, startPoint y: 13, endPoint x: 788, endPoint y: 13, distance: 93.4
click at [788, 13] on nav "pma Tasks Line Items Orders Designs Jobs Impositions FK 637/2025 AŁ" at bounding box center [527, 16] width 1054 height 32
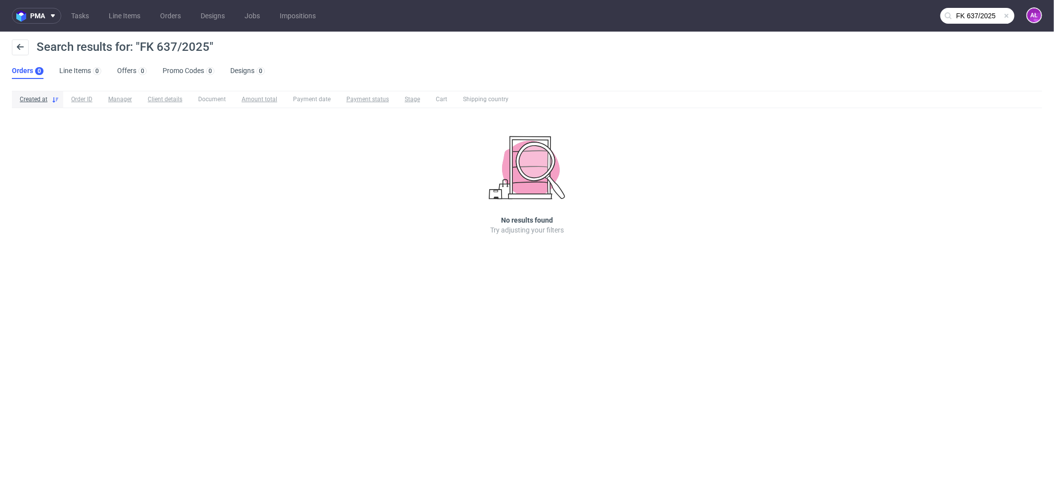
paste input "9"
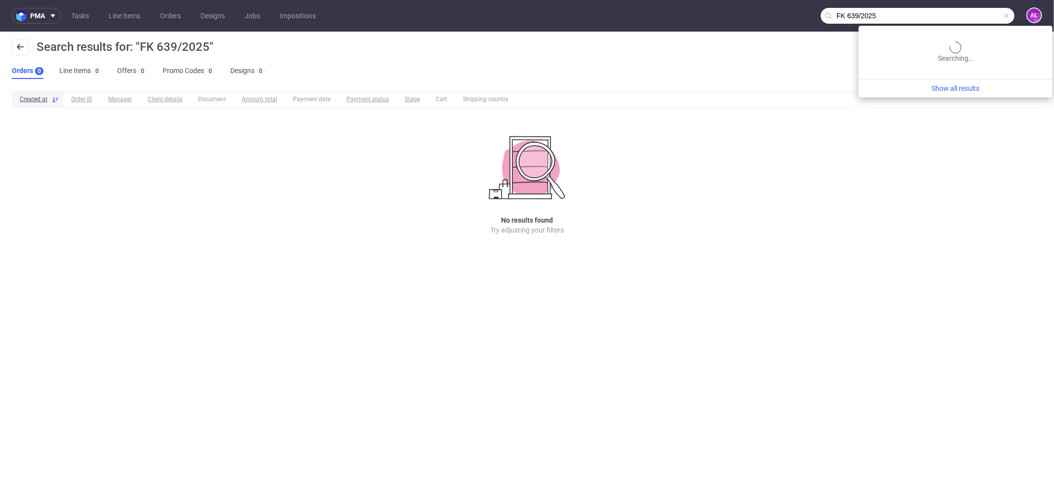
click at [970, 13] on input "FK 639/2025" at bounding box center [918, 16] width 194 height 16
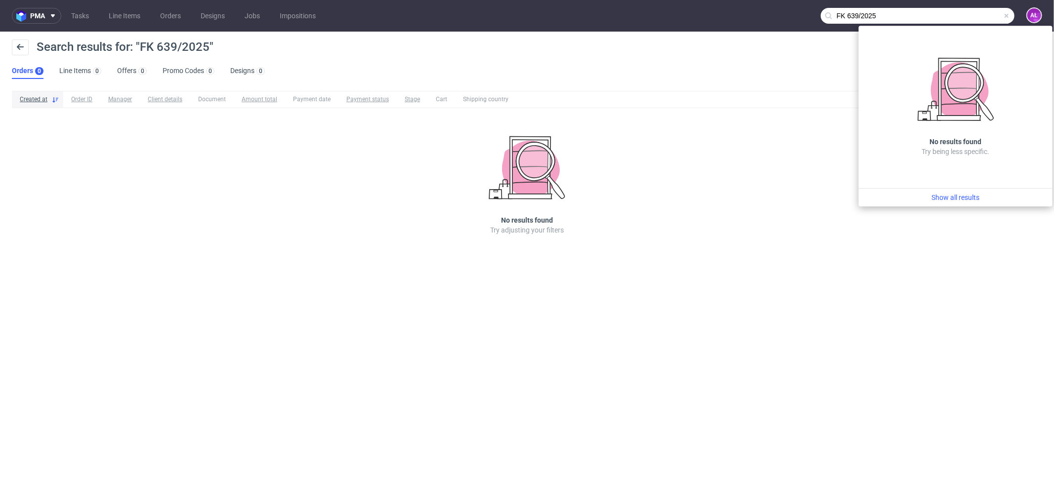
drag, startPoint x: 909, startPoint y: 15, endPoint x: 763, endPoint y: 15, distance: 146.7
click at [763, 15] on nav "pma Tasks Line Items Orders Designs Jobs Impositions FK 639/2025 AŁ" at bounding box center [527, 16] width 1054 height 32
paste input "47"
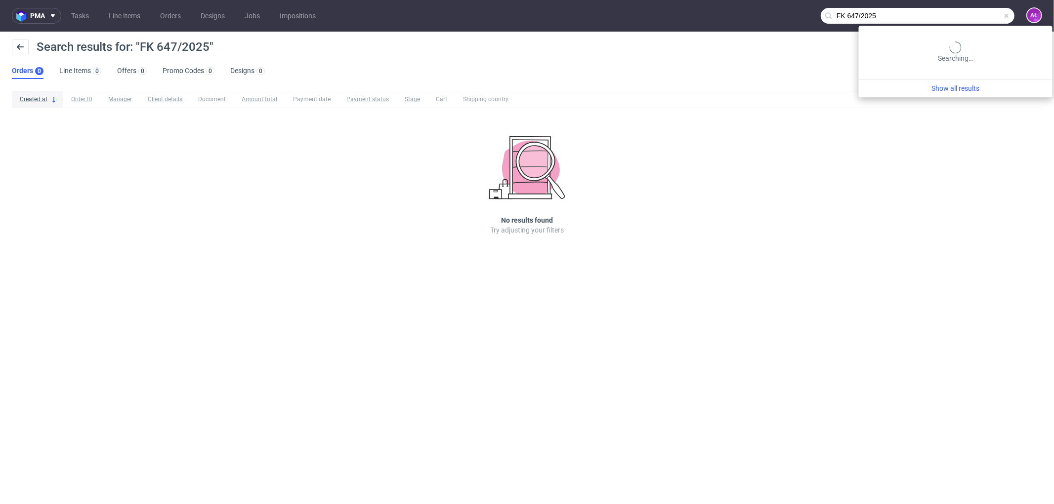
click at [982, 17] on input "FK 647/2025" at bounding box center [918, 16] width 194 height 16
drag, startPoint x: 840, startPoint y: 12, endPoint x: 729, endPoint y: 12, distance: 111.2
click at [729, 12] on nav "pma Tasks Line Items Orders Designs Jobs Impositions FK 647/2025 AŁ" at bounding box center [527, 16] width 1054 height 32
paste input "V 1732/9"
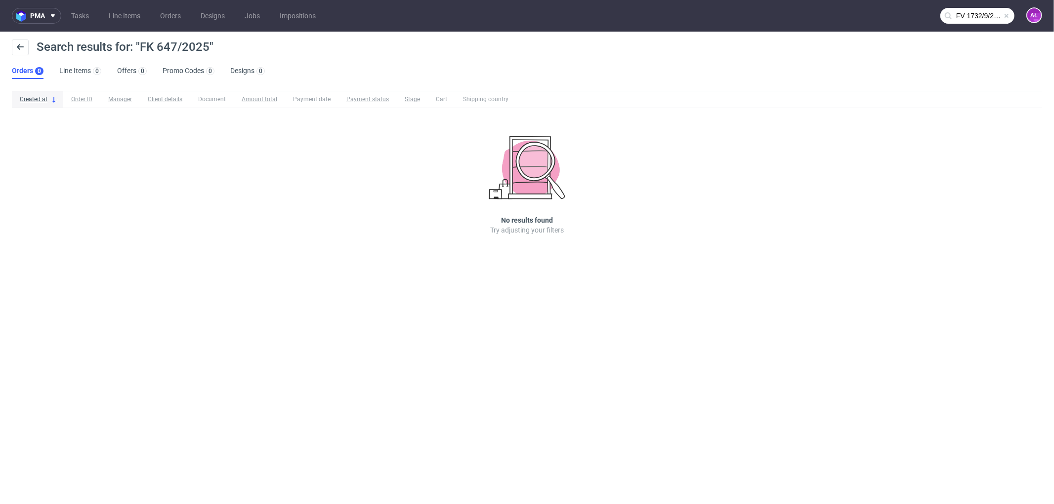
type input "FV 1732/9/2025"
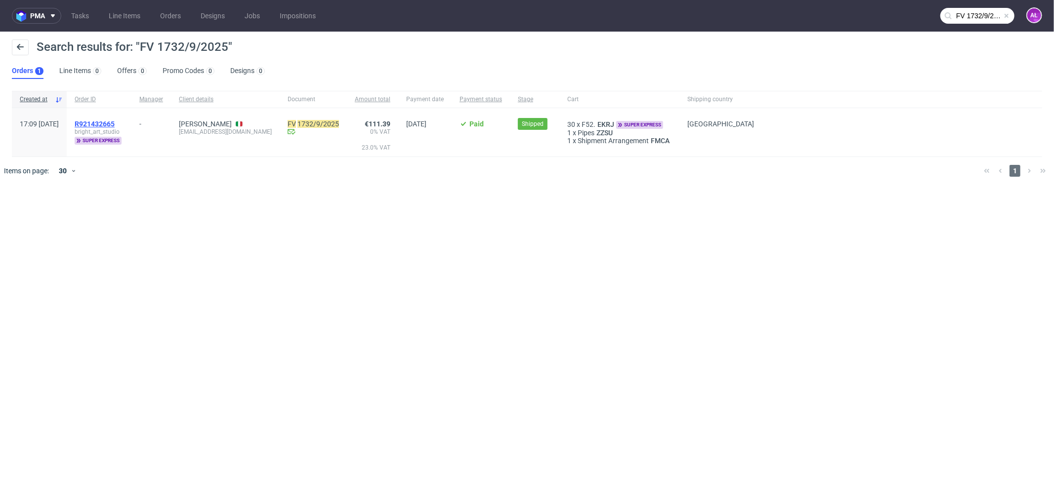
click at [115, 124] on span "R921432665" at bounding box center [95, 124] width 40 height 8
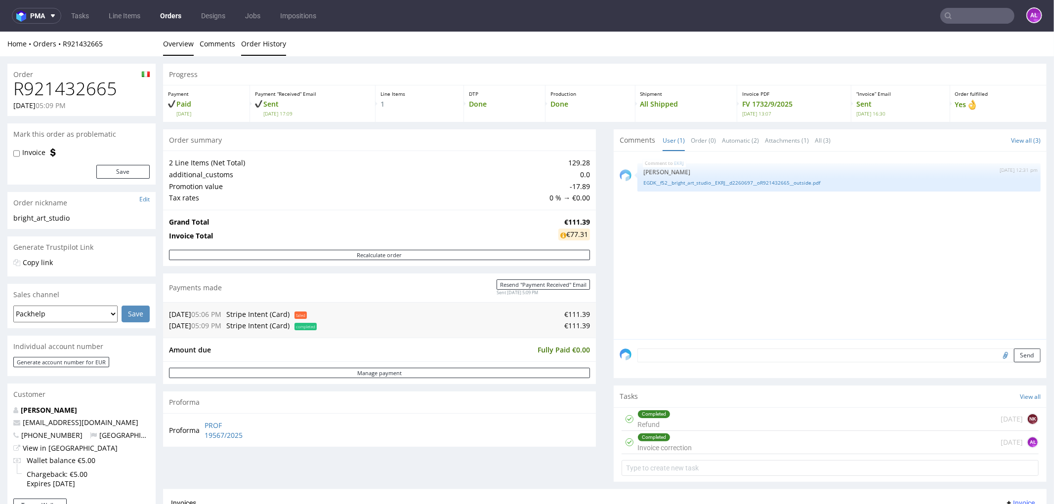
click at [273, 49] on link "Order History" at bounding box center [263, 43] width 45 height 24
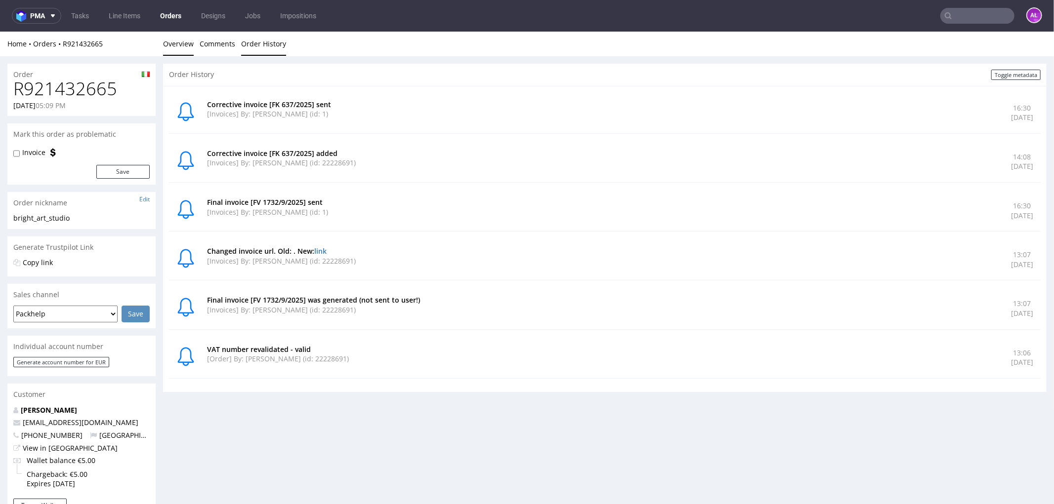
click at [183, 45] on link "Overview" at bounding box center [178, 43] width 31 height 24
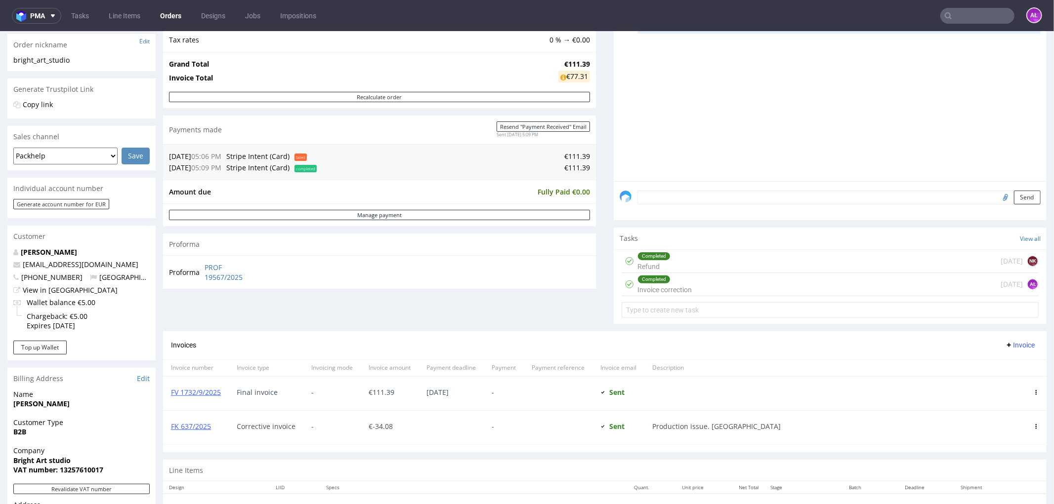
scroll to position [329, 0]
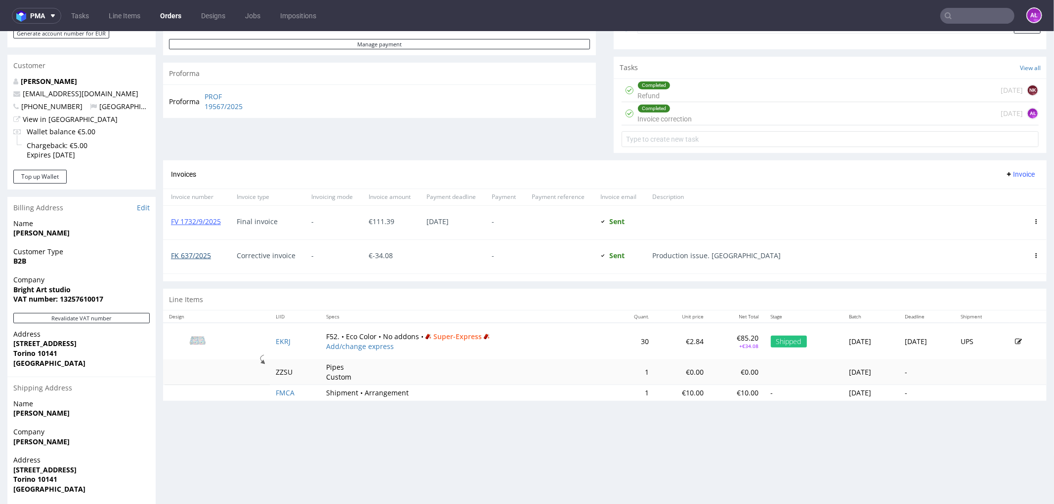
click at [208, 257] on link "FK 637/2025" at bounding box center [191, 254] width 40 height 9
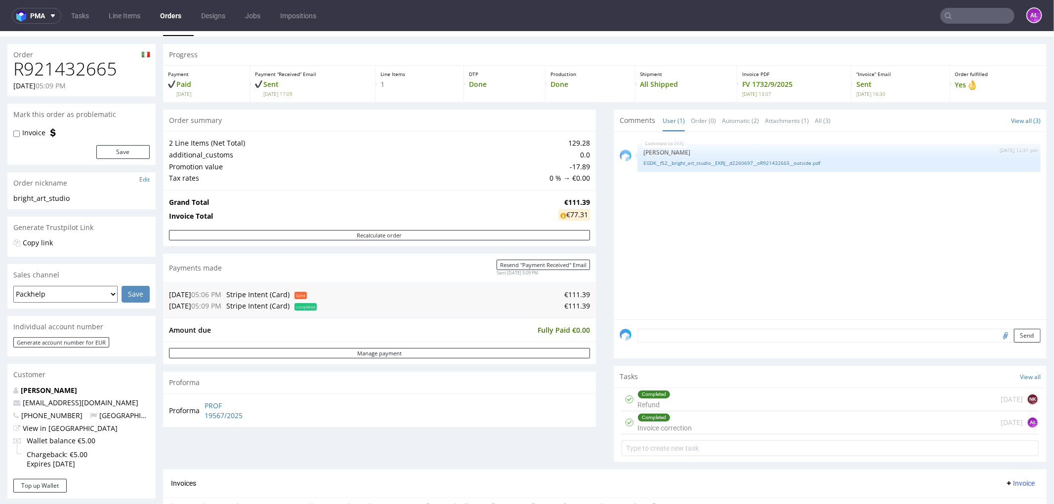
scroll to position [0, 0]
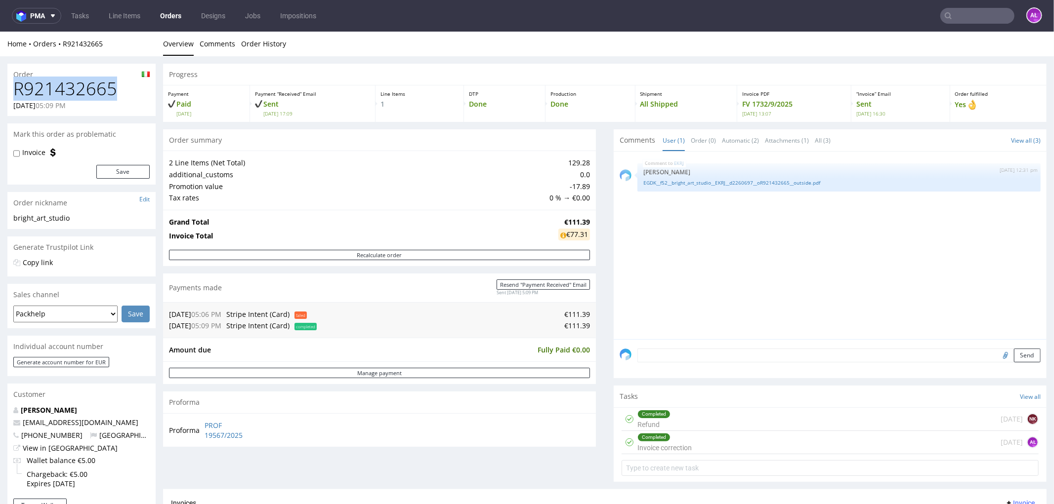
drag, startPoint x: 121, startPoint y: 86, endPoint x: 16, endPoint y: 94, distance: 105.0
click at [16, 94] on h1 "R921432665" at bounding box center [81, 89] width 136 height 20
copy h1 "R921432665"
click at [965, 20] on input "text" at bounding box center [977, 16] width 74 height 16
paste input "FV 674/3/2025"
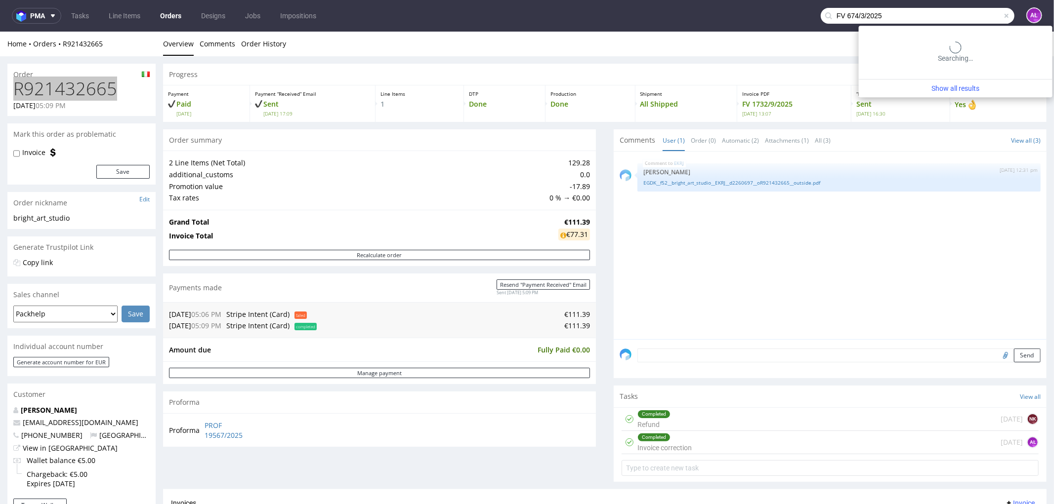
type input "FV 674/3/2025"
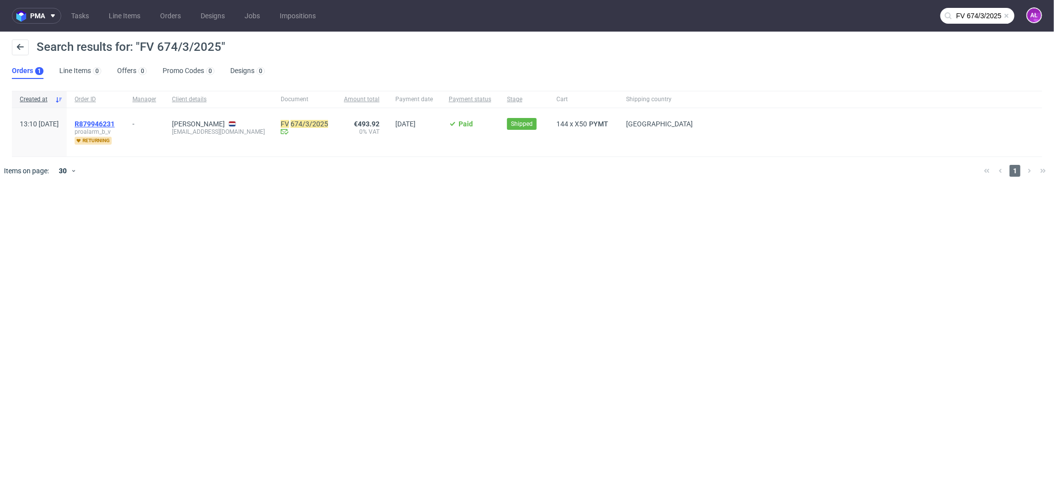
click at [115, 121] on span "R879946231" at bounding box center [95, 124] width 40 height 8
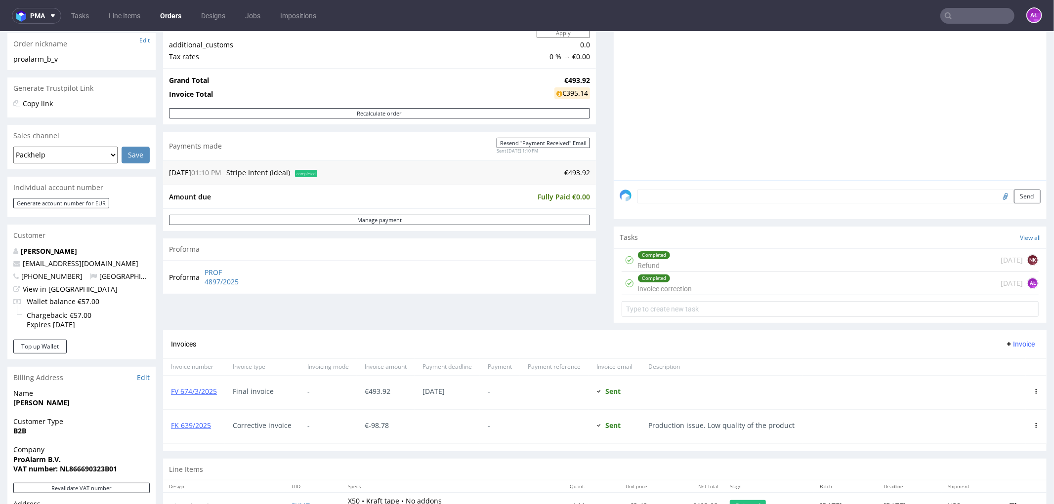
scroll to position [165, 0]
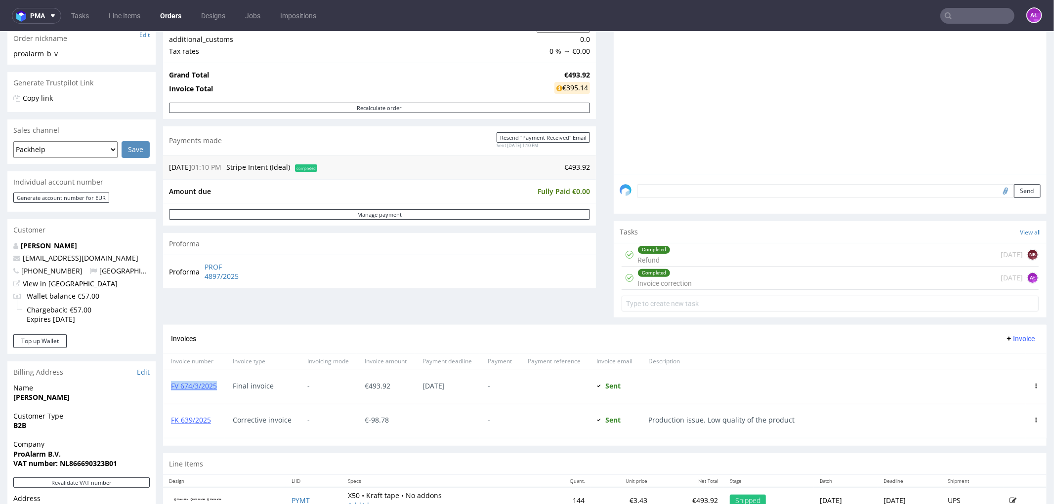
drag, startPoint x: 221, startPoint y: 397, endPoint x: 170, endPoint y: 393, distance: 51.5
click at [170, 393] on div "FV 674/3/2025" at bounding box center [194, 387] width 62 height 34
copy link "FV 674/3/2025"
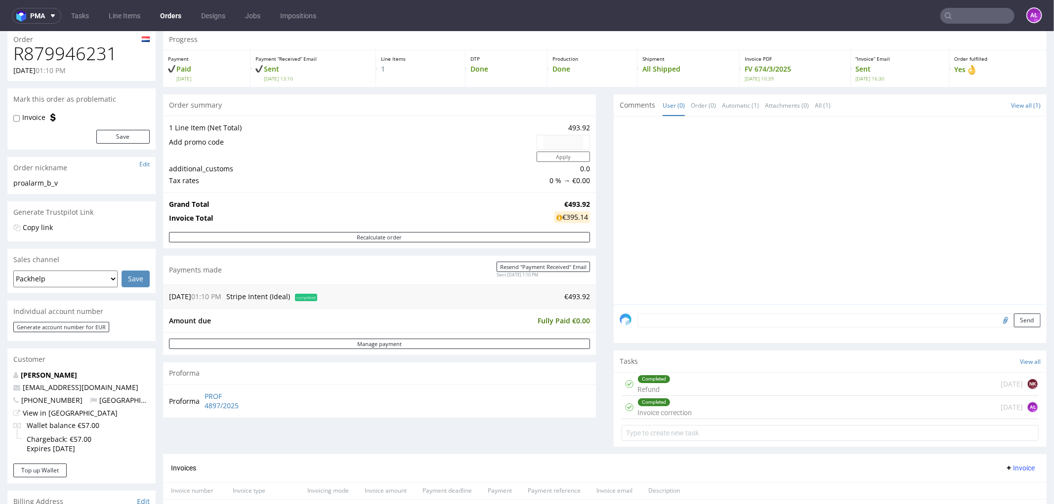
scroll to position [0, 0]
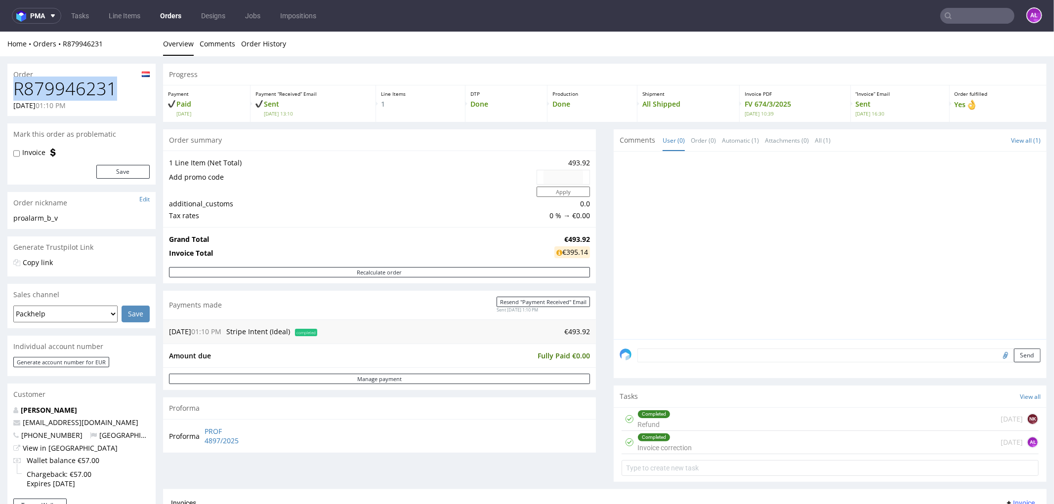
drag, startPoint x: 100, startPoint y: 92, endPoint x: 11, endPoint y: 85, distance: 89.2
click at [11, 85] on div "R879946231 25.02.2025 01:10 PM" at bounding box center [81, 97] width 148 height 37
copy h1 "R879946231"
click at [959, 14] on input "text" at bounding box center [977, 16] width 74 height 16
paste input "FV 92/9/2025"
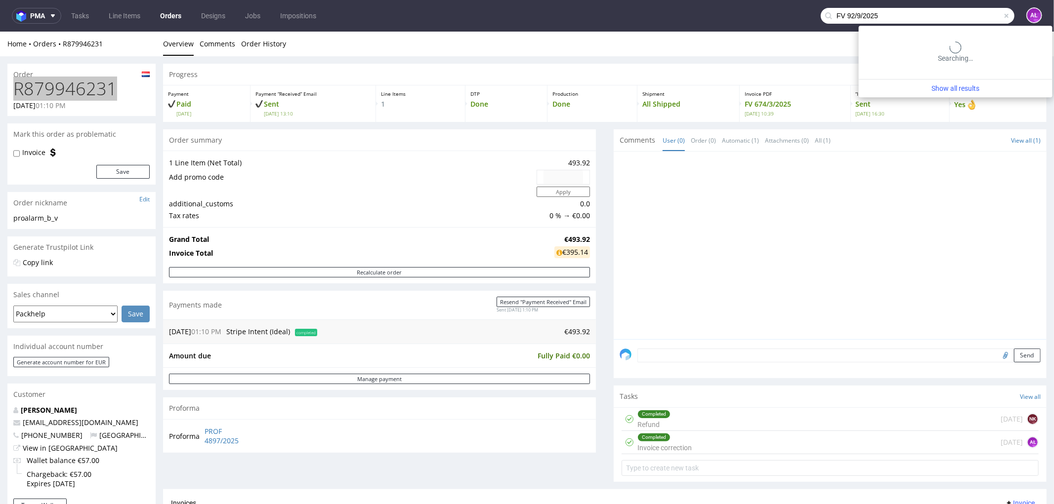
type input "FV 92/9/2025"
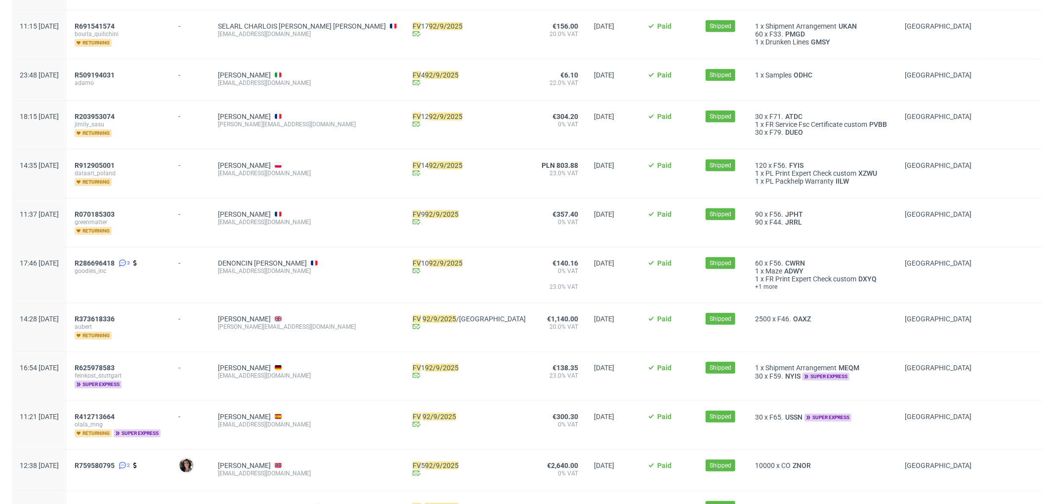
scroll to position [541, 0]
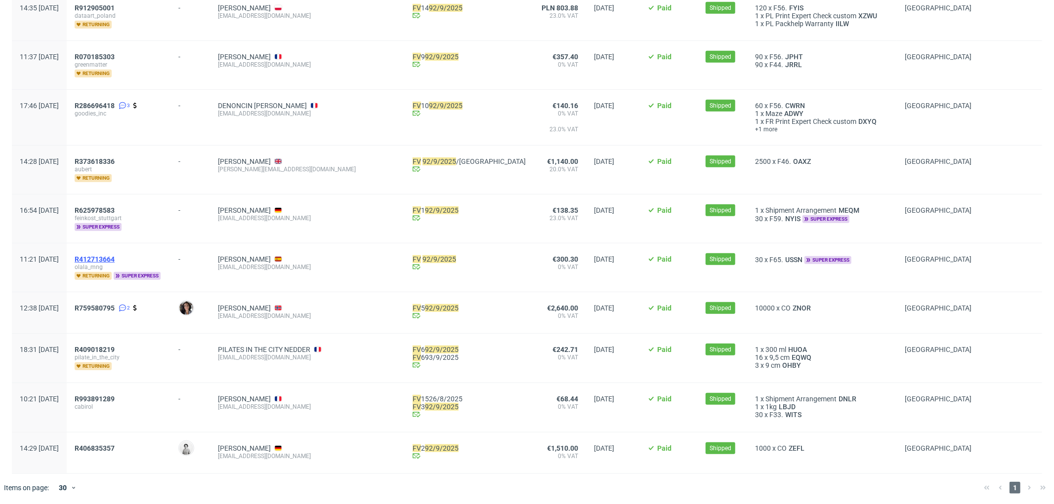
click at [115, 255] on span "R412713664" at bounding box center [95, 259] width 40 height 8
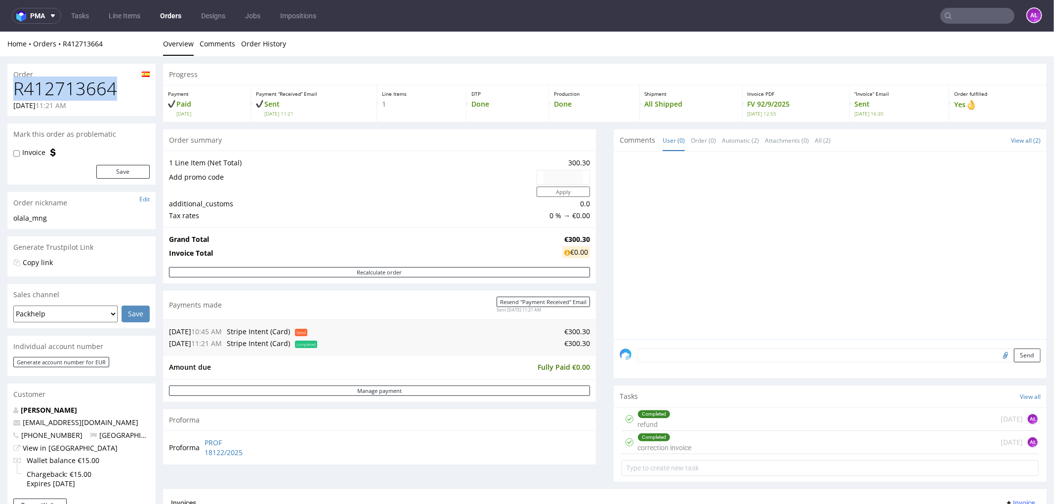
drag, startPoint x: 119, startPoint y: 92, endPoint x: 15, endPoint y: 99, distance: 103.5
click at [15, 98] on h1 "R412713664" at bounding box center [81, 89] width 136 height 20
copy h1 "R412713664"
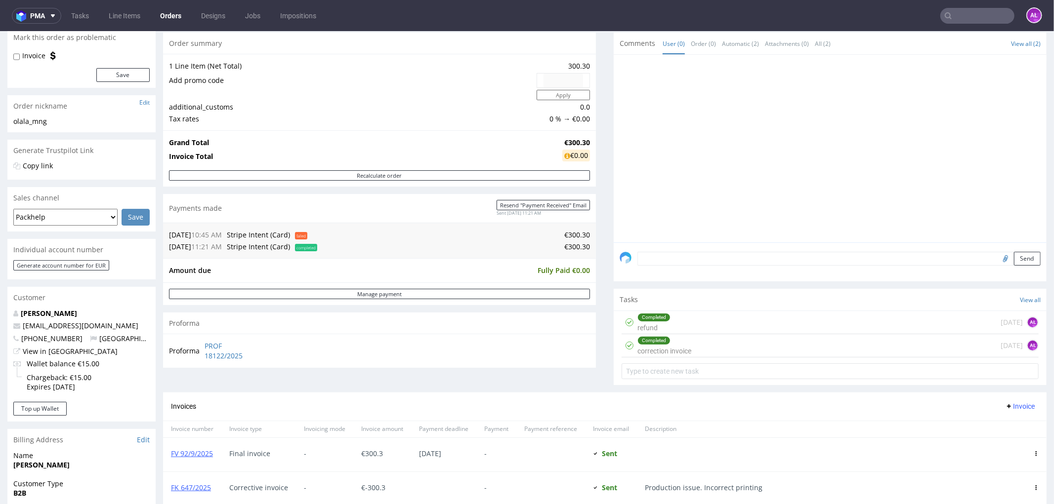
scroll to position [329, 0]
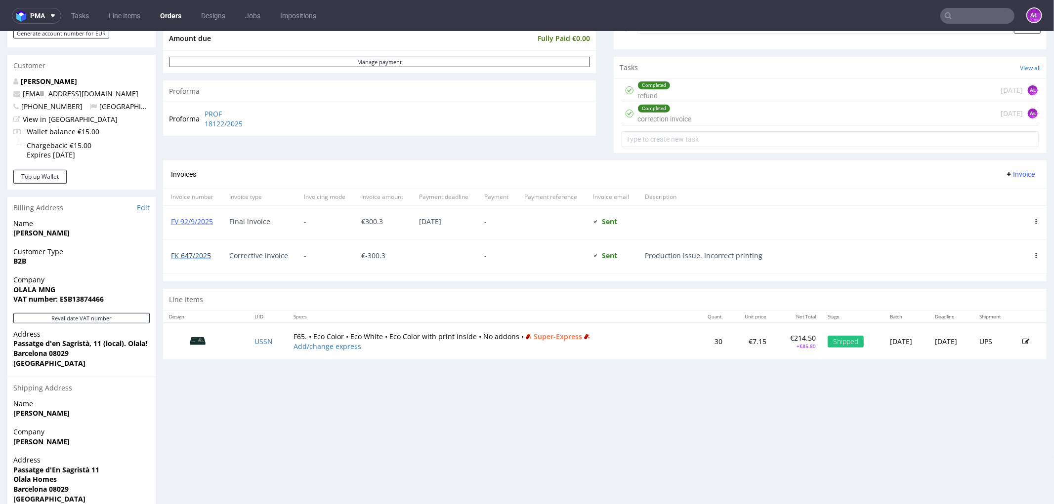
click at [197, 257] on link "FK 647/2025" at bounding box center [191, 254] width 40 height 9
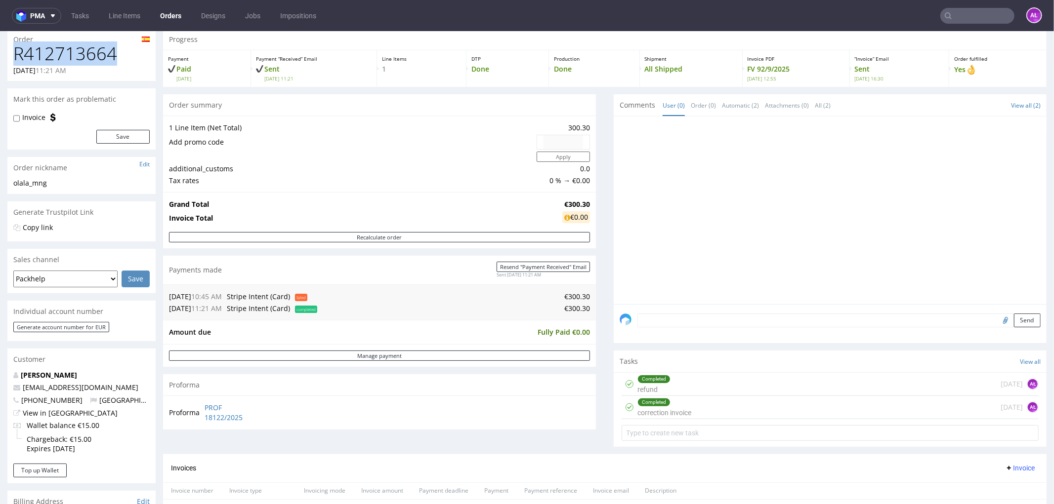
scroll to position [0, 0]
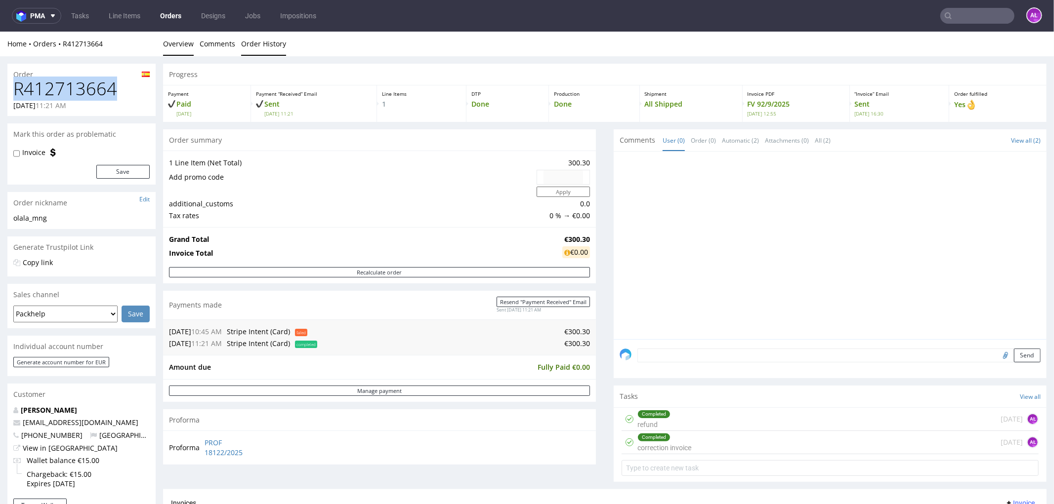
click at [283, 44] on link "Order History" at bounding box center [263, 43] width 45 height 24
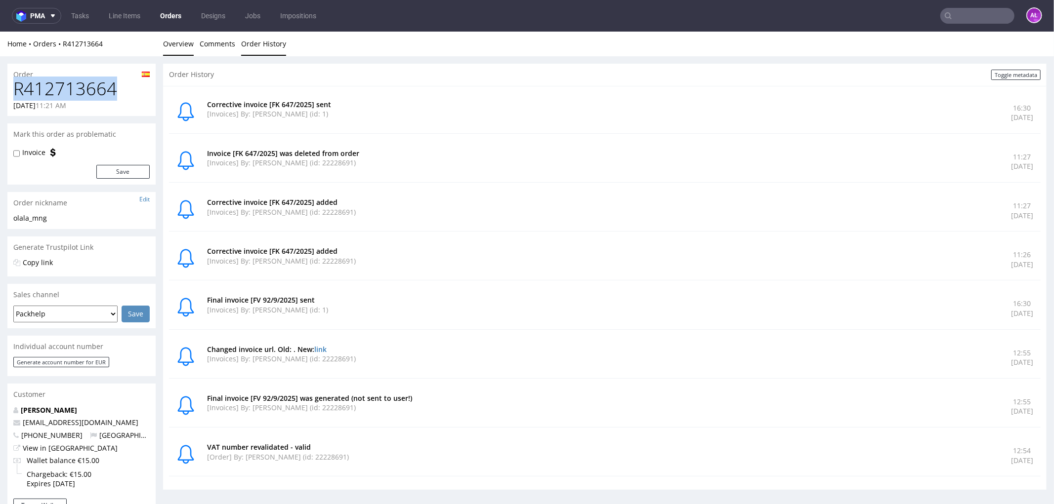
click at [177, 49] on link "Overview" at bounding box center [178, 43] width 31 height 24
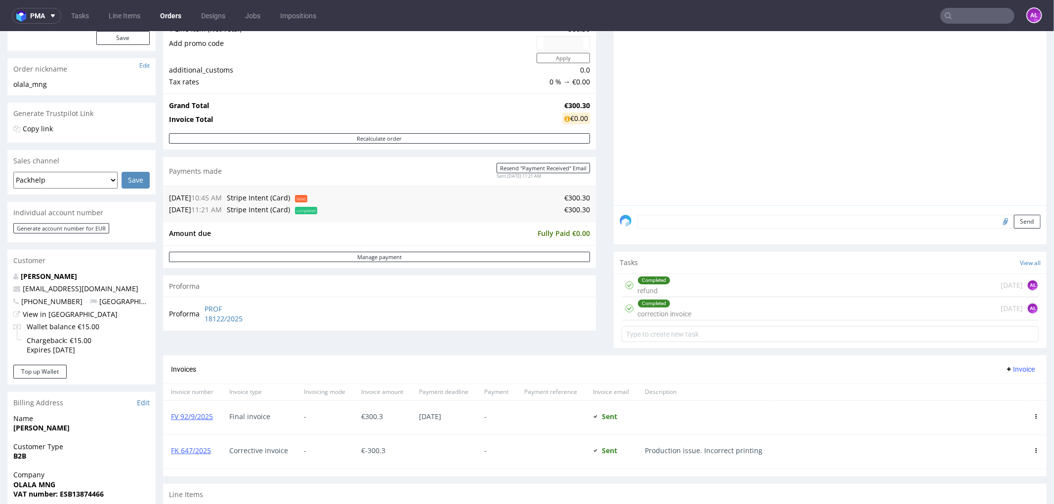
scroll to position [329, 0]
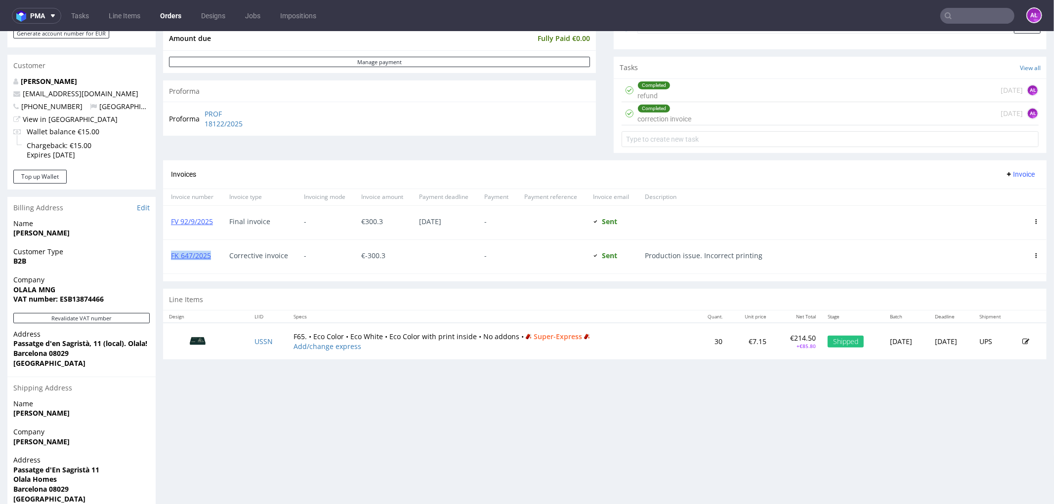
drag, startPoint x: 213, startPoint y: 265, endPoint x: 166, endPoint y: 264, distance: 46.4
click at [166, 264] on div "FK 647/2025" at bounding box center [192, 257] width 58 height 34
copy link "FK 647/2025"
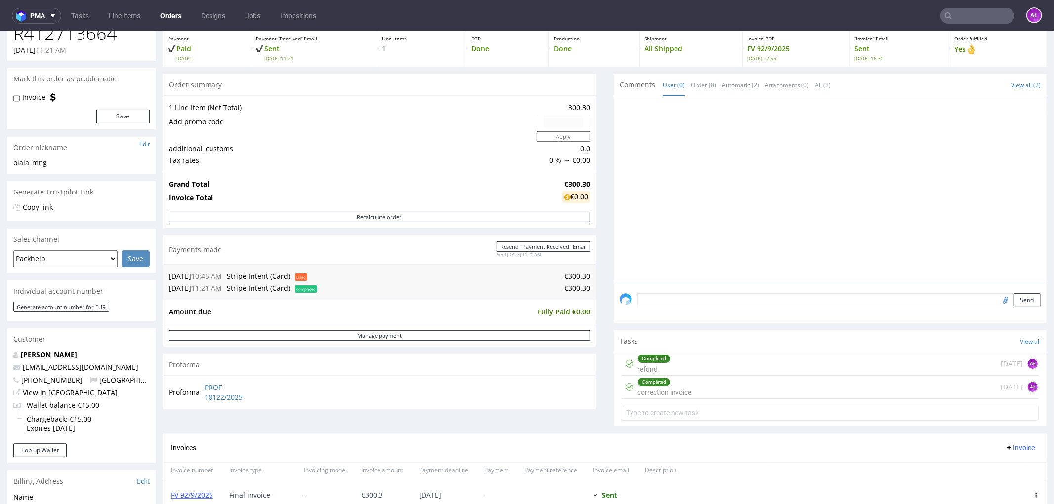
scroll to position [0, 0]
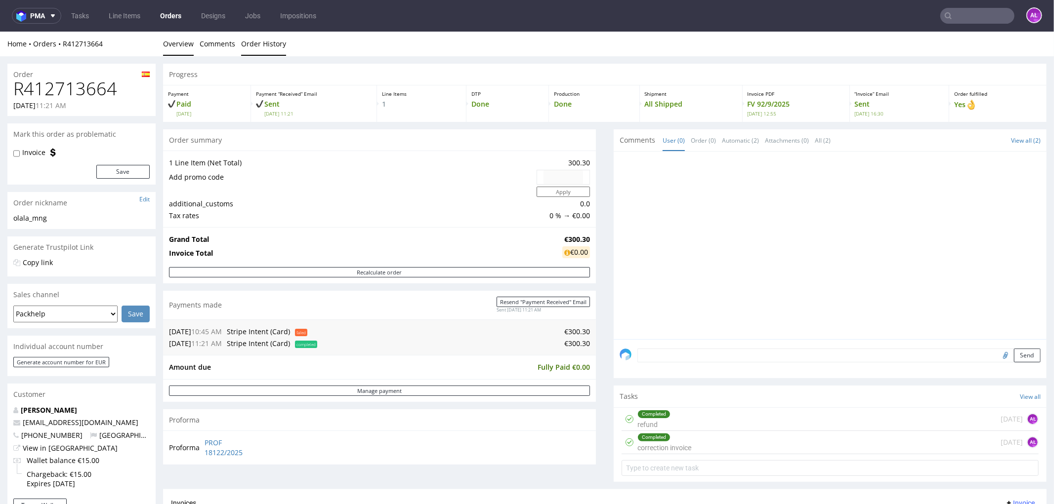
click at [280, 46] on link "Order History" at bounding box center [263, 43] width 45 height 24
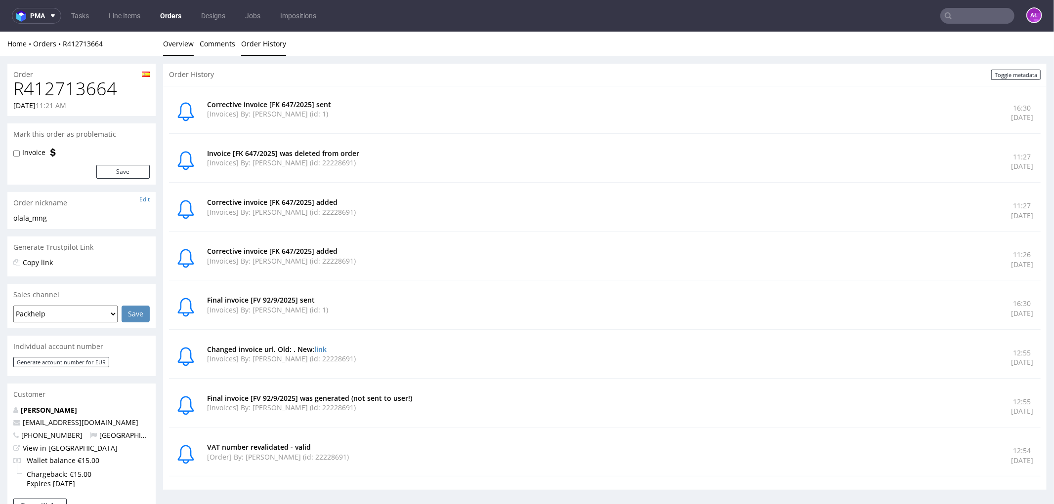
click at [191, 46] on link "Overview" at bounding box center [178, 43] width 31 height 24
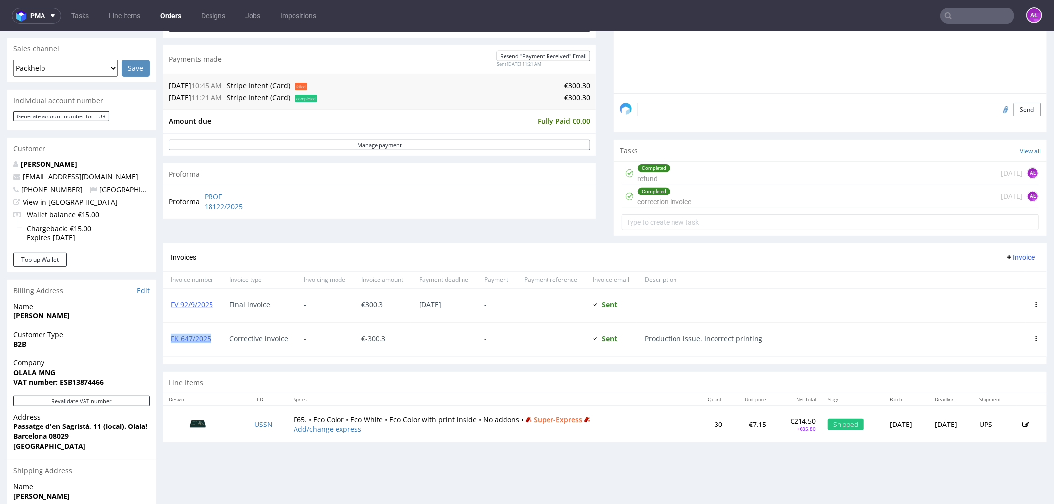
scroll to position [274, 0]
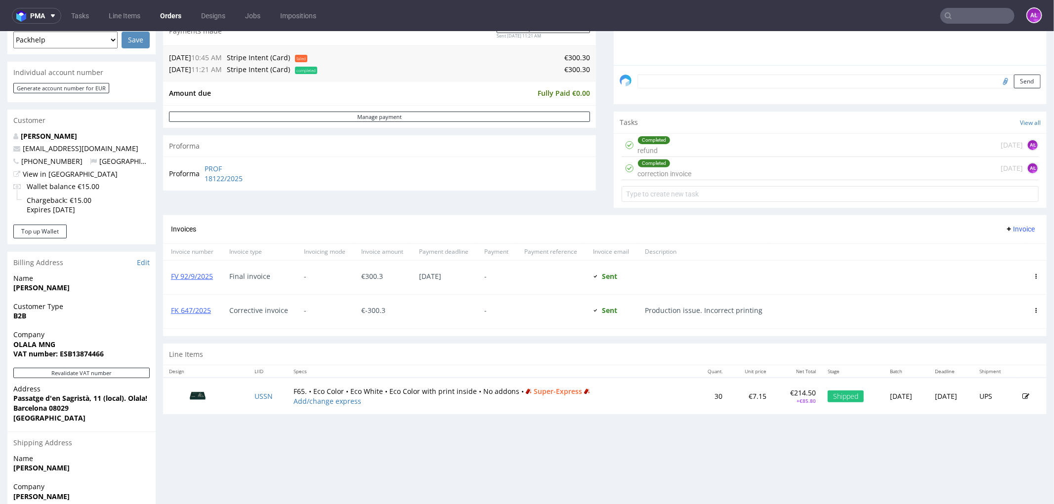
click at [1033, 309] on icon at bounding box center [1035, 310] width 5 height 5
click at [1008, 226] on span "Invoice" at bounding box center [1020, 229] width 30 height 8
click at [1003, 270] on span "Add corrective" at bounding box center [1003, 268] width 49 height 10
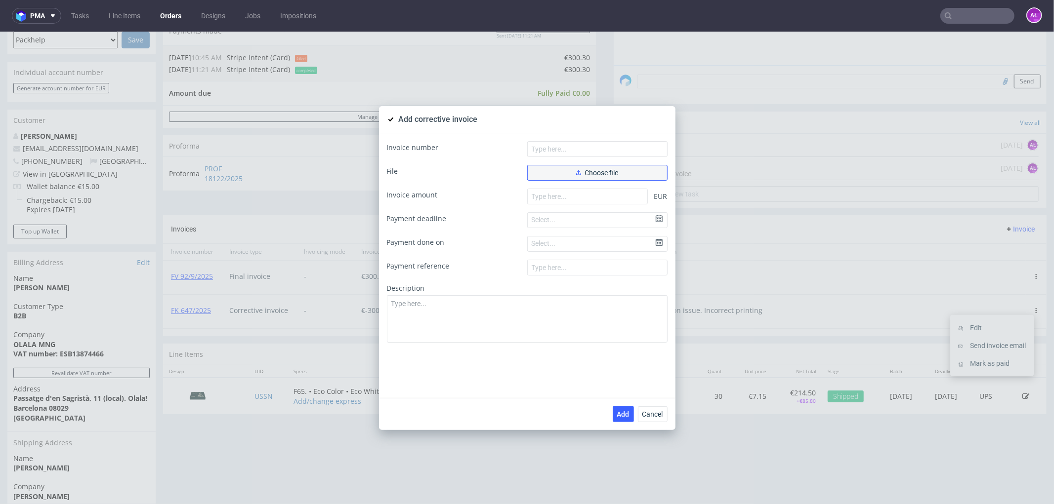
click at [599, 169] on span "Choose file" at bounding box center [597, 172] width 42 height 7
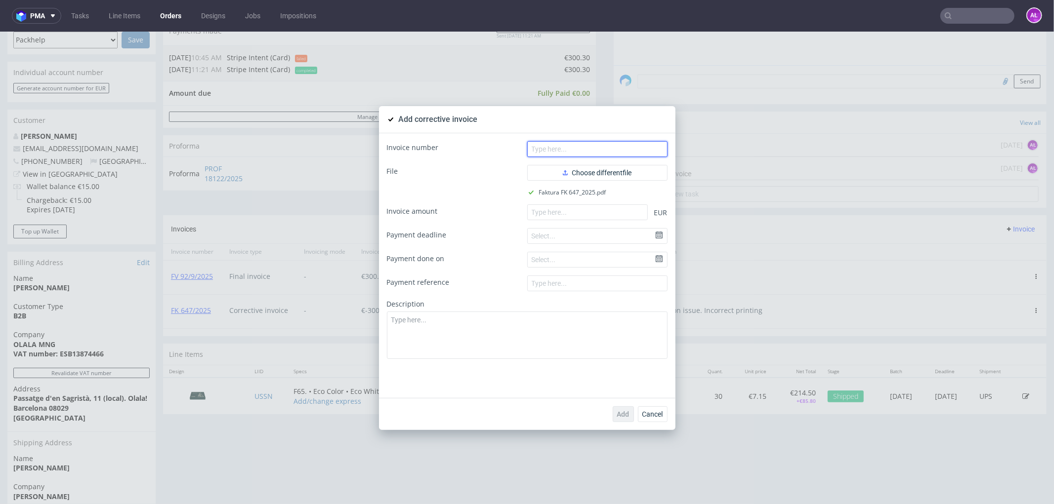
click at [587, 145] on input "text" at bounding box center [597, 149] width 140 height 16
paste input "FK 647/2025"
type input "FK 647/2025"
click at [620, 207] on input "number" at bounding box center [587, 212] width 121 height 16
paste input "-300.30"
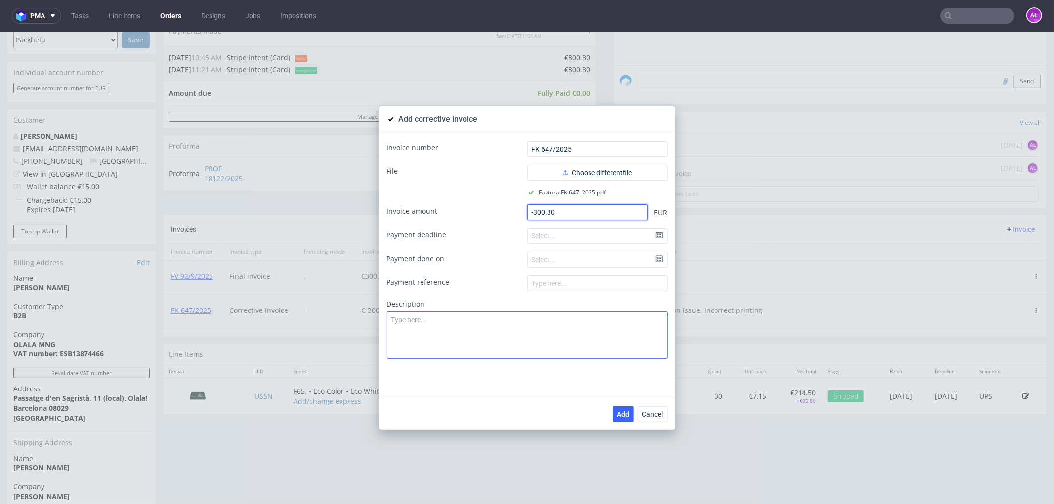
type input "-300.30"
click at [579, 326] on textarea at bounding box center [527, 334] width 281 height 47
click at [424, 326] on textarea "Correct desciption" at bounding box center [527, 334] width 281 height 47
click at [461, 320] on textarea "Correct description" at bounding box center [527, 334] width 281 height 47
type textarea "Correct description"
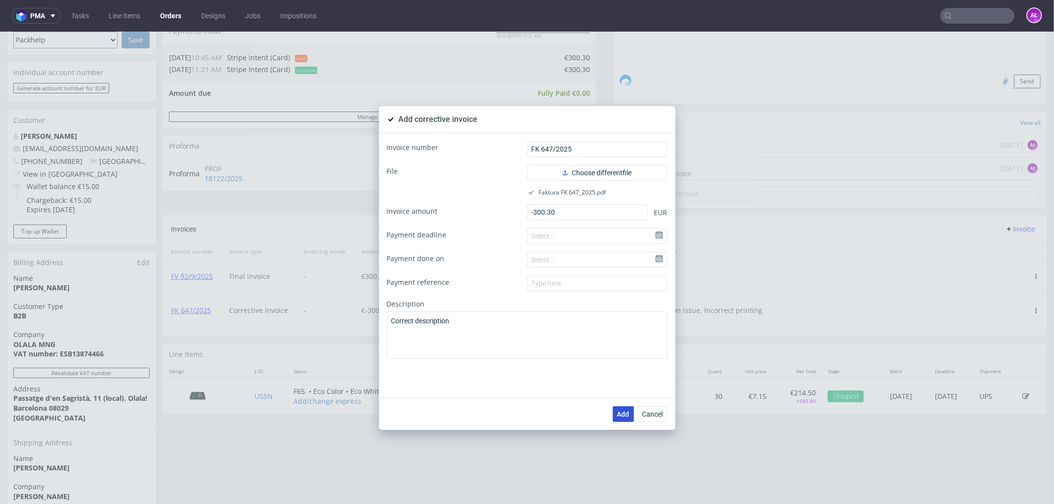
click at [619, 413] on span "Add" at bounding box center [623, 414] width 12 height 7
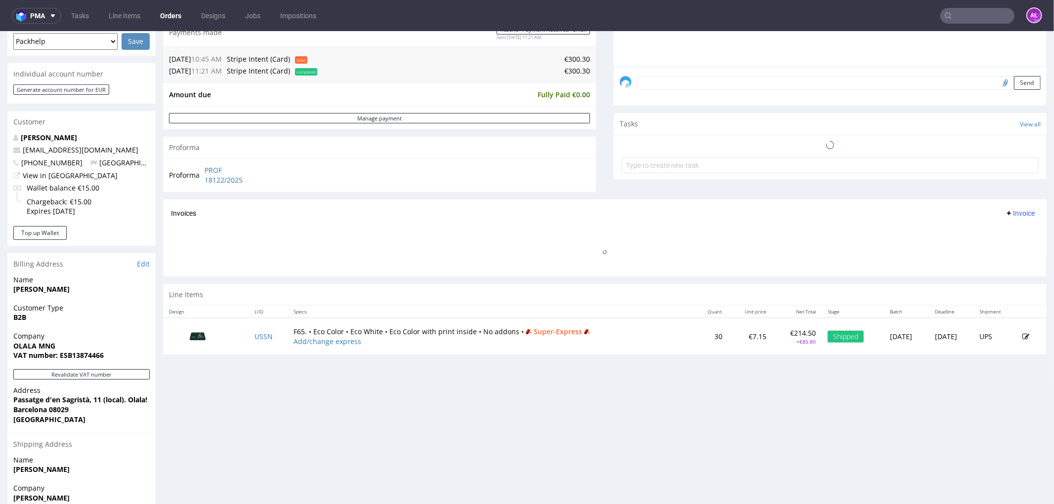
scroll to position [274, 0]
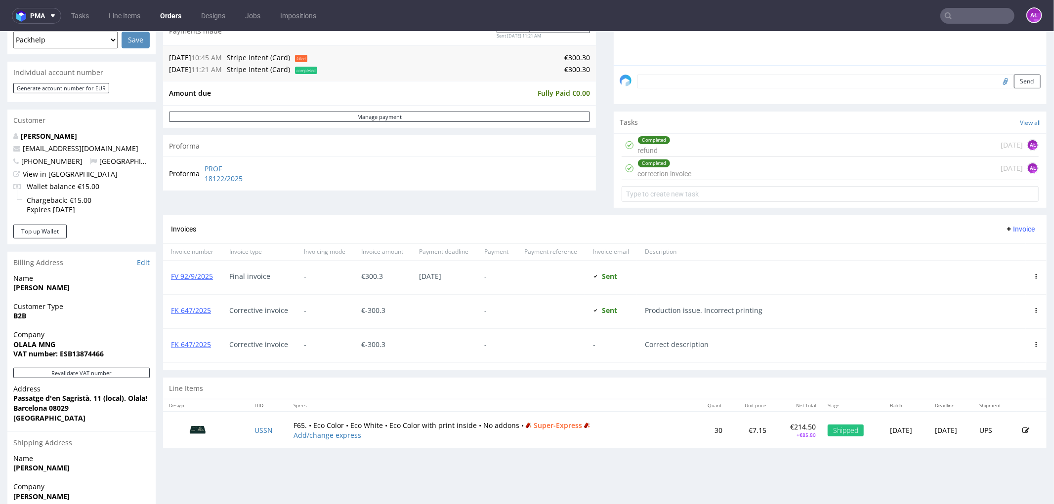
click at [1033, 311] on icon at bounding box center [1035, 310] width 5 height 5
click at [1006, 323] on span "Edit" at bounding box center [996, 328] width 60 height 10
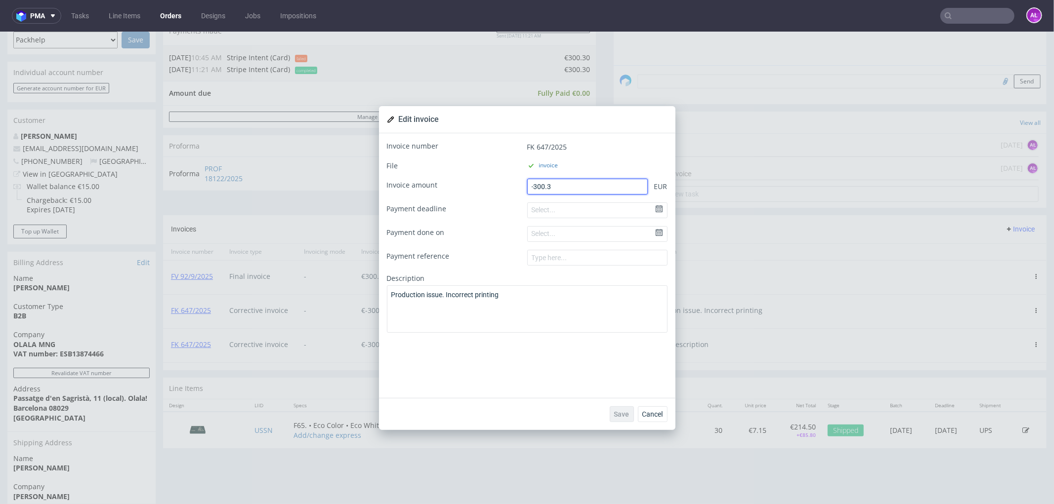
drag, startPoint x: 584, startPoint y: 185, endPoint x: 484, endPoint y: 185, distance: 99.8
click at [484, 185] on div "Invoice amount -300.3 EUR" at bounding box center [527, 186] width 281 height 16
type input "0"
drag, startPoint x: 528, startPoint y: 298, endPoint x: 374, endPoint y: 294, distance: 153.7
click at [379, 294] on div "Invoice number FK 647/2025 File invoice Invoice amount 0 EUR Payment deadline S…" at bounding box center [527, 265] width 296 height 265
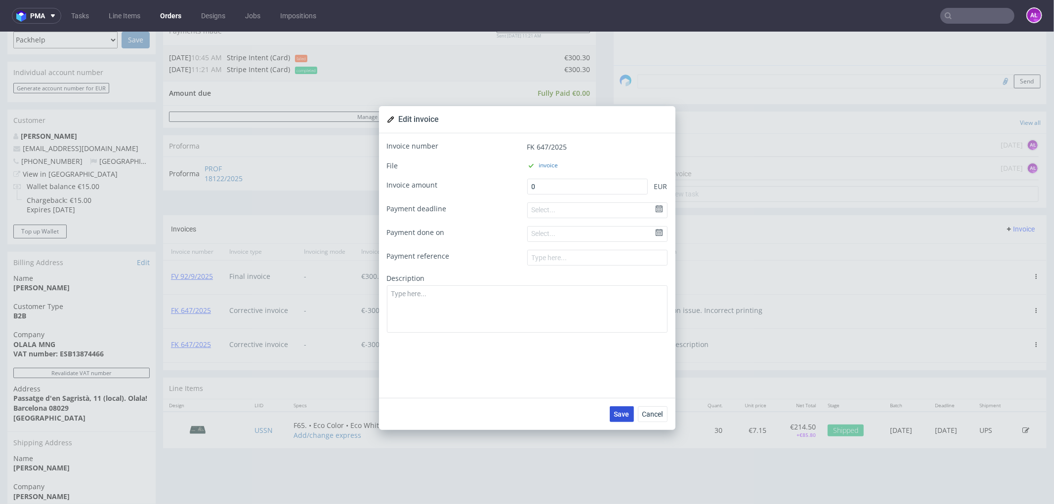
click at [614, 413] on span "Save" at bounding box center [621, 414] width 15 height 7
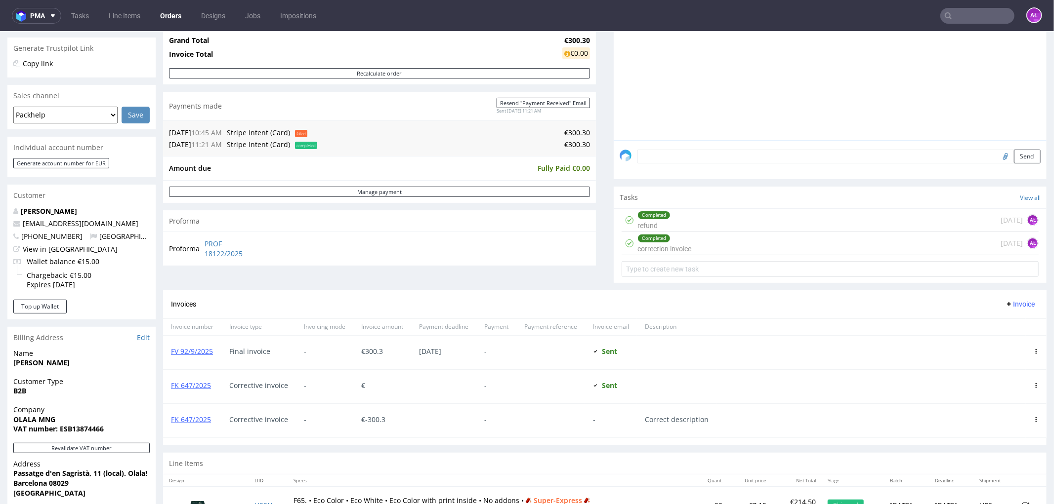
scroll to position [219, 0]
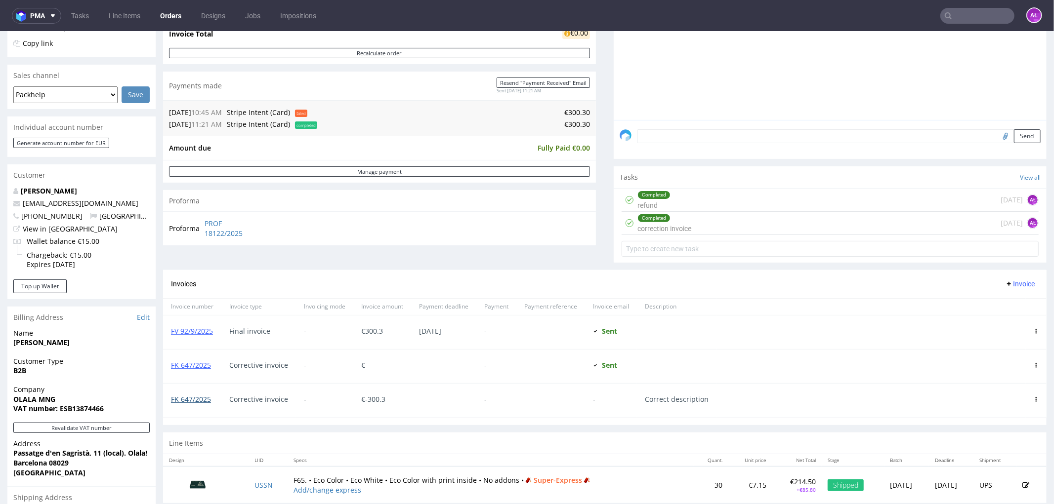
click at [204, 401] on link "FK 647/2025" at bounding box center [191, 398] width 40 height 9
click at [987, 13] on input "text" at bounding box center [977, 16] width 74 height 16
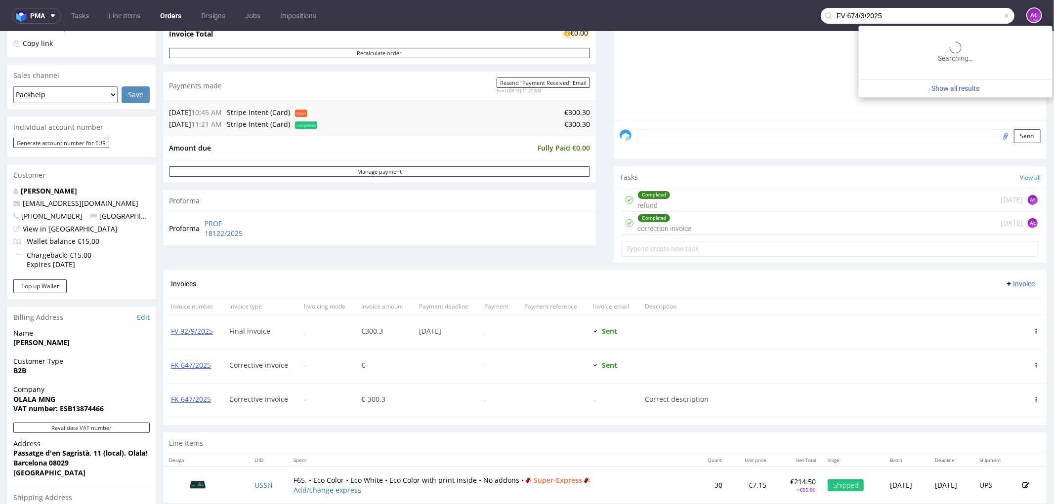
type input "FV 674/3/2025"
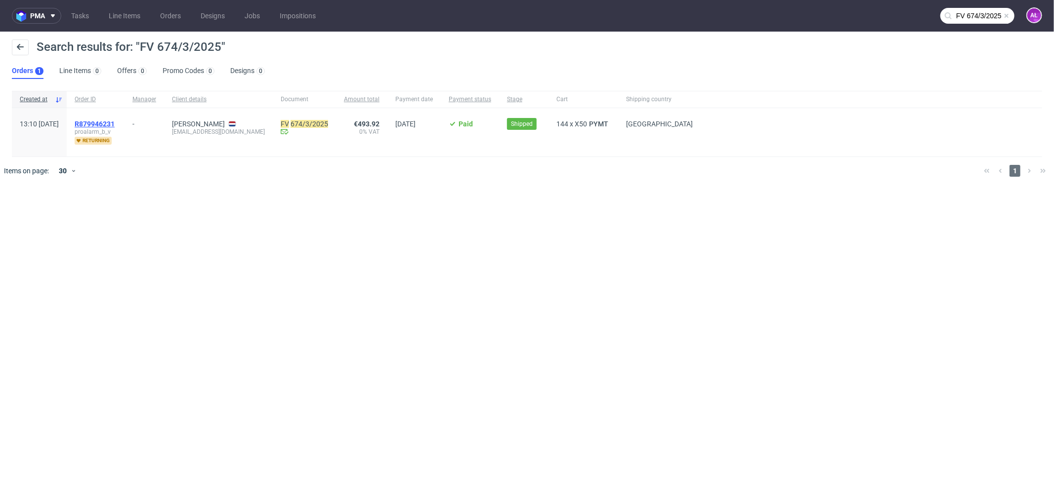
click at [115, 124] on span "R879946231" at bounding box center [95, 124] width 40 height 8
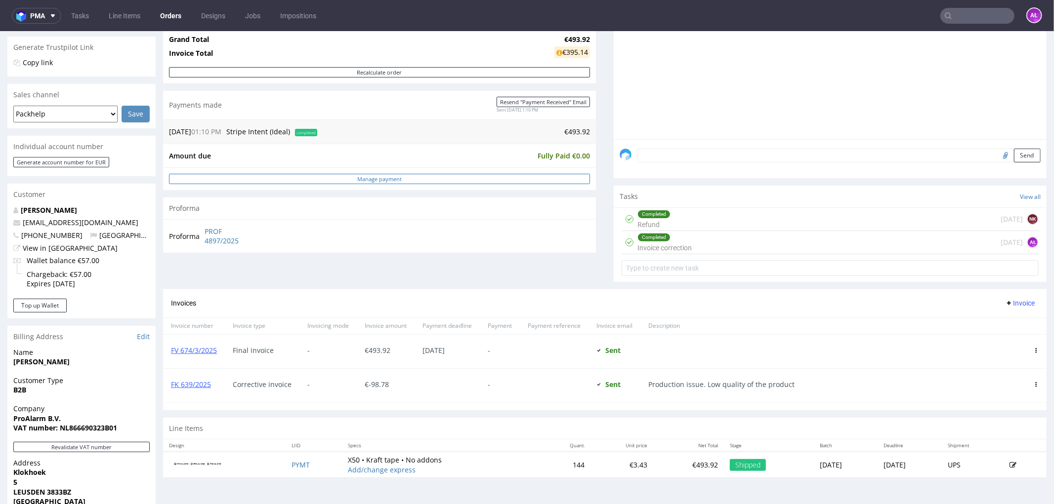
scroll to position [219, 0]
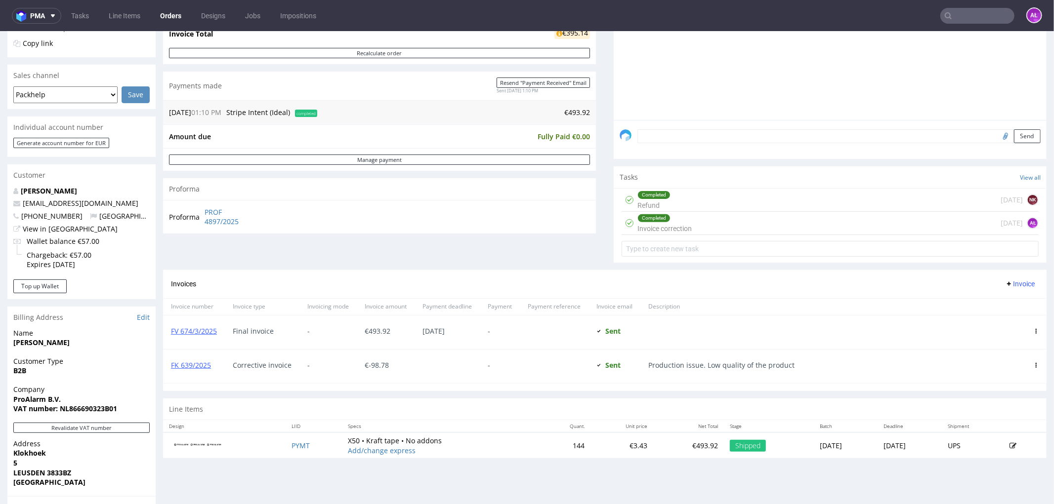
click at [1008, 285] on span "Invoice" at bounding box center [1020, 284] width 30 height 8
click at [1004, 319] on span "Add corrective" at bounding box center [1003, 323] width 49 height 10
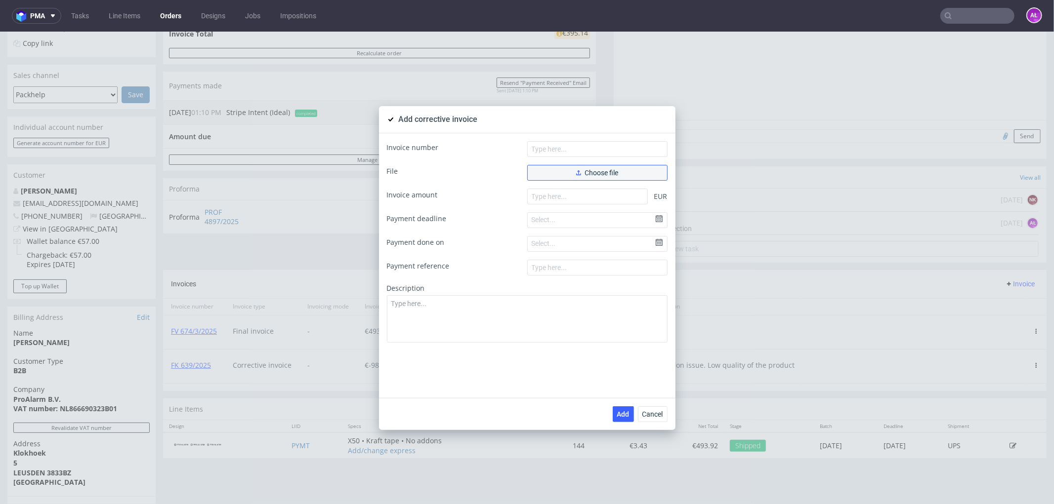
click at [625, 171] on button "Choose file" at bounding box center [597, 173] width 140 height 16
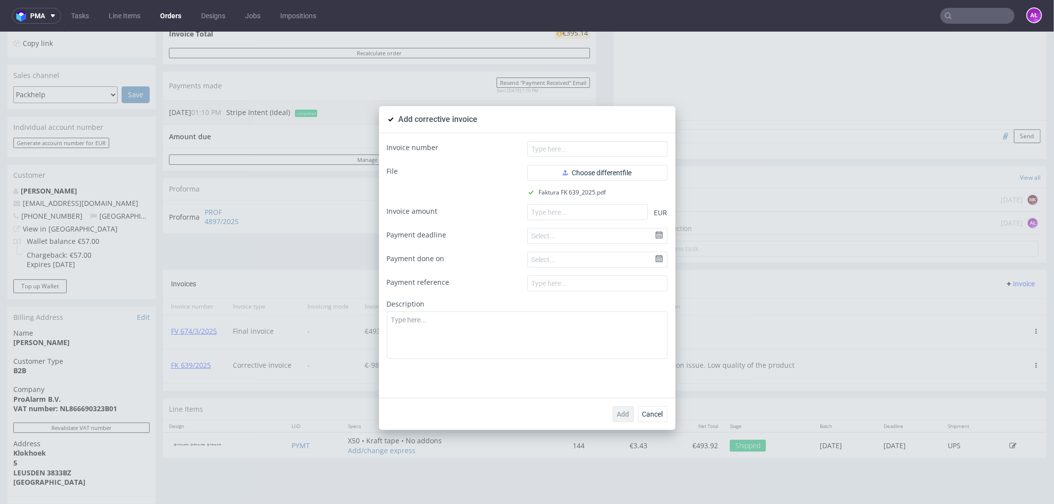
click at [615, 157] on form "Invoice number File Choose different file Faktura FK 639_2025.pdf Invoice amoun…" at bounding box center [527, 250] width 281 height 218
drag, startPoint x: 603, startPoint y: 152, endPoint x: 594, endPoint y: 141, distance: 13.7
click at [602, 151] on input "text" at bounding box center [597, 149] width 140 height 16
paste input "FK 639/2025"
type input "FK 639/2025"
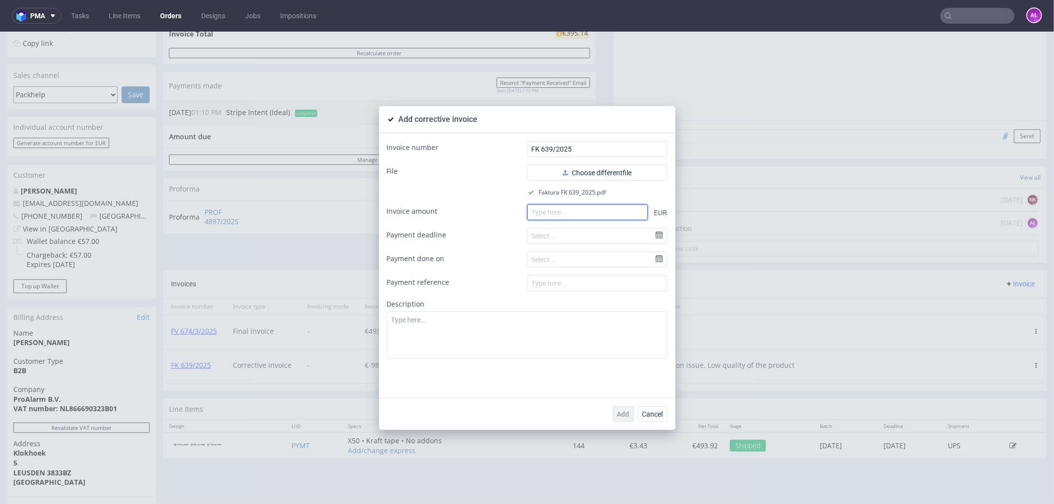
click at [619, 211] on input "number" at bounding box center [587, 212] width 121 height 16
paste input "-98.78"
type input "-98.78"
click at [593, 326] on textarea at bounding box center [527, 334] width 281 height 47
click at [426, 326] on textarea "Correct desciption" at bounding box center [527, 334] width 281 height 47
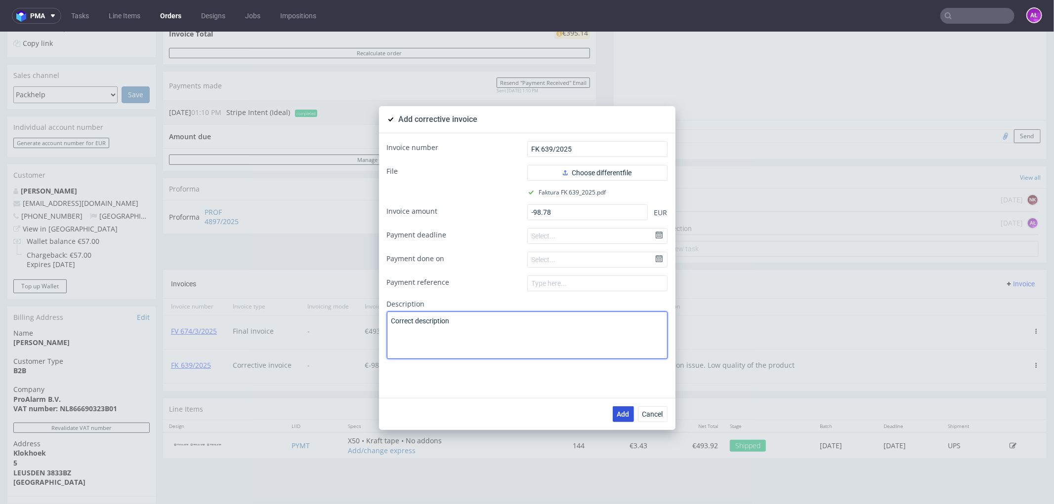
type textarea "Correct description"
click at [619, 415] on span "Add" at bounding box center [623, 414] width 12 height 7
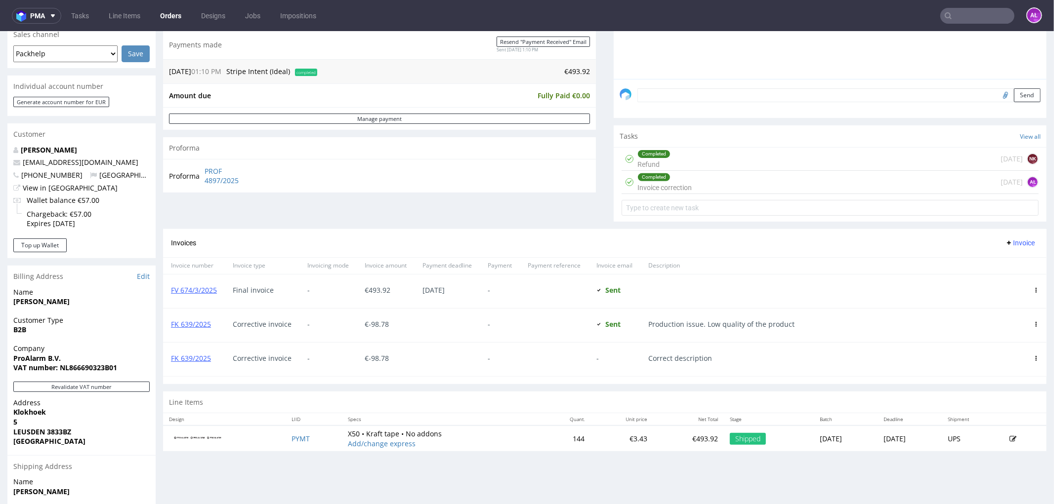
scroll to position [274, 0]
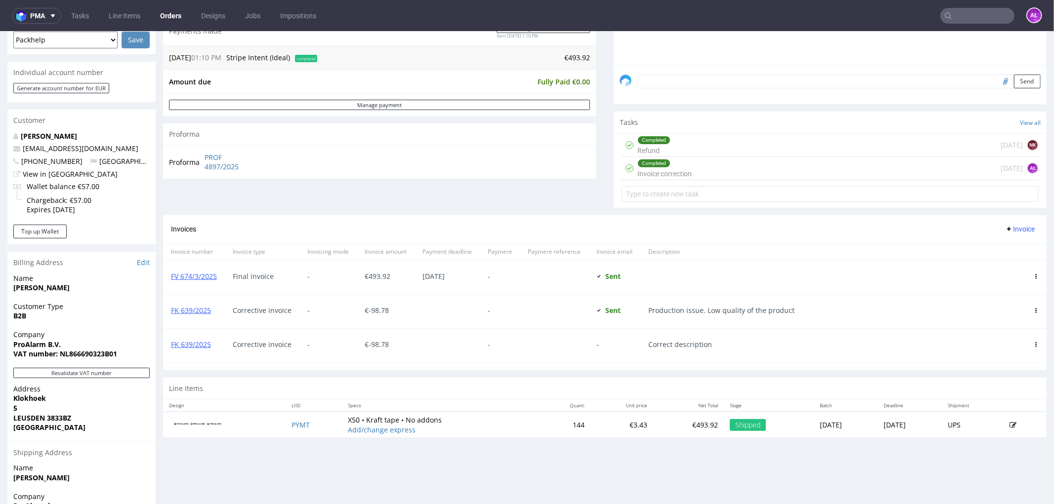
click at [1033, 311] on icon at bounding box center [1035, 310] width 5 height 5
drag, startPoint x: 1018, startPoint y: 311, endPoint x: 1012, endPoint y: 328, distance: 18.3
click at [1012, 328] on span "Edit" at bounding box center [996, 328] width 60 height 10
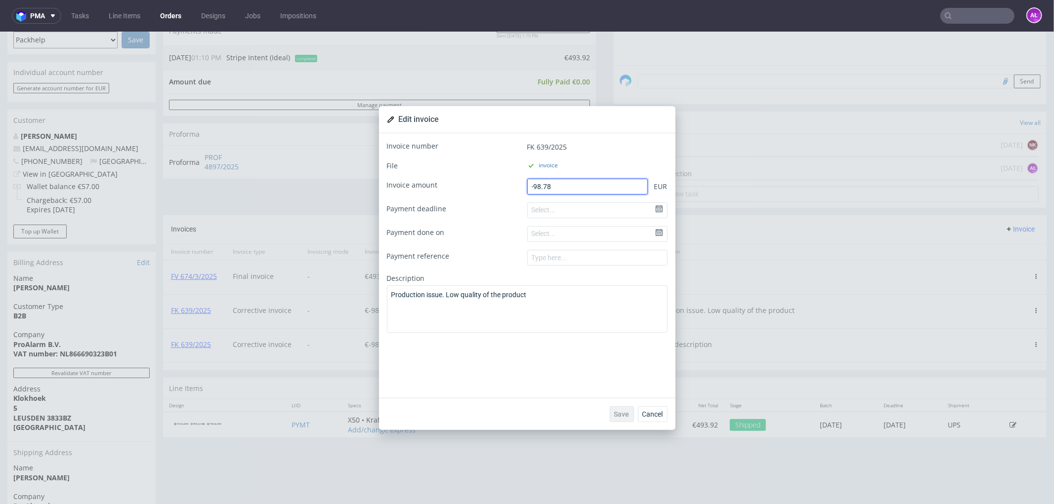
drag, startPoint x: 561, startPoint y: 184, endPoint x: 521, endPoint y: 185, distance: 40.0
click at [521, 185] on div "Invoice amount -98.78 EUR" at bounding box center [527, 186] width 281 height 16
type input "0"
drag, startPoint x: 562, startPoint y: 293, endPoint x: 336, endPoint y: 306, distance: 225.6
click at [336, 306] on div "Edit invoice Invoice number FK 639/2025 File invoice Invoice amount 0 EUR Payme…" at bounding box center [527, 267] width 1054 height 473
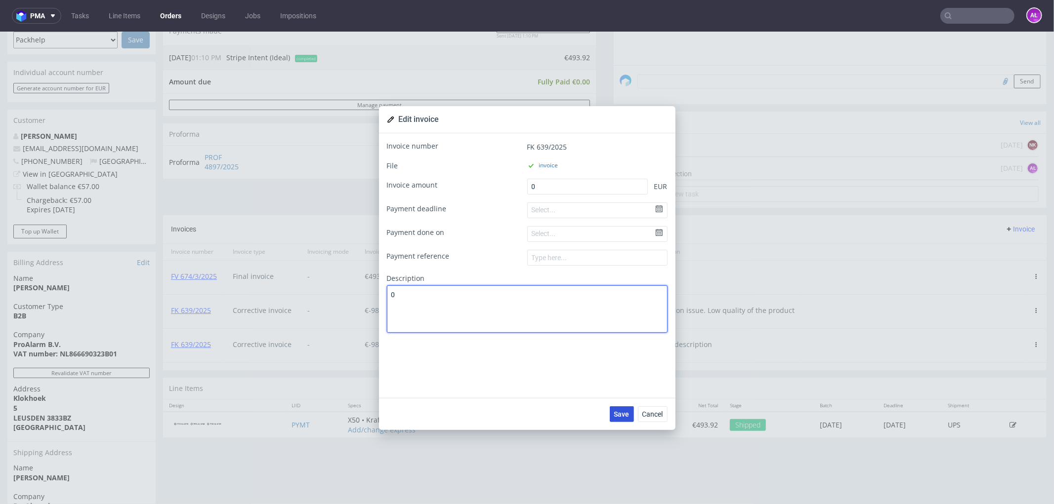
type textarea "0"
click at [619, 413] on span "Save" at bounding box center [621, 414] width 15 height 7
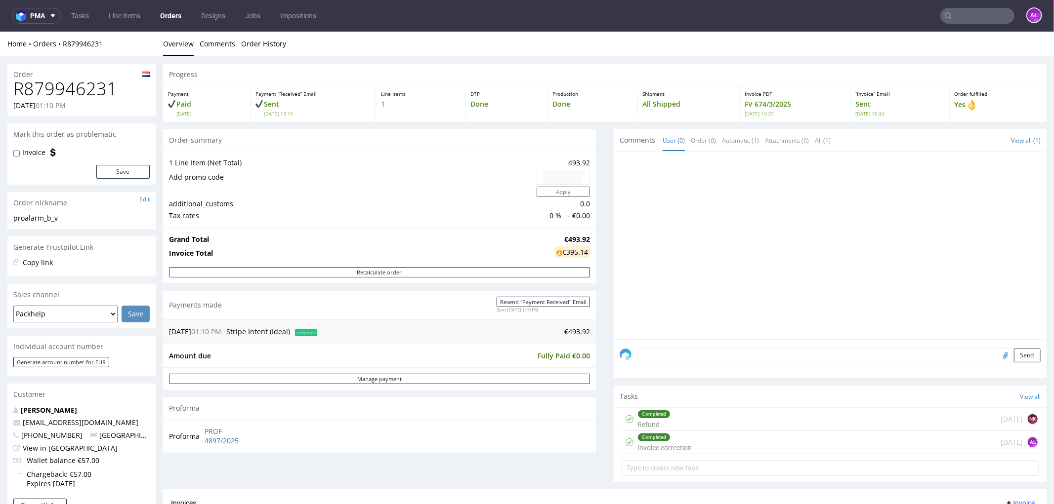
click at [956, 16] on input "text" at bounding box center [977, 16] width 74 height 16
paste input "FV 1732/9/2025"
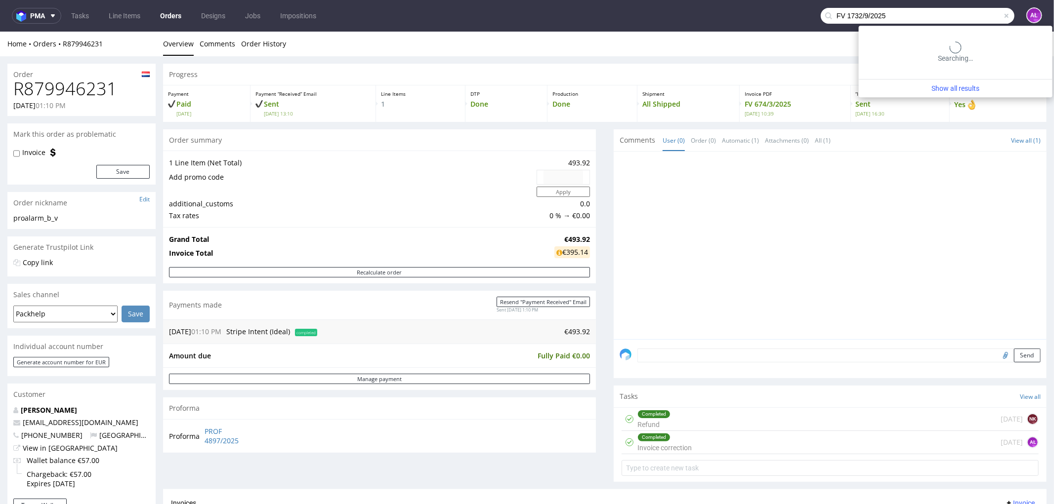
type input "FV 1732/9/2025"
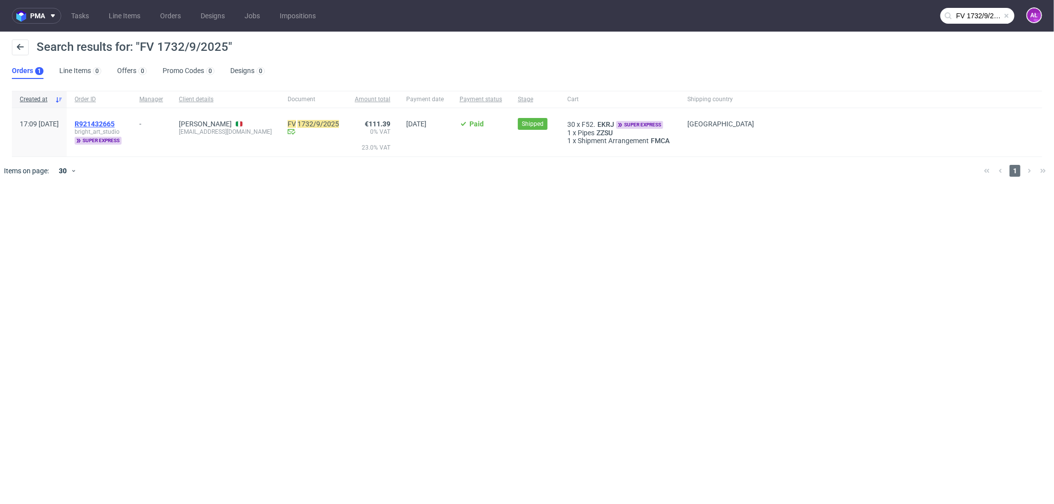
click at [115, 123] on span "R921432665" at bounding box center [95, 124] width 40 height 8
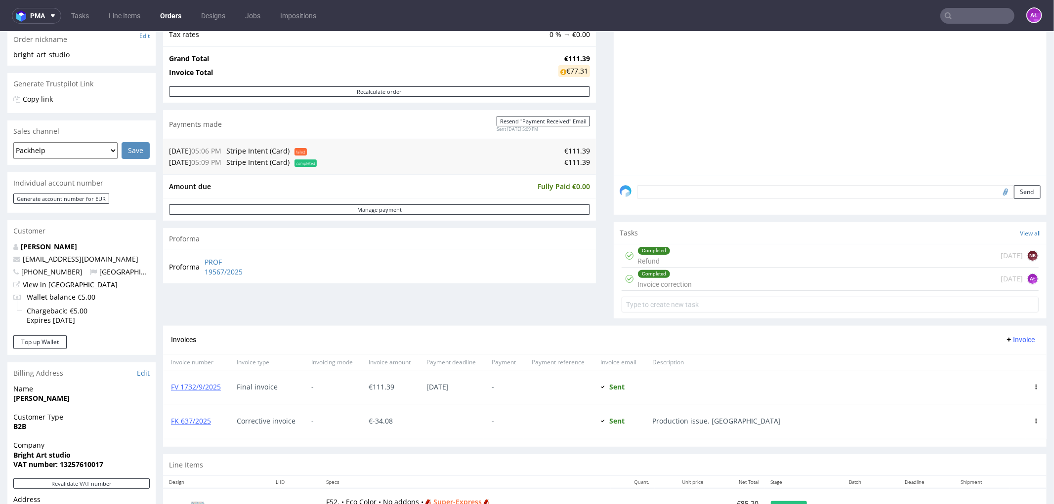
scroll to position [165, 0]
drag, startPoint x: 220, startPoint y: 424, endPoint x: 169, endPoint y: 424, distance: 50.4
click at [169, 424] on div "FK 637/2025" at bounding box center [196, 421] width 66 height 34
copy link "FK 637/2025"
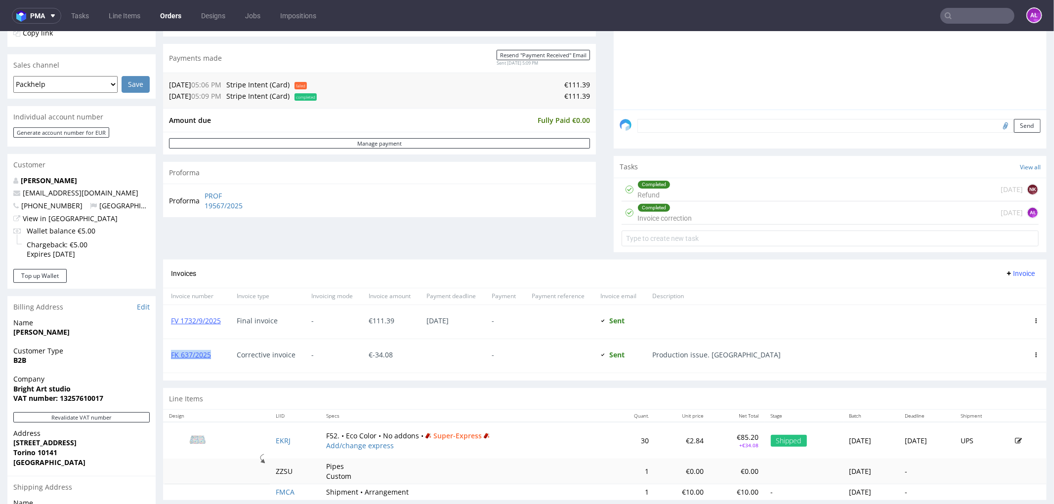
scroll to position [329, 0]
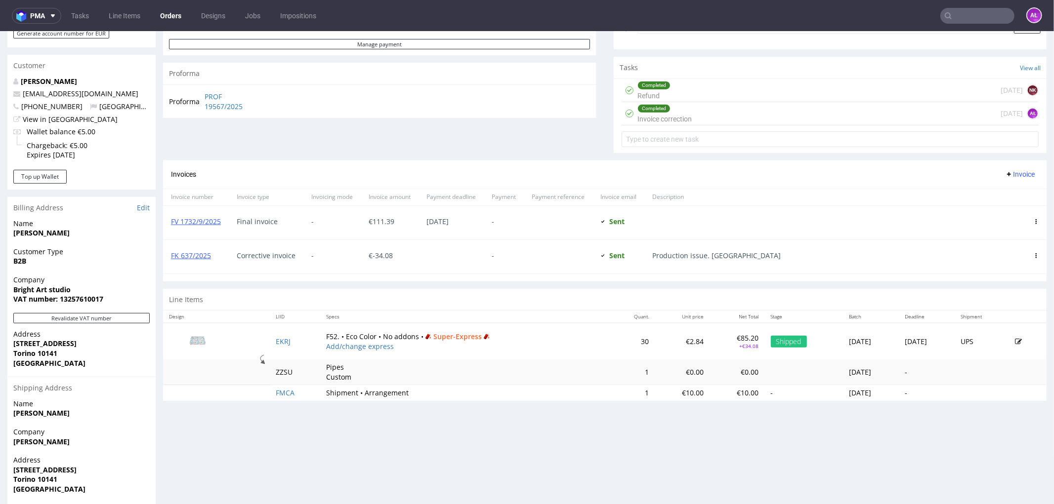
click at [1033, 255] on icon at bounding box center [1035, 255] width 5 height 5
click at [1014, 279] on li "Edit" at bounding box center [992, 273] width 76 height 18
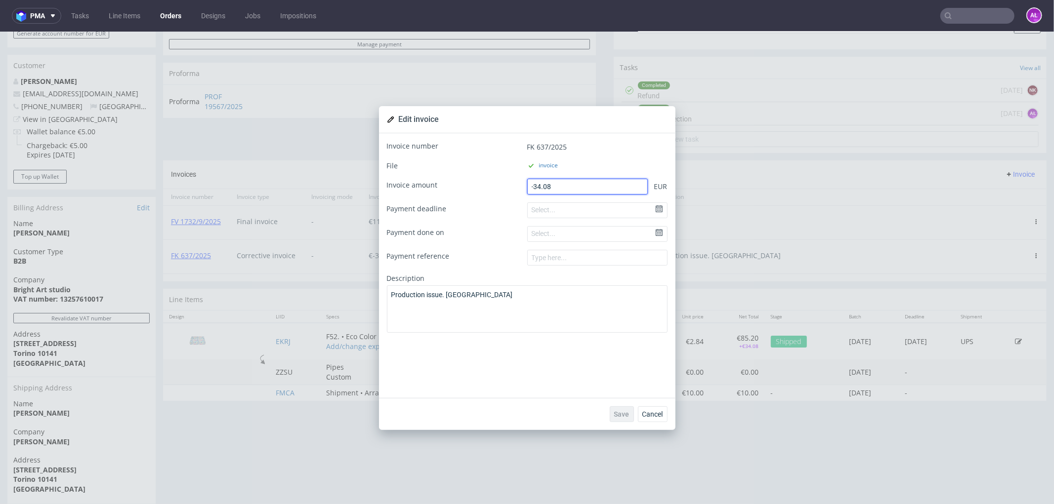
drag, startPoint x: 599, startPoint y: 188, endPoint x: 480, endPoint y: 189, distance: 119.1
click at [480, 189] on div "Invoice amount -34.08 EUR" at bounding box center [527, 186] width 281 height 16
type input "0"
drag, startPoint x: 522, startPoint y: 303, endPoint x: 328, endPoint y: 296, distance: 194.8
click at [328, 296] on div "Edit invoice Invoice number FK 637/2025 File invoice Invoice amount 0 EUR Payme…" at bounding box center [527, 267] width 1054 height 473
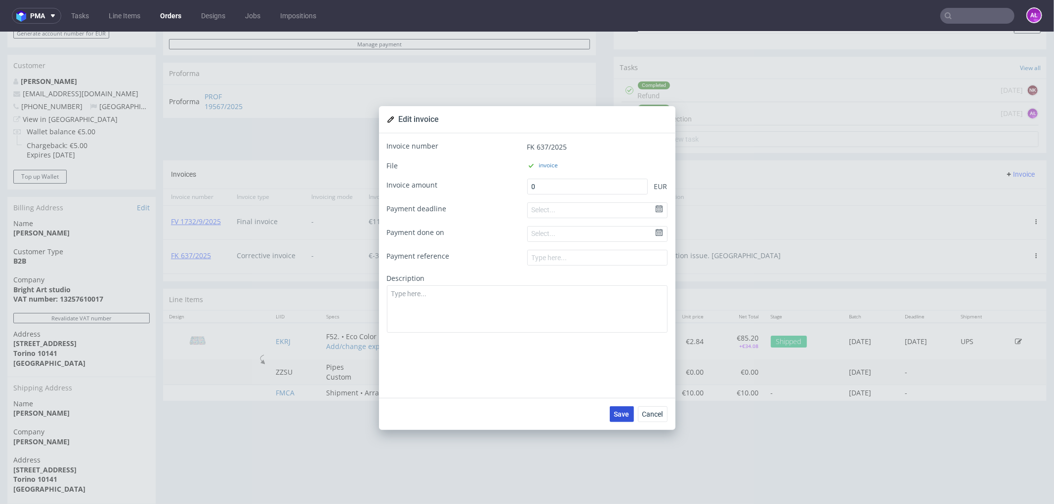
click at [618, 408] on button "Save" at bounding box center [622, 414] width 24 height 16
drag, startPoint x: 868, startPoint y: 225, endPoint x: 885, endPoint y: 212, distance: 20.8
click at [868, 224] on div "Edit invoice Invoice number FK 637/2025 File invoice Invoice amount 0 EUR Payme…" at bounding box center [527, 267] width 1054 height 473
click at [1011, 179] on div "Edit invoice Invoice number FK 637/2025 File invoice Invoice amount 0 EUR Payme…" at bounding box center [527, 267] width 1054 height 473
click at [1009, 173] on div "Edit invoice Invoice number FK 637/2025 File invoice Invoice amount 0 EUR Payme…" at bounding box center [527, 267] width 1054 height 473
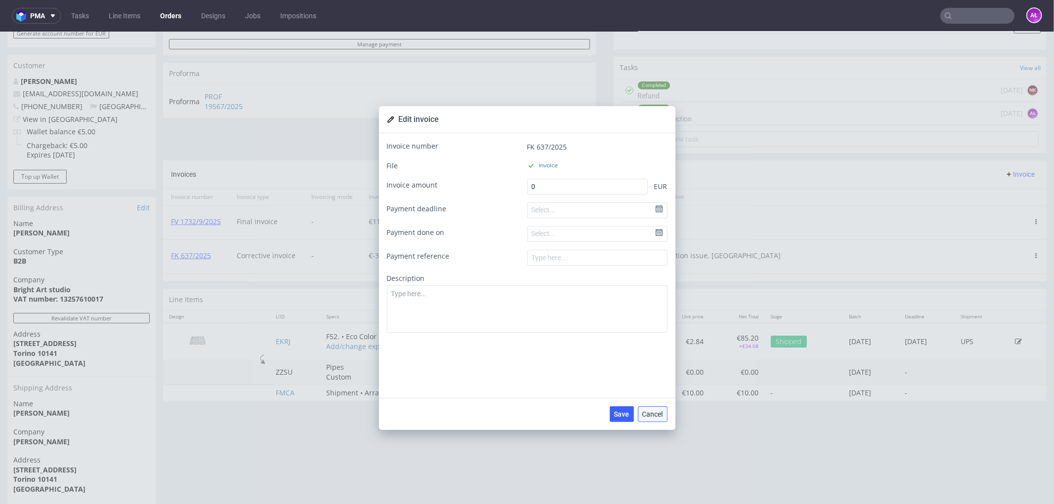
drag, startPoint x: 654, startPoint y: 417, endPoint x: 870, endPoint y: 229, distance: 286.8
click at [654, 417] on button "Cancel" at bounding box center [653, 414] width 30 height 16
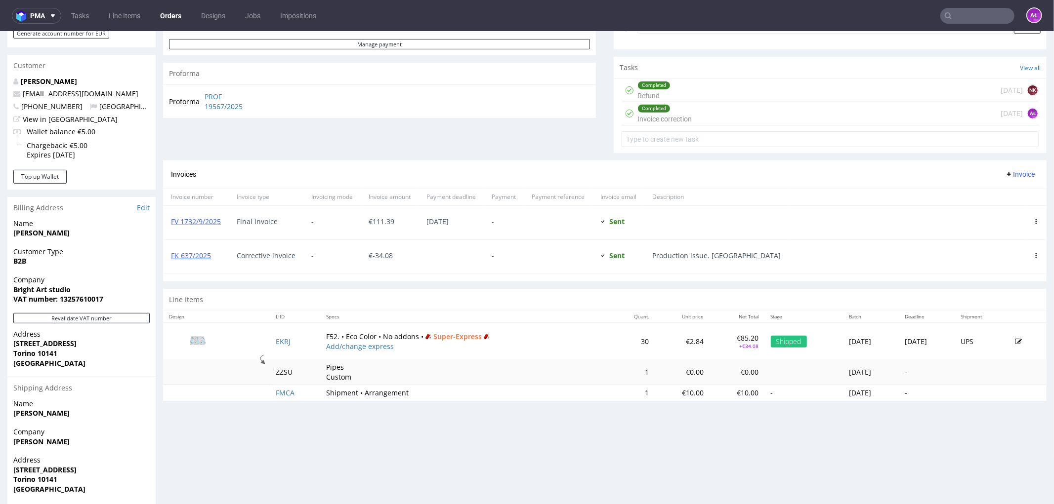
click at [1005, 171] on span "Invoice" at bounding box center [1020, 174] width 30 height 8
click at [1004, 207] on li "Add corrective" at bounding box center [999, 213] width 65 height 18
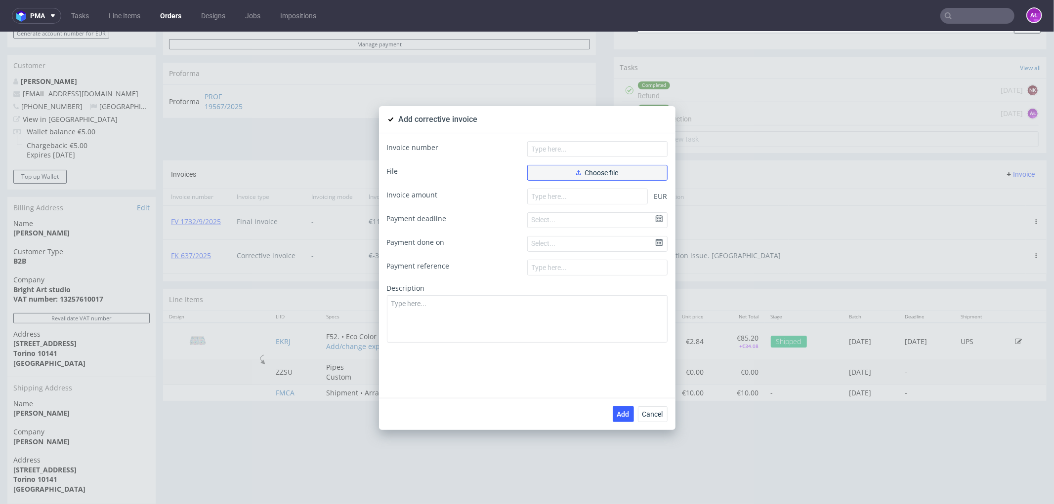
click at [609, 170] on span "Choose file" at bounding box center [597, 172] width 42 height 7
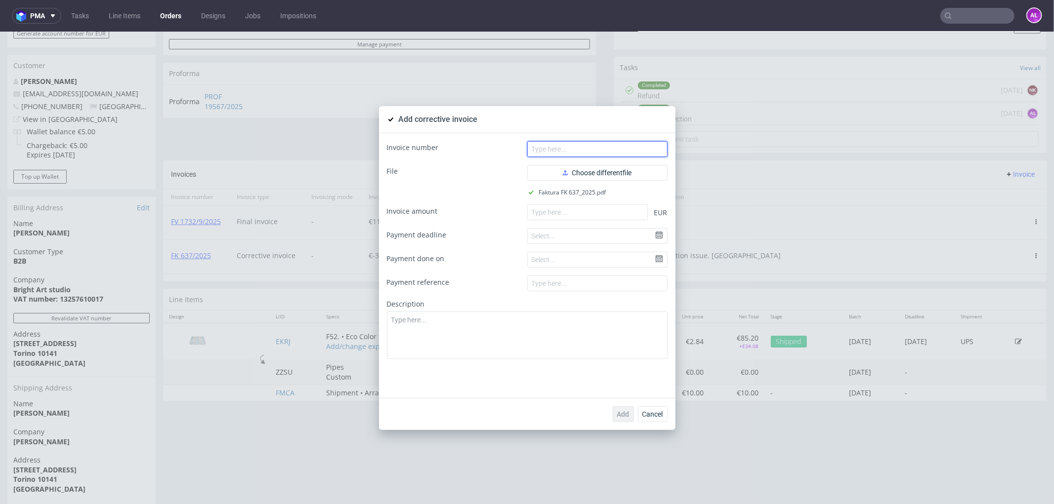
click at [579, 150] on input "text" at bounding box center [597, 149] width 140 height 16
paste input "FK 637/2025"
type input "FK 637/2025"
click at [573, 217] on input "number" at bounding box center [587, 212] width 121 height 16
paste input "-34.08"
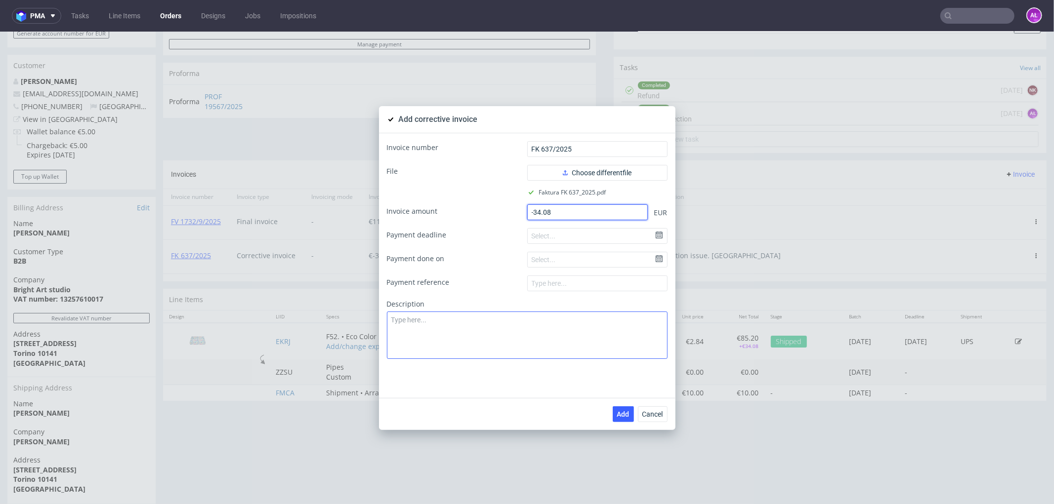
type input "-34.08"
click at [434, 343] on textarea at bounding box center [527, 334] width 281 height 47
type textarea "Correct desciption"
click at [617, 411] on span "Add" at bounding box center [623, 414] width 12 height 7
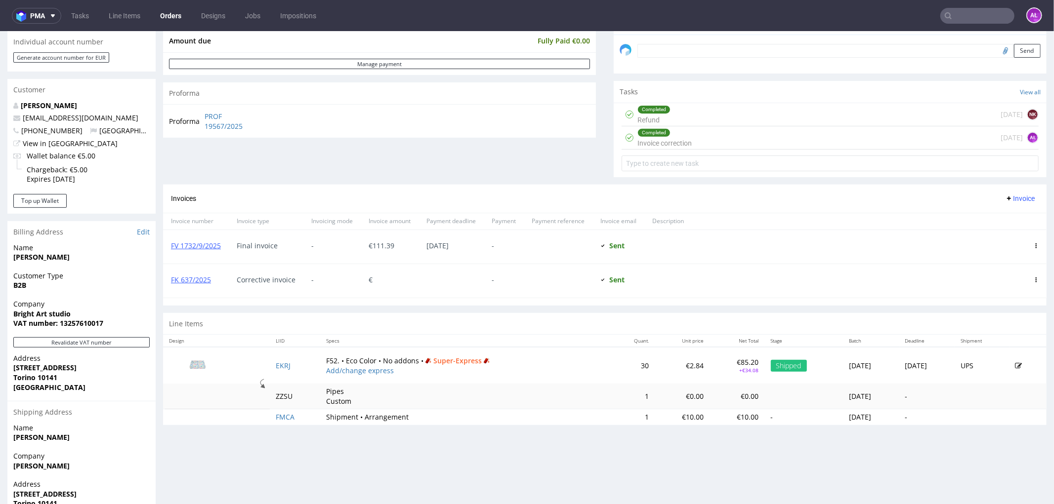
scroll to position [329, 0]
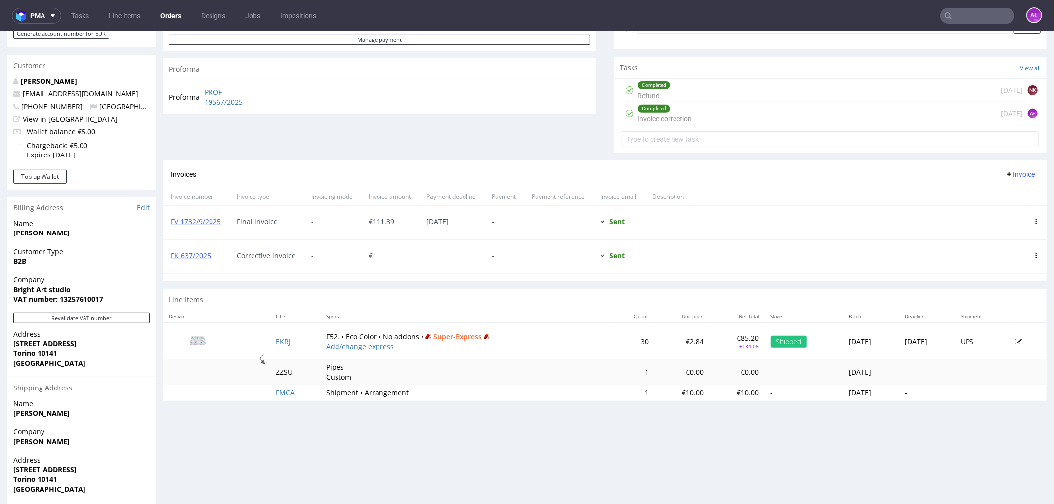
click at [1012, 168] on button "Invoice" at bounding box center [1020, 174] width 38 height 12
click at [1011, 214] on span "Add corrective" at bounding box center [1003, 213] width 49 height 10
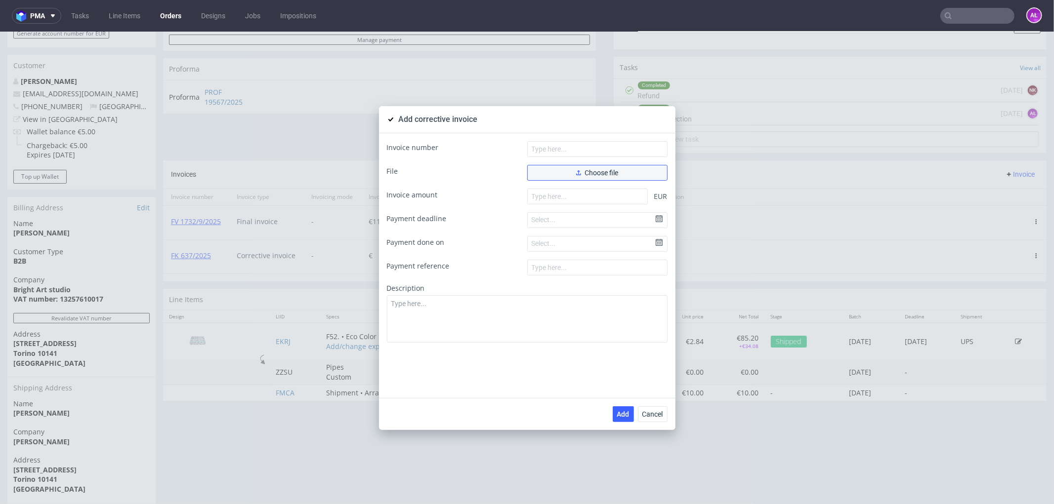
click at [620, 172] on button "Choose file" at bounding box center [597, 173] width 140 height 16
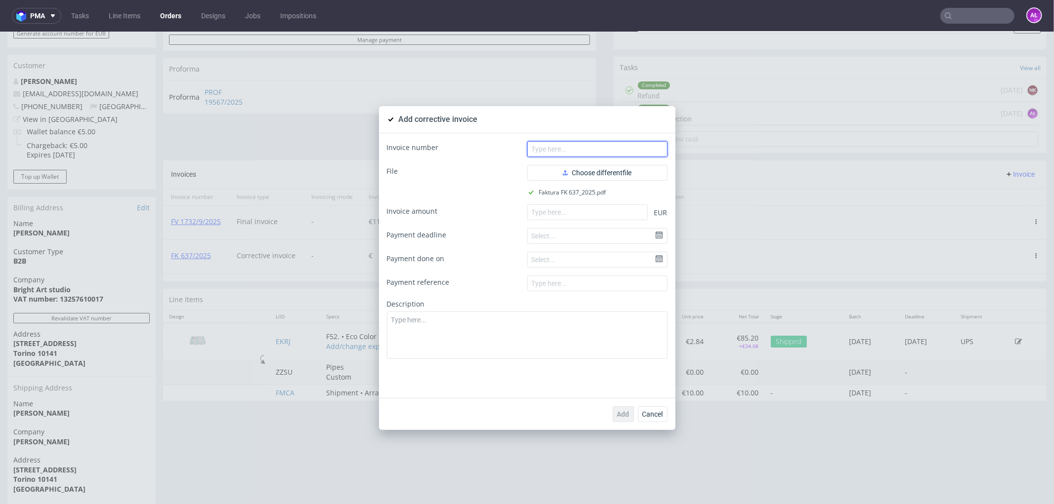
drag, startPoint x: 586, startPoint y: 148, endPoint x: 583, endPoint y: 131, distance: 17.1
click at [586, 148] on input "text" at bounding box center [597, 149] width 140 height 16
paste input "FK 637/2025"
type input "FK 637/2025"
click at [614, 212] on input "number" at bounding box center [587, 212] width 121 height 16
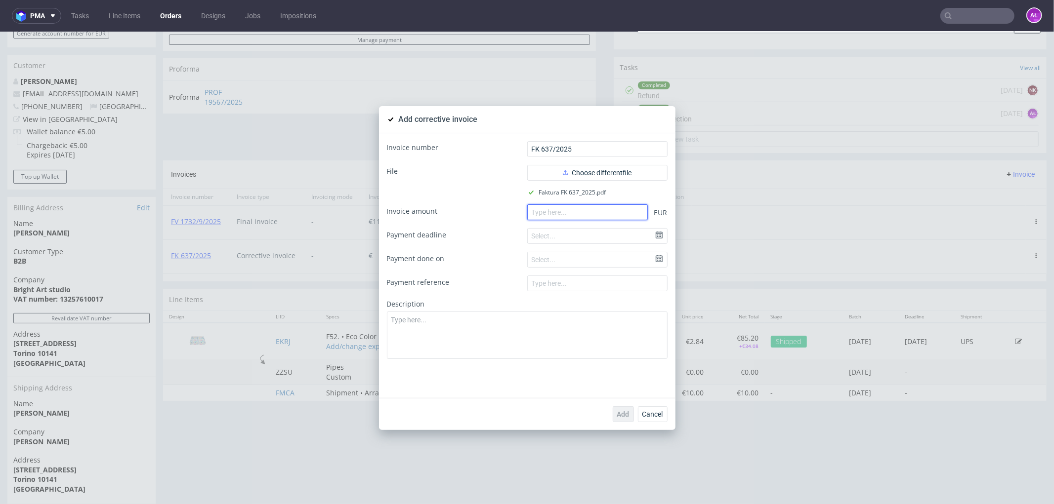
paste input "-34.08"
type input "-34.08"
click at [588, 342] on textarea at bounding box center [527, 334] width 281 height 47
click at [423, 323] on textarea "Correct desciption" at bounding box center [527, 334] width 281 height 47
type textarea "Correct description"
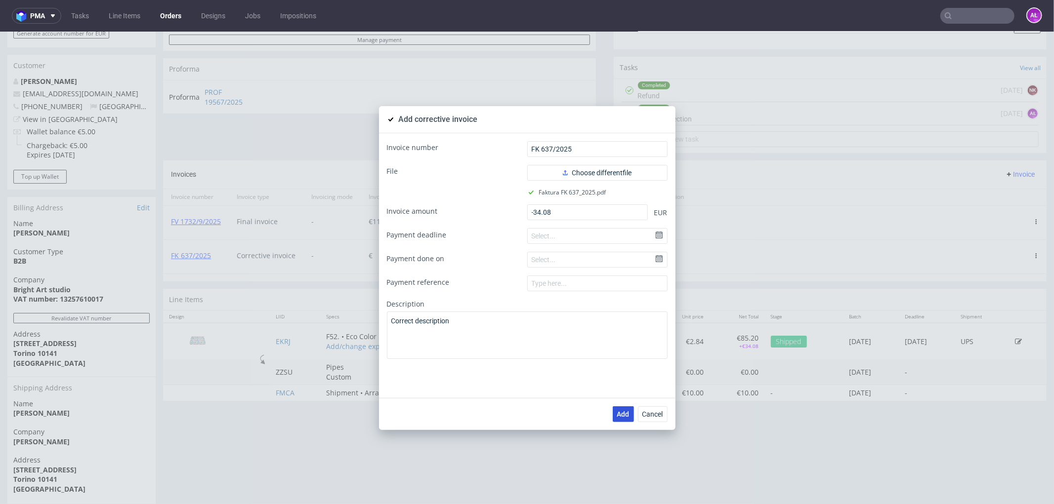
click at [622, 413] on span "Add" at bounding box center [623, 414] width 12 height 7
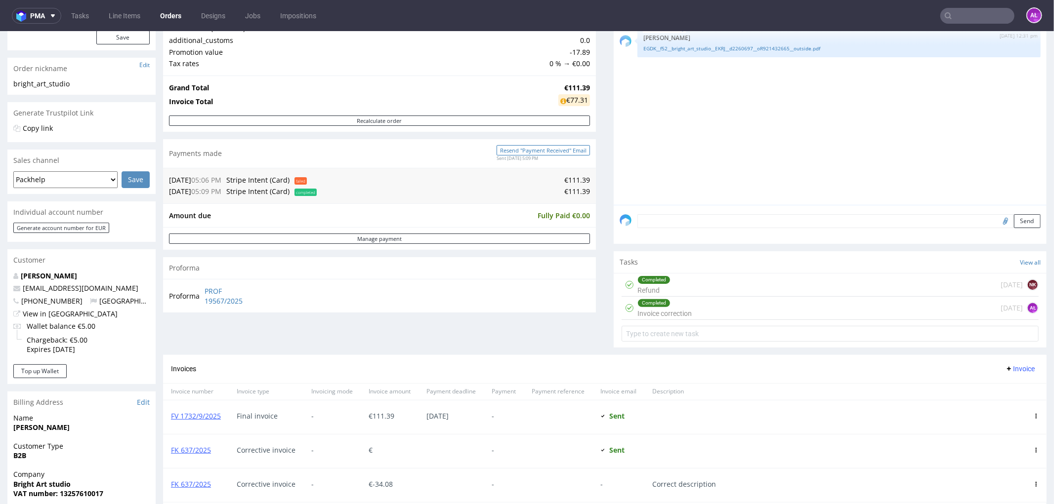
scroll to position [219, 0]
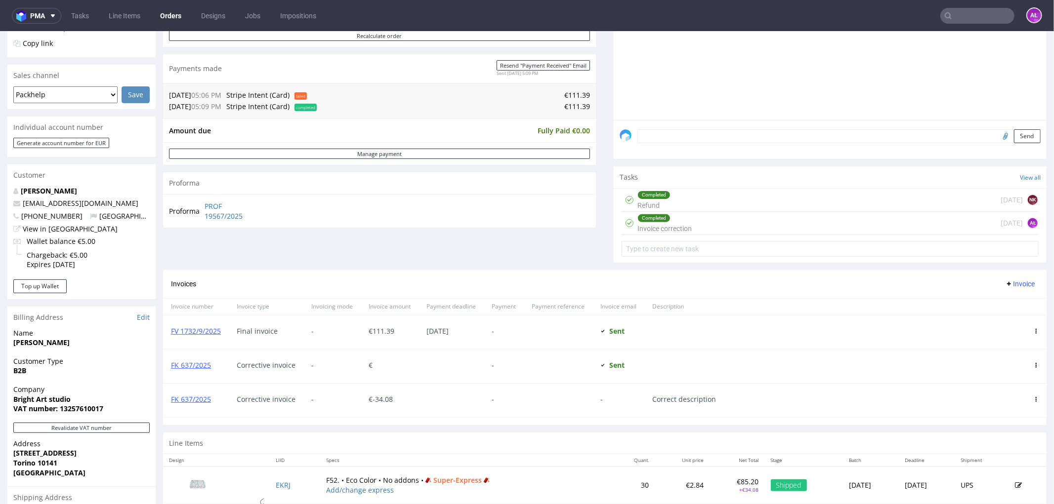
click at [1035, 364] on use at bounding box center [1035, 365] width 1 height 5
click at [921, 359] on div at bounding box center [875, 366] width 302 height 34
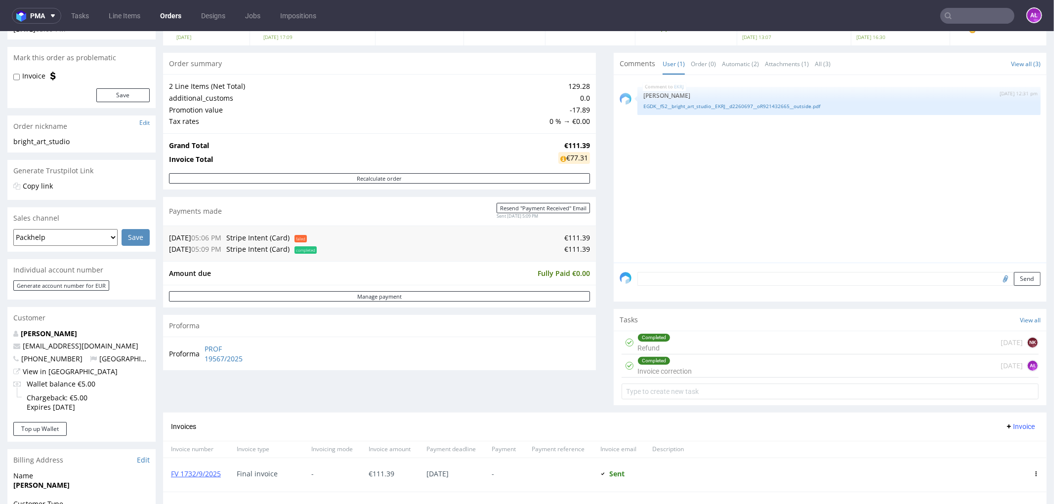
scroll to position [55, 0]
